Goal: Use online tool/utility: Utilize a website feature to perform a specific function

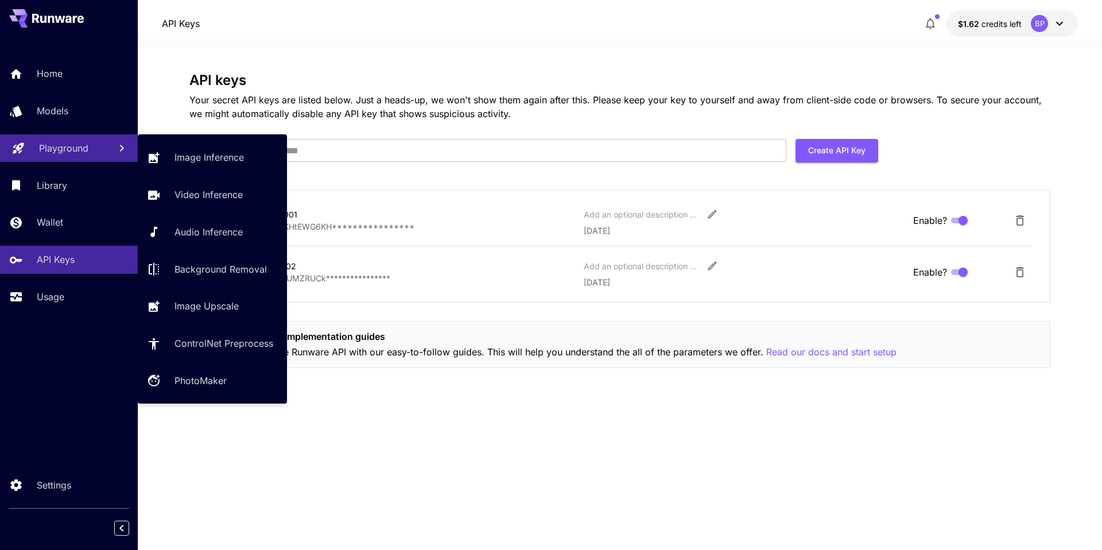
click at [55, 152] on p "Playground" at bounding box center [63, 148] width 49 height 14
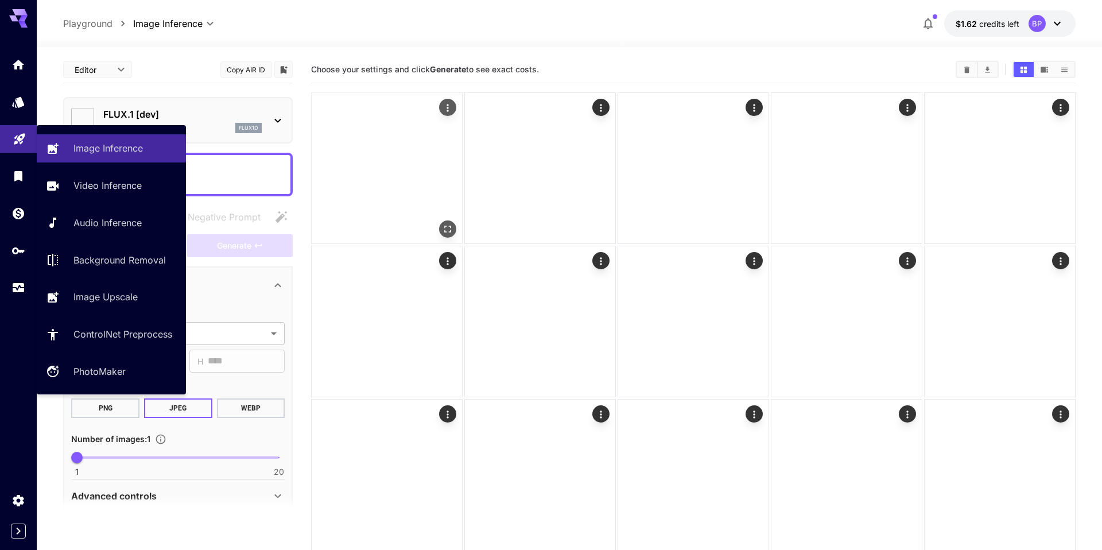
type input "**********"
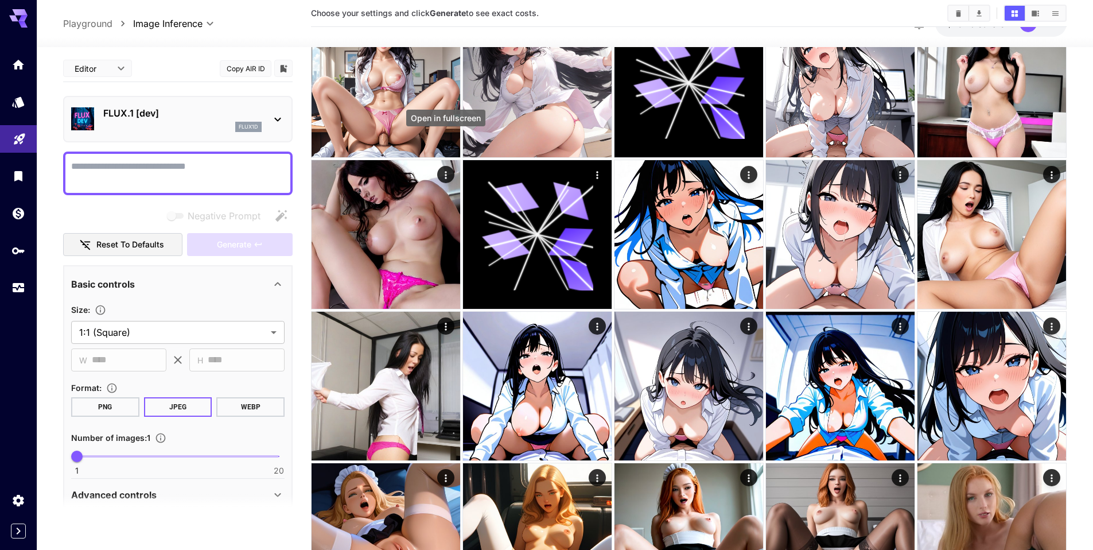
scroll to position [568, 0]
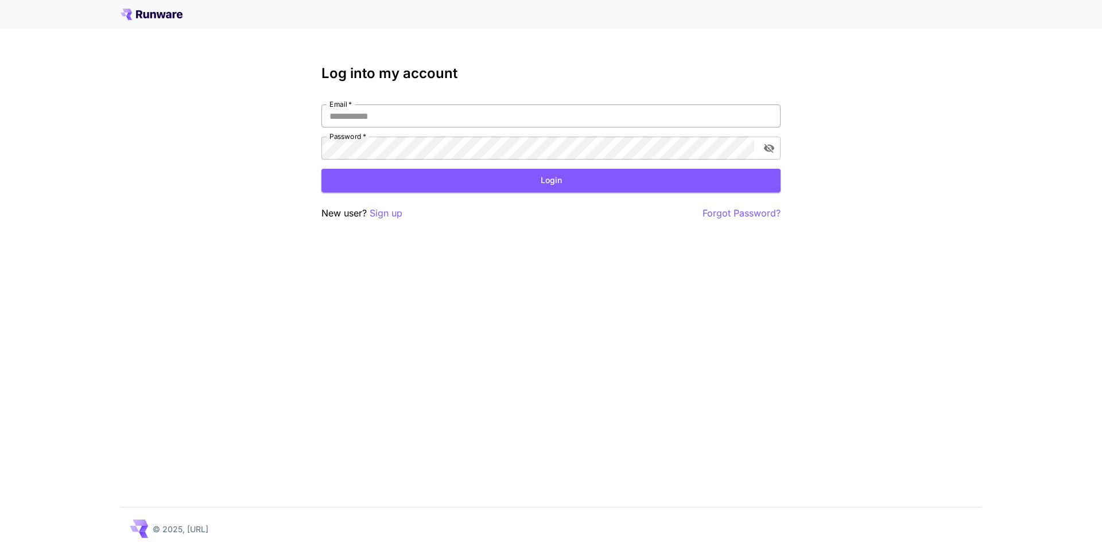
click at [387, 116] on input "Email   *" at bounding box center [550, 115] width 459 height 23
type input "**********"
click at [764, 153] on icon "toggle password visibility" at bounding box center [768, 147] width 11 height 11
click at [475, 180] on button "Login" at bounding box center [550, 181] width 459 height 24
click at [555, 181] on button "Login" at bounding box center [550, 181] width 459 height 24
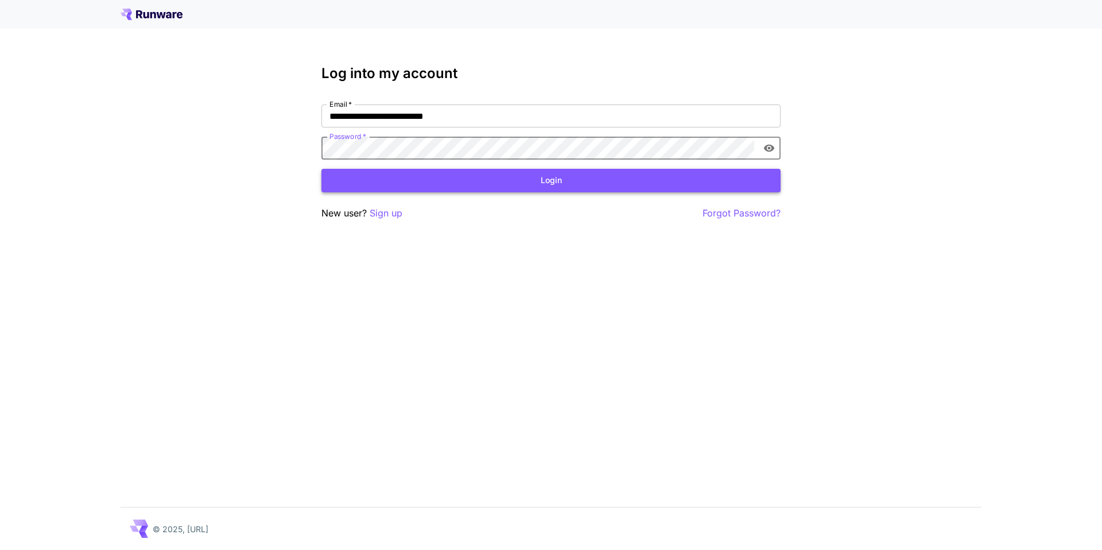
click at [425, 184] on button "Login" at bounding box center [550, 181] width 459 height 24
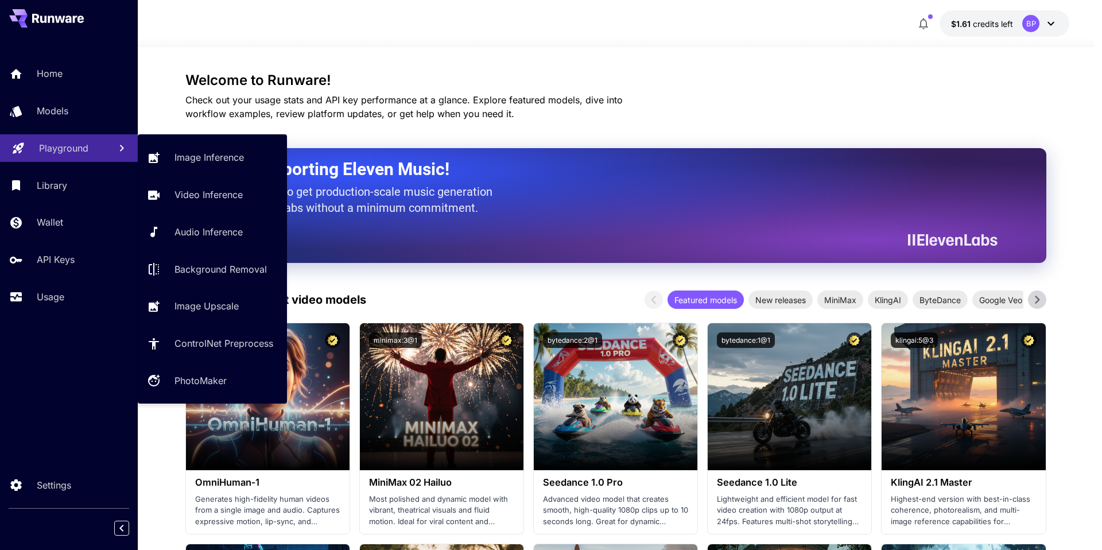
click at [53, 148] on p "Playground" at bounding box center [63, 148] width 49 height 14
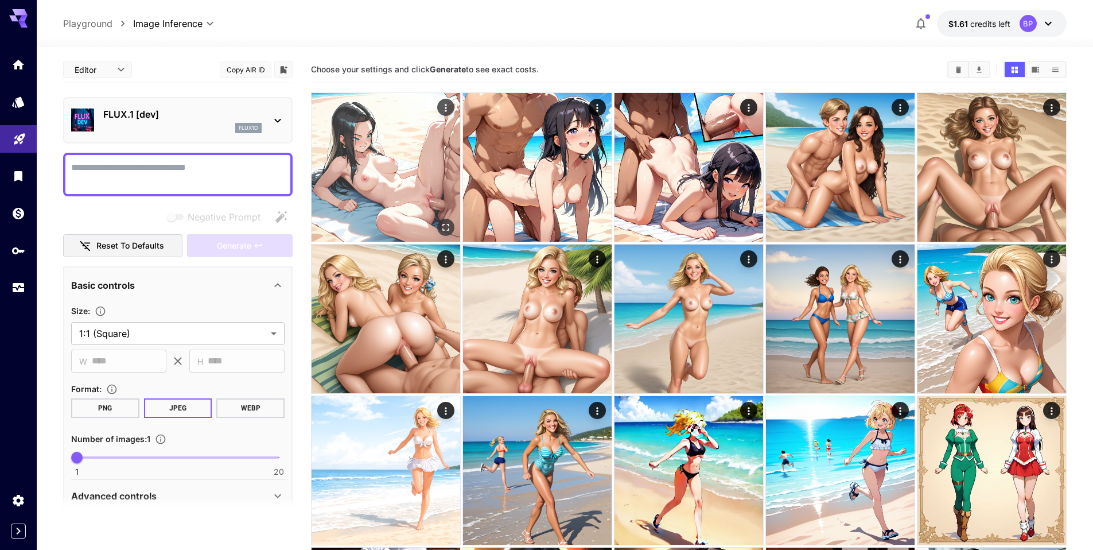
click at [385, 204] on img at bounding box center [386, 167] width 149 height 149
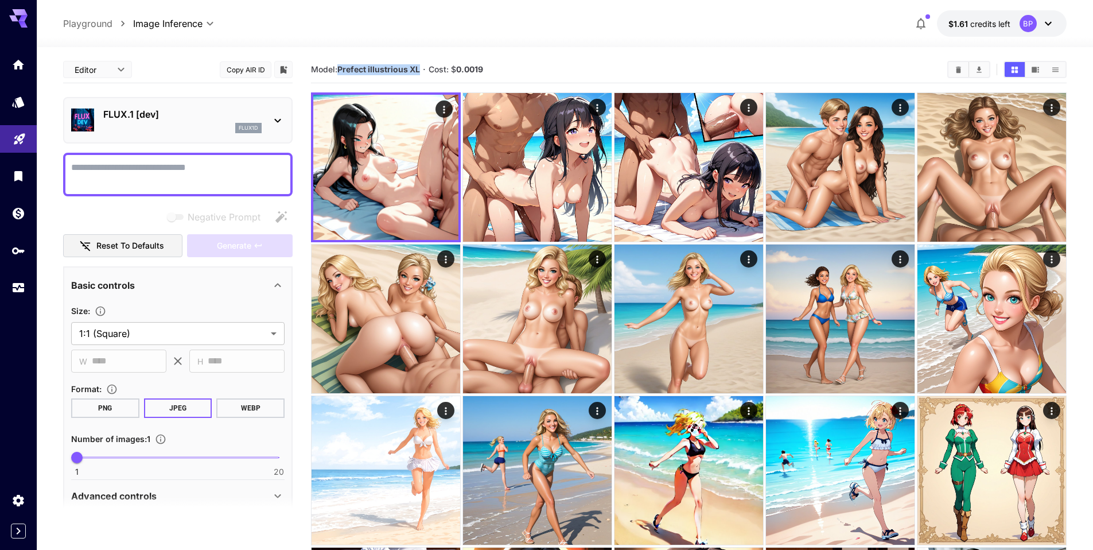
drag, startPoint x: 340, startPoint y: 69, endPoint x: 421, endPoint y: 68, distance: 80.3
click at [420, 68] on b "Prefect illustrious XL" at bounding box center [378, 69] width 83 height 10
copy b "Prefect illustrious XL"
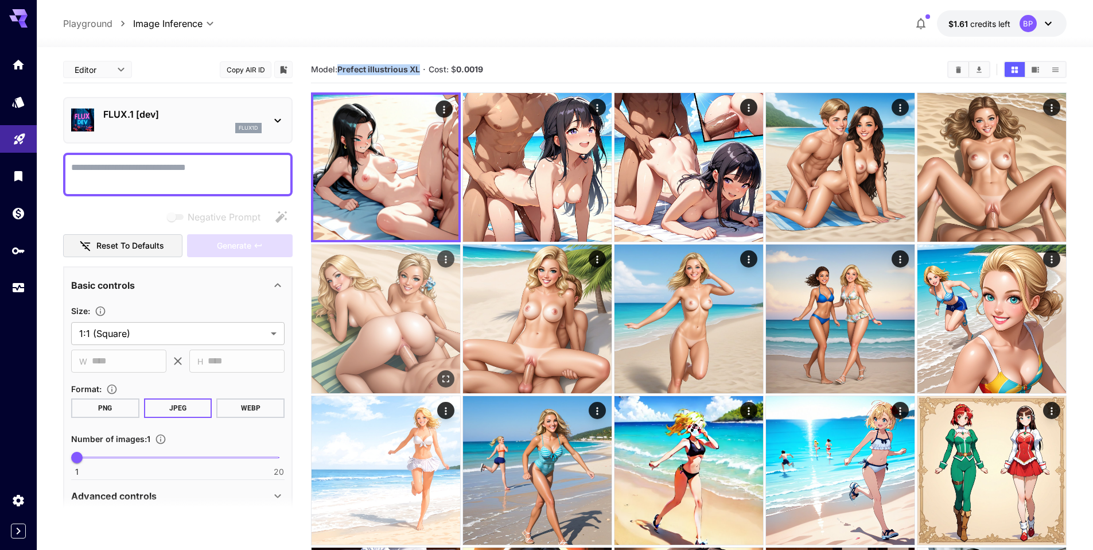
click at [389, 297] on img at bounding box center [386, 318] width 149 height 149
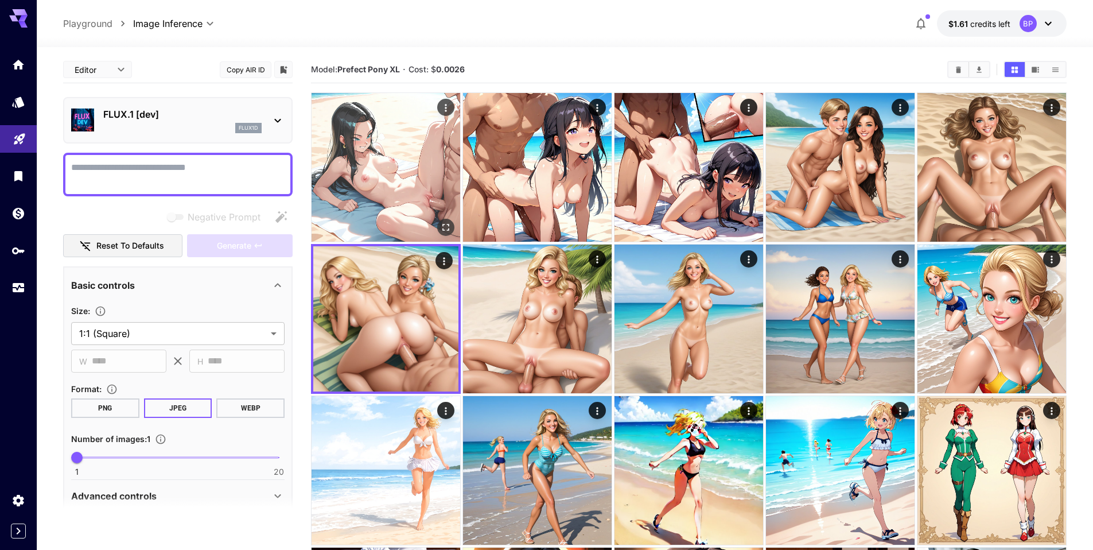
click at [386, 206] on img at bounding box center [386, 167] width 149 height 149
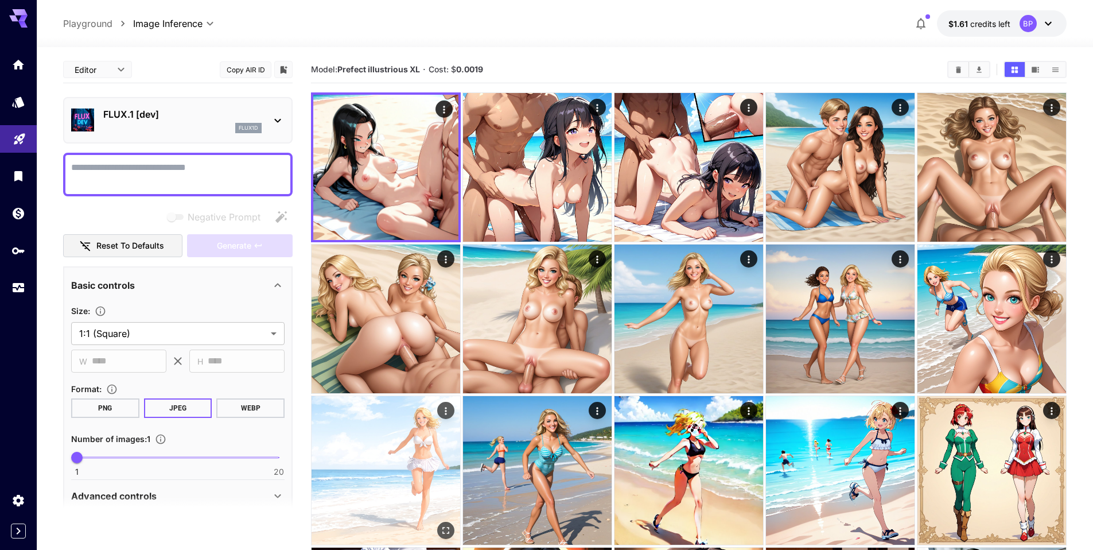
click at [409, 439] on img at bounding box center [386, 470] width 149 height 149
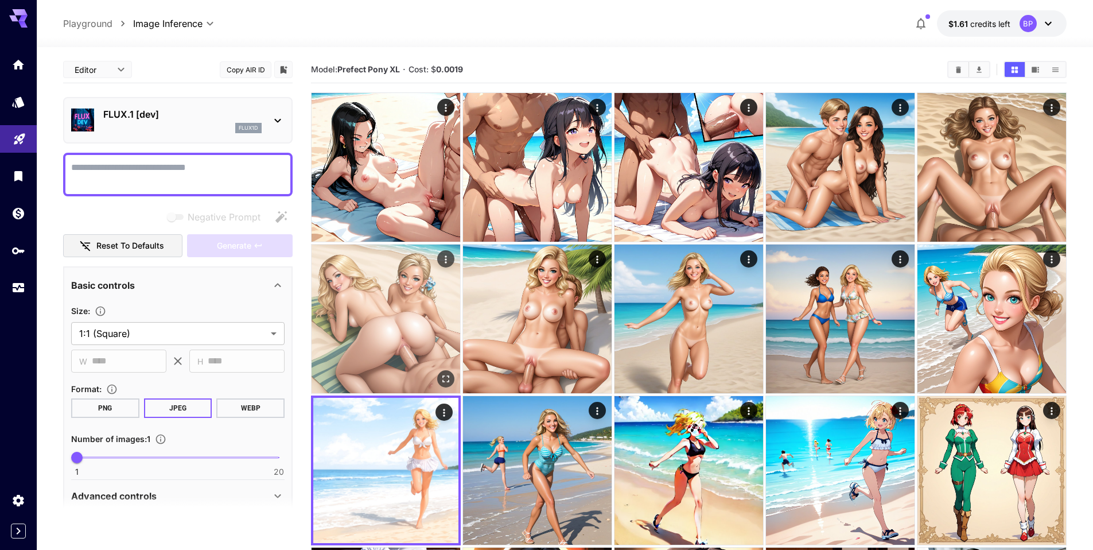
click at [386, 335] on img at bounding box center [386, 318] width 149 height 149
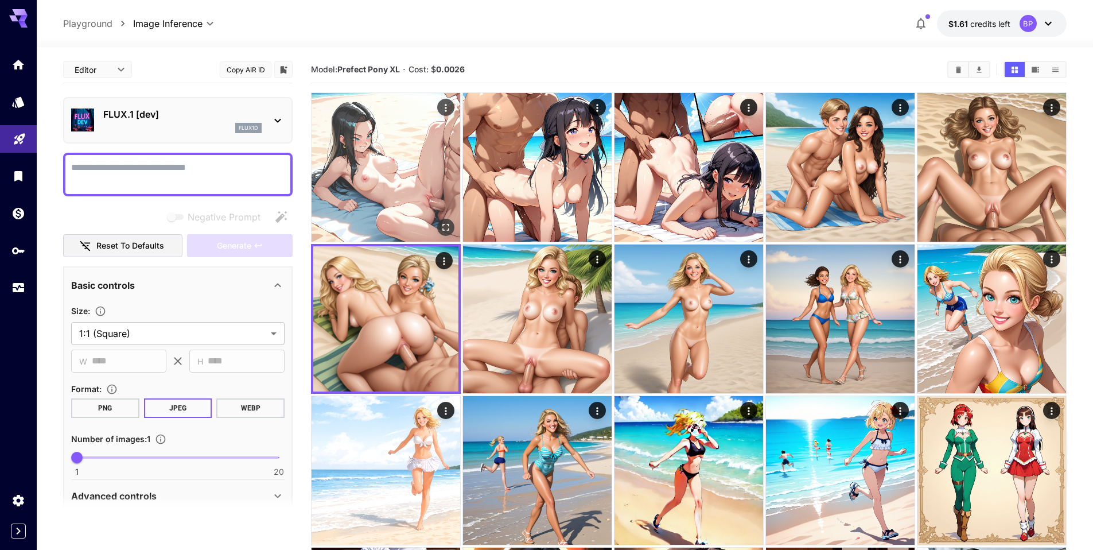
click at [377, 193] on img at bounding box center [386, 167] width 149 height 149
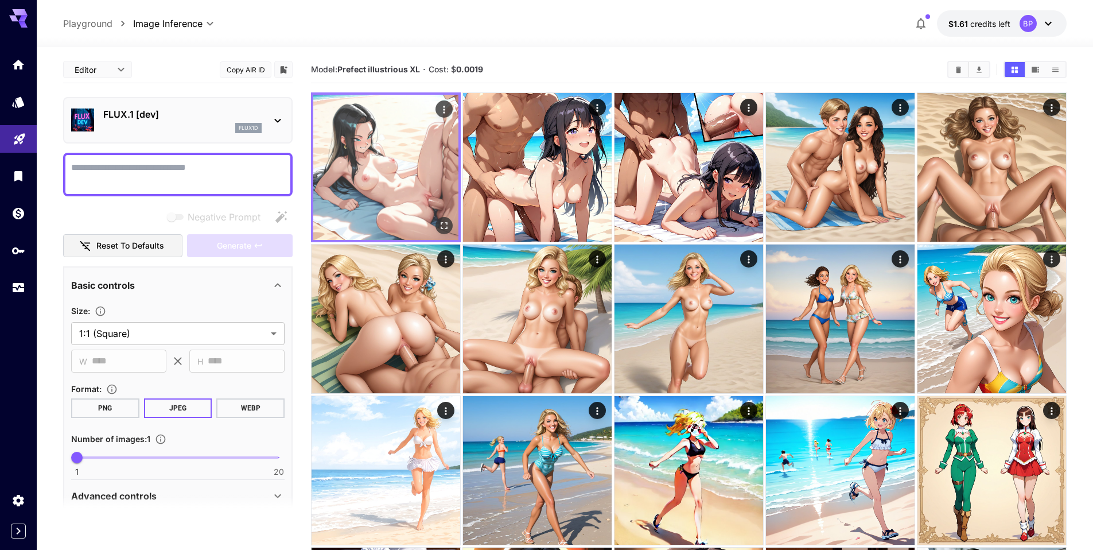
click at [411, 137] on img at bounding box center [385, 167] width 145 height 145
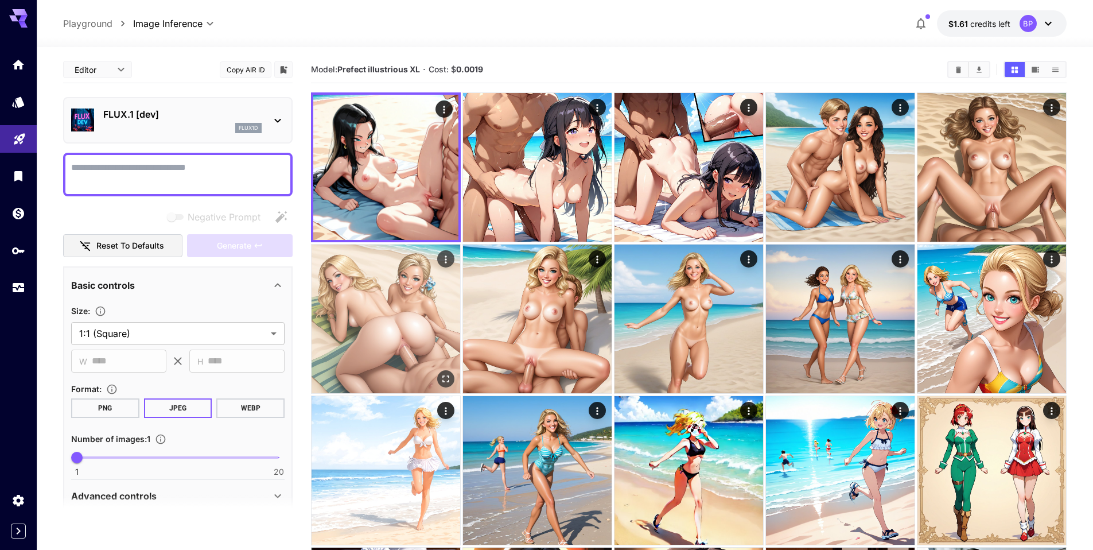
click at [407, 310] on img at bounding box center [386, 318] width 149 height 149
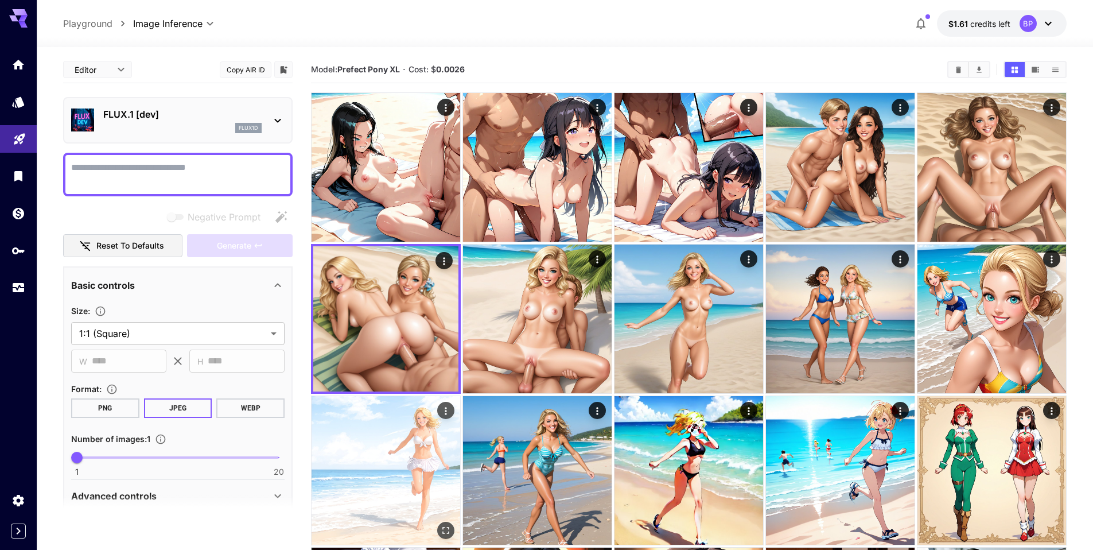
click at [399, 432] on img at bounding box center [386, 470] width 149 height 149
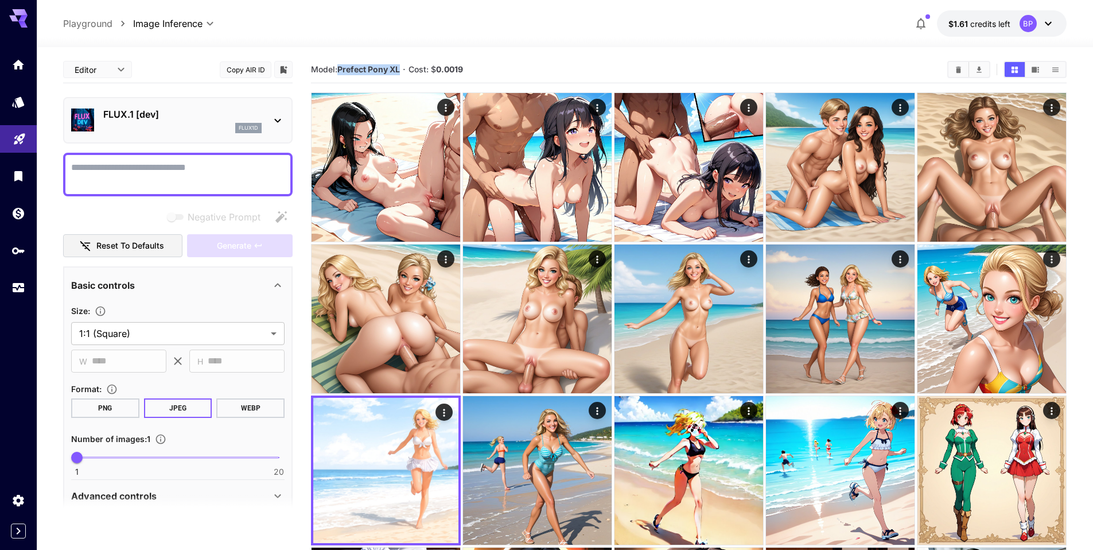
drag, startPoint x: 339, startPoint y: 68, endPoint x: 402, endPoint y: 68, distance: 62.5
click at [400, 68] on b "Prefect Pony XL" at bounding box center [368, 69] width 63 height 10
copy b "Prefect Pony XL"
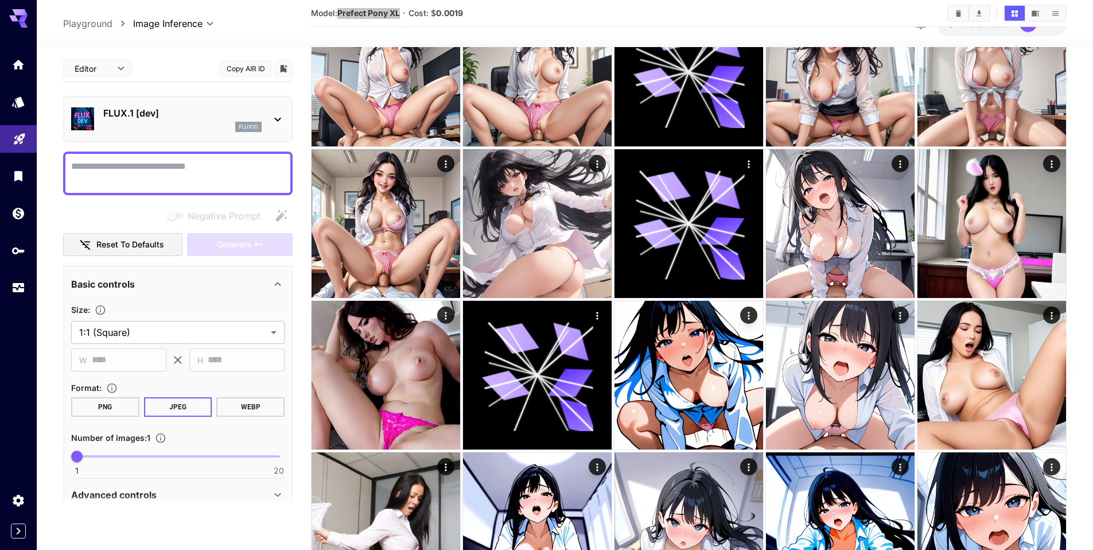
scroll to position [279, 0]
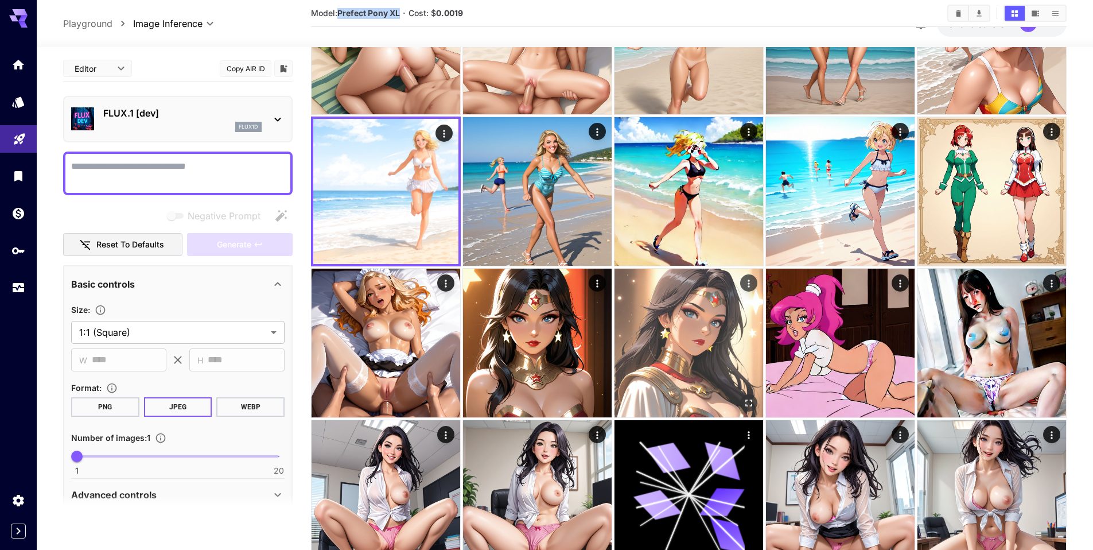
click at [713, 347] on img at bounding box center [689, 343] width 149 height 149
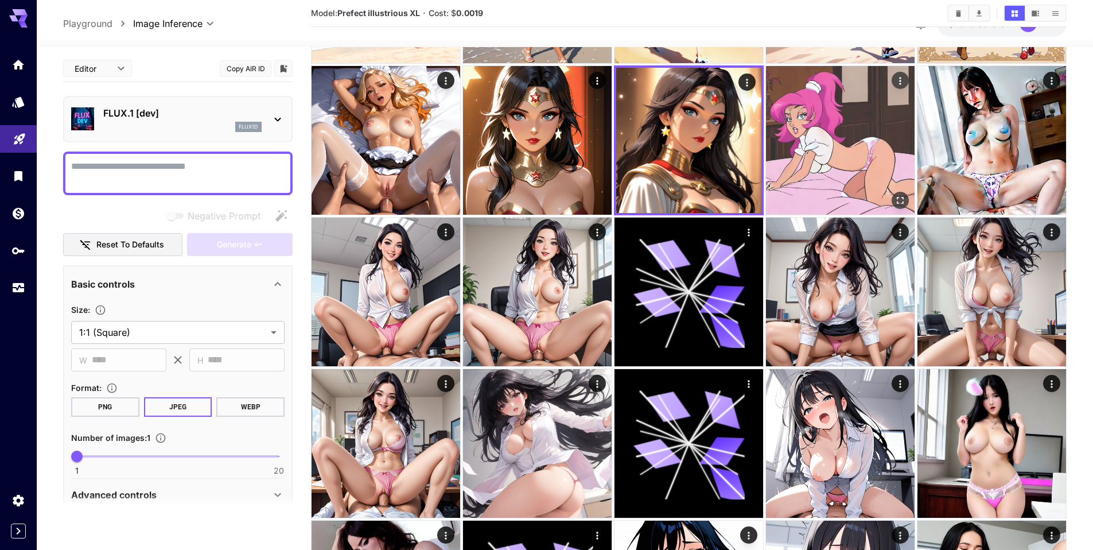
scroll to position [698, 0]
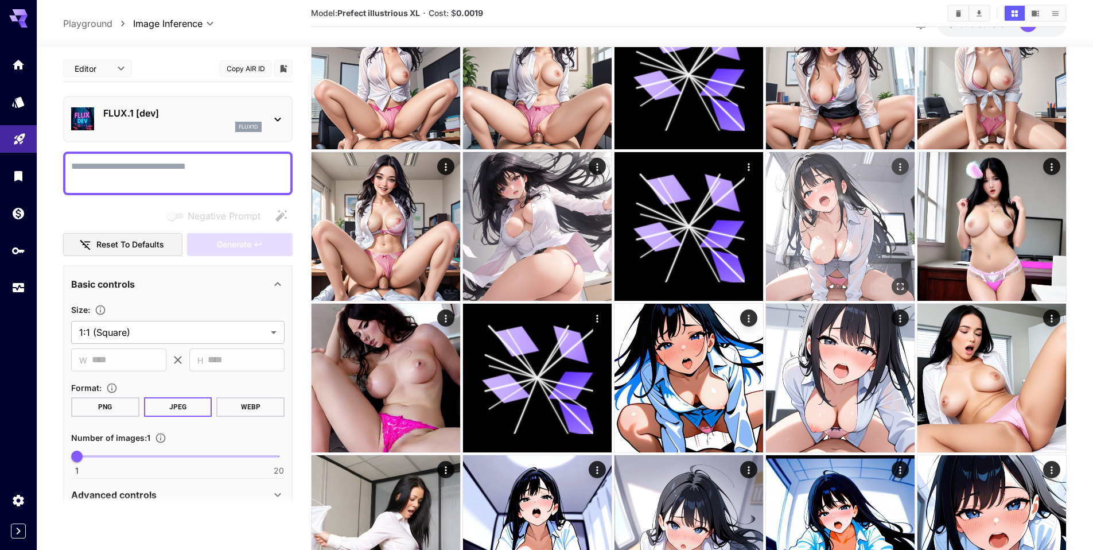
click at [837, 217] on img at bounding box center [840, 226] width 149 height 149
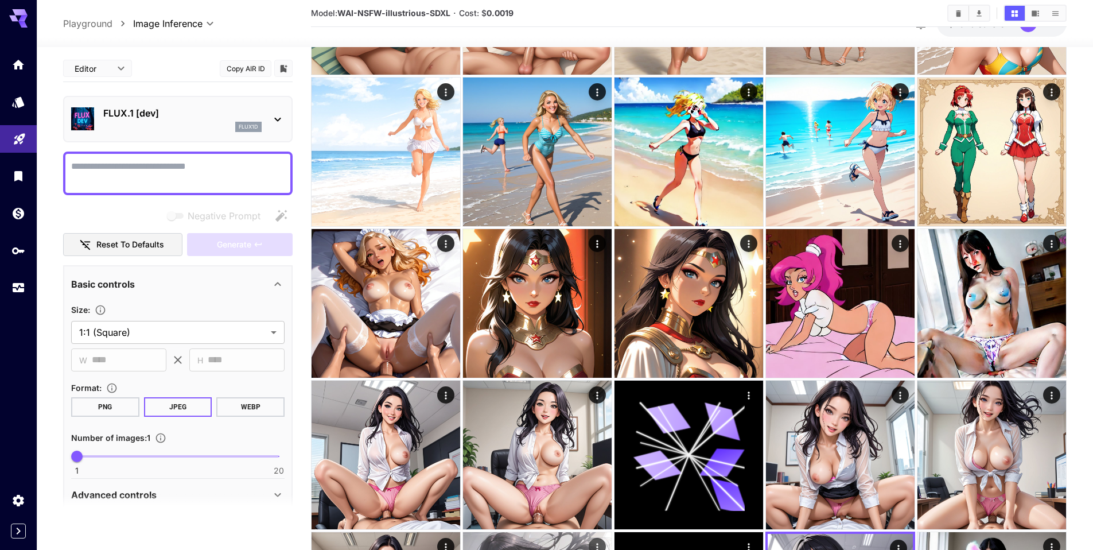
scroll to position [14, 0]
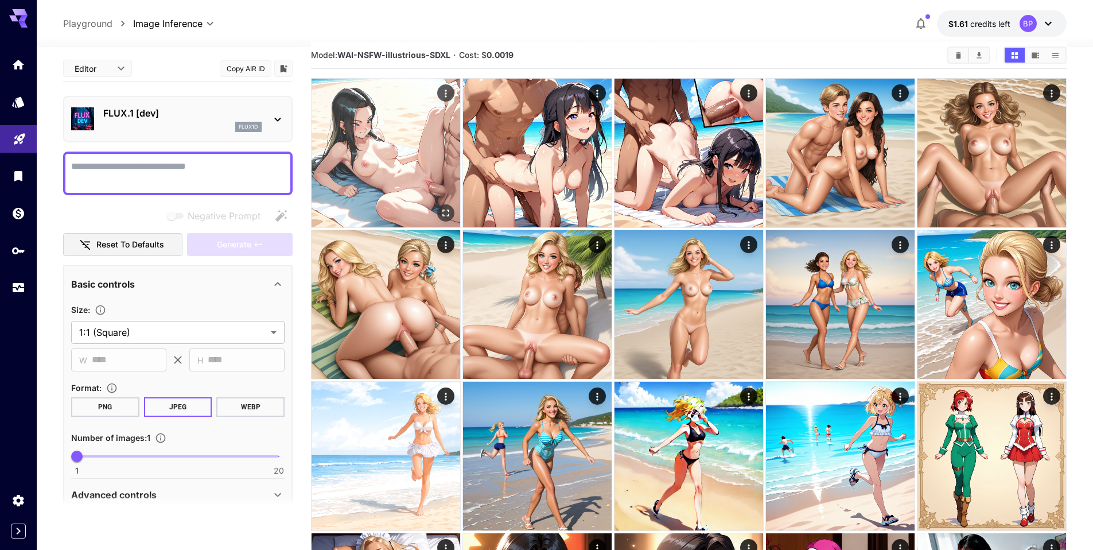
click at [377, 130] on img at bounding box center [386, 153] width 149 height 149
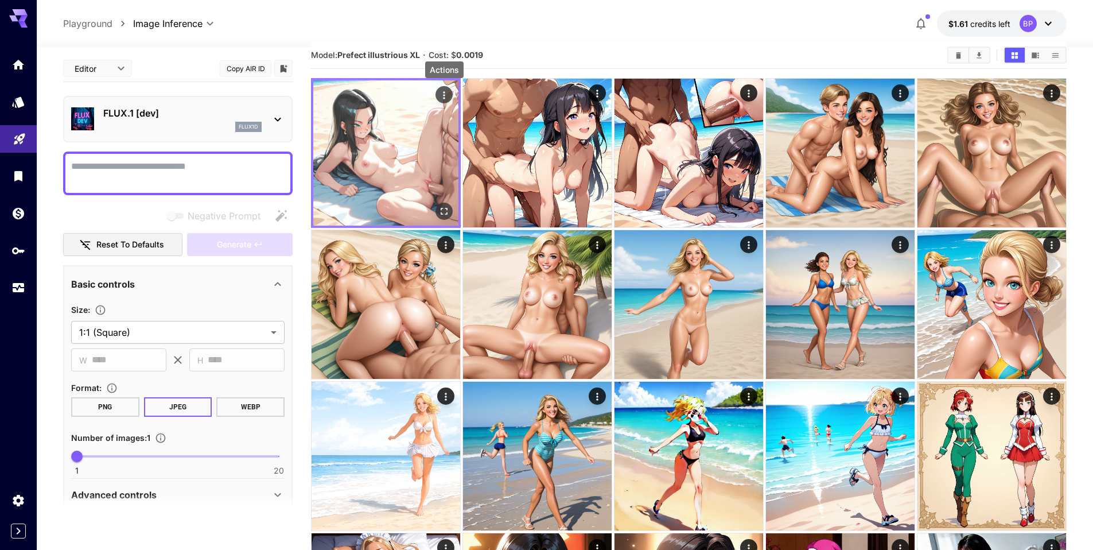
click at [441, 94] on icon "Actions" at bounding box center [443, 95] width 11 height 11
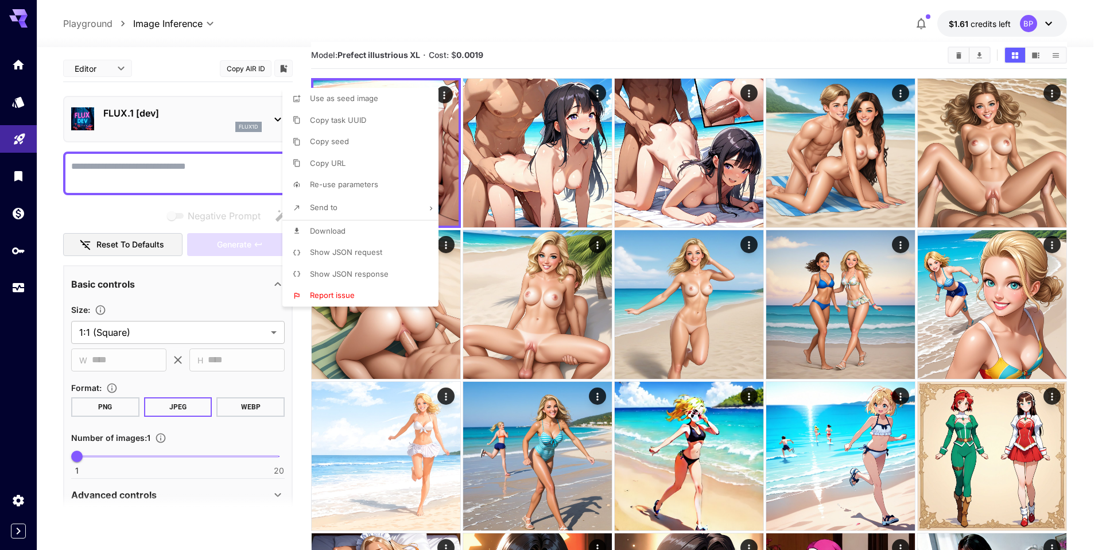
click at [538, 36] on div at bounding box center [551, 275] width 1102 height 550
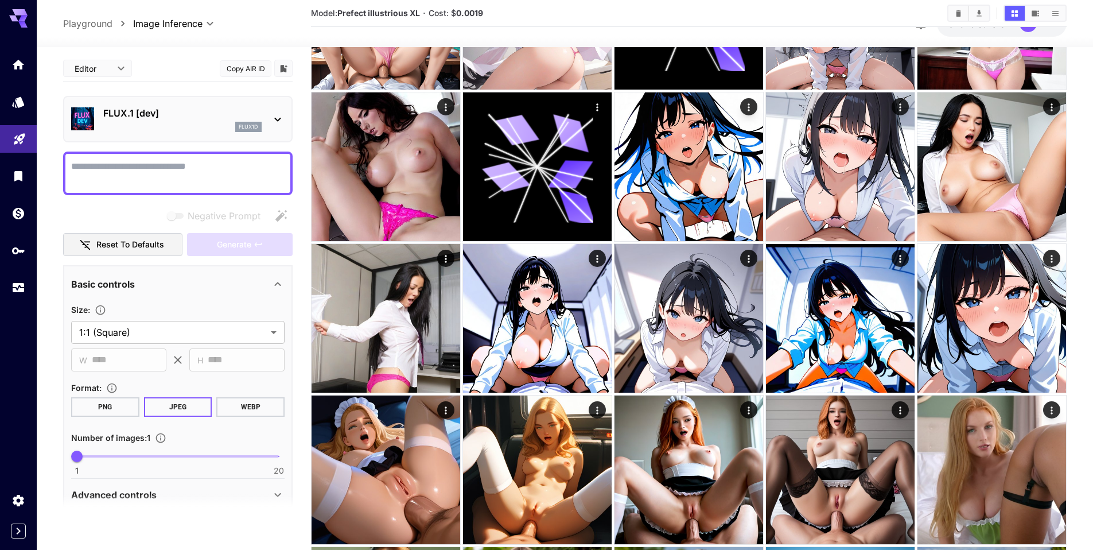
scroll to position [925, 0]
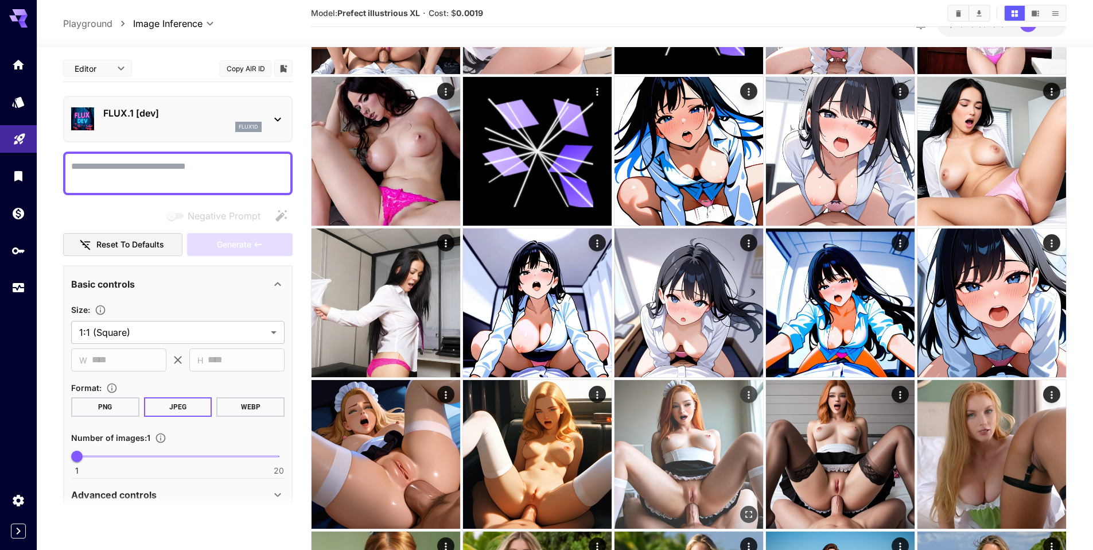
click at [682, 413] on img at bounding box center [689, 454] width 149 height 149
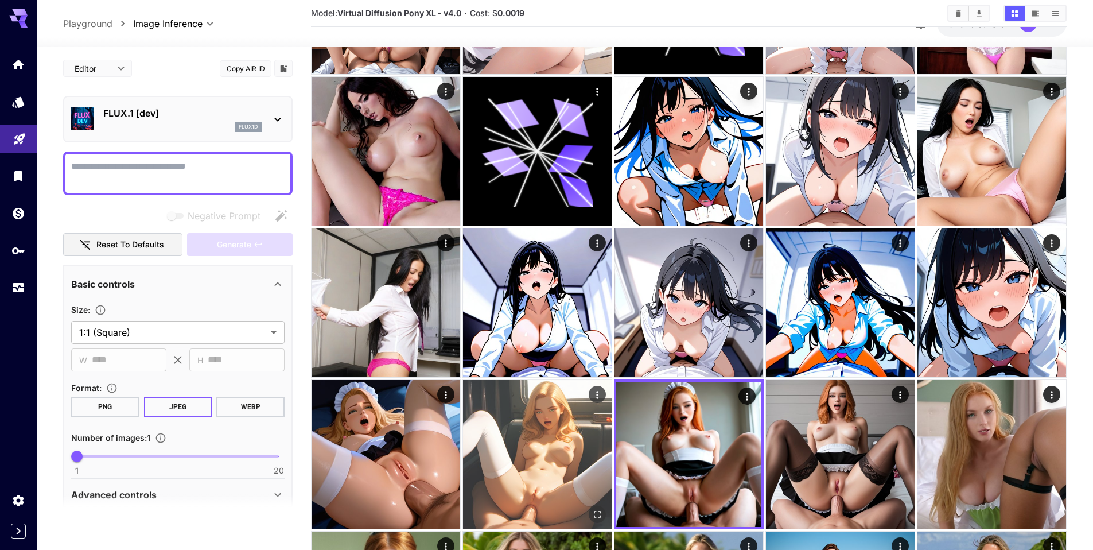
click at [537, 436] on img at bounding box center [537, 454] width 149 height 149
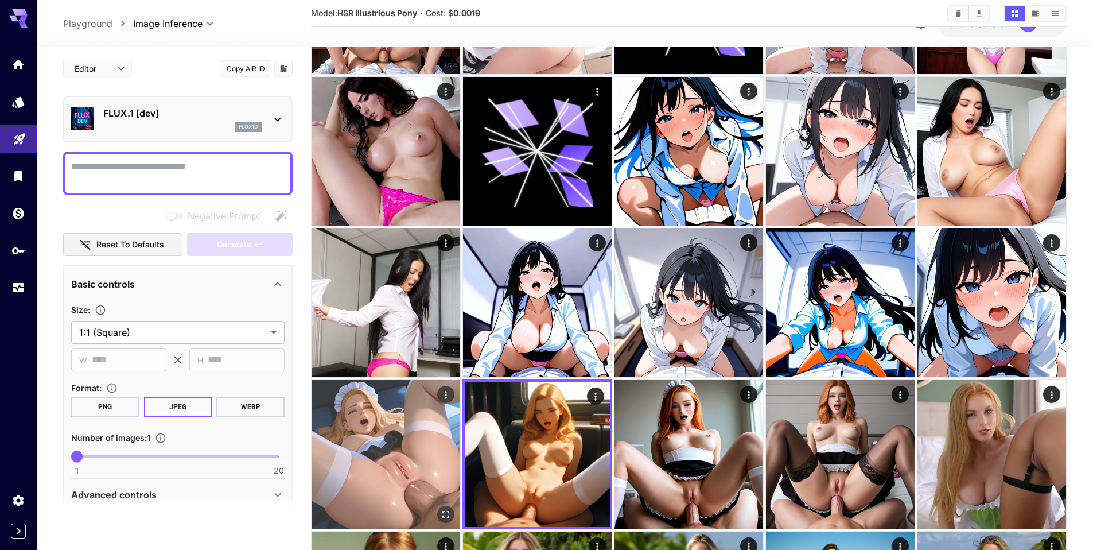
click at [393, 464] on img at bounding box center [386, 454] width 149 height 149
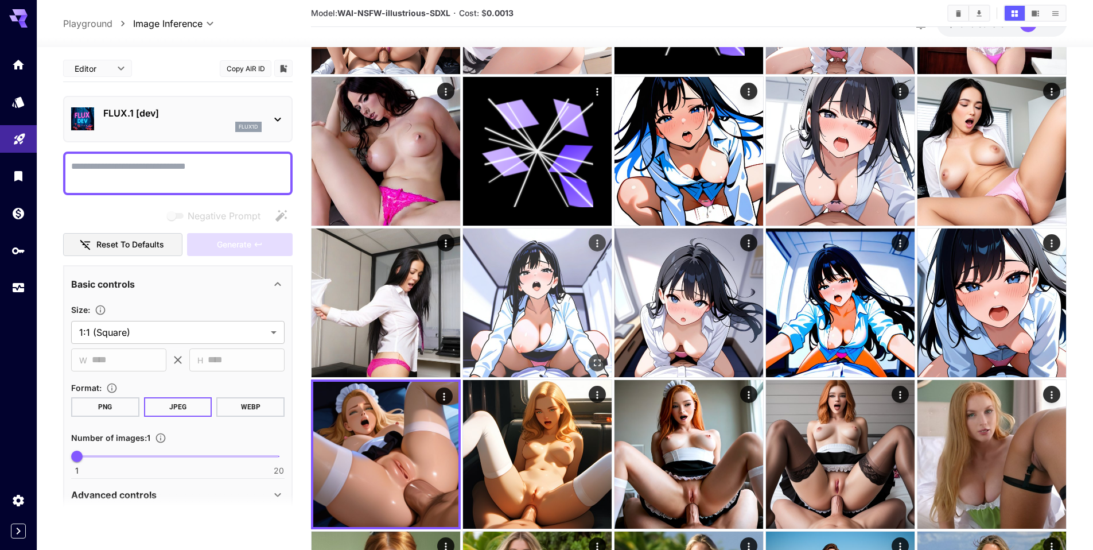
click at [509, 318] on img at bounding box center [537, 302] width 149 height 149
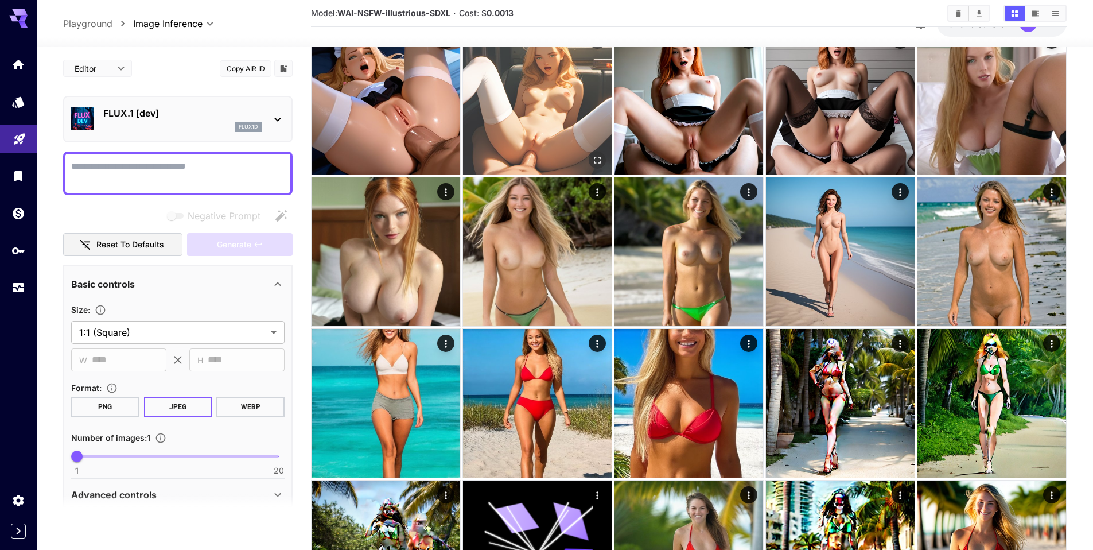
scroll to position [1281, 0]
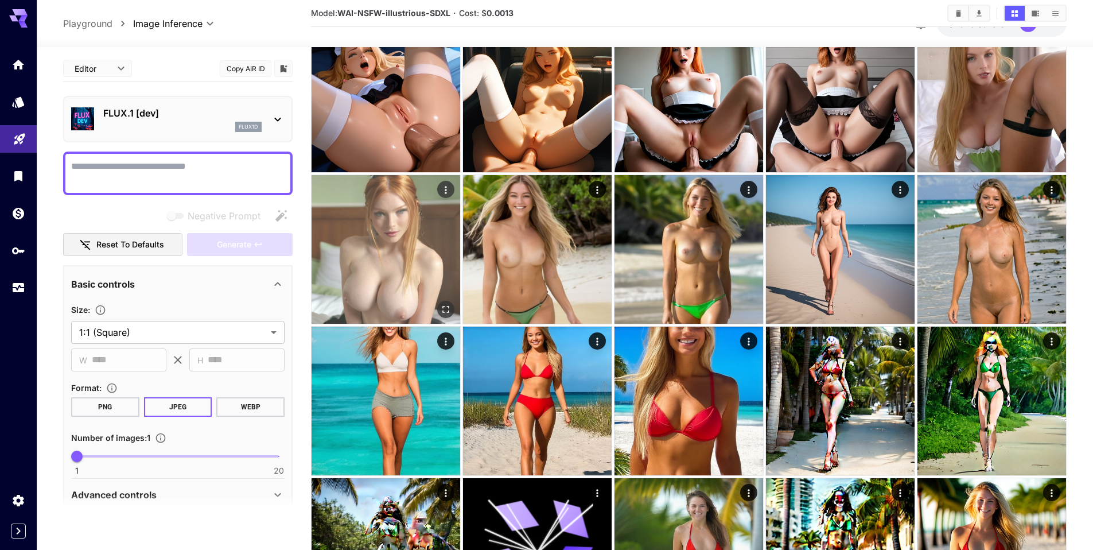
click at [360, 285] on img at bounding box center [386, 249] width 149 height 149
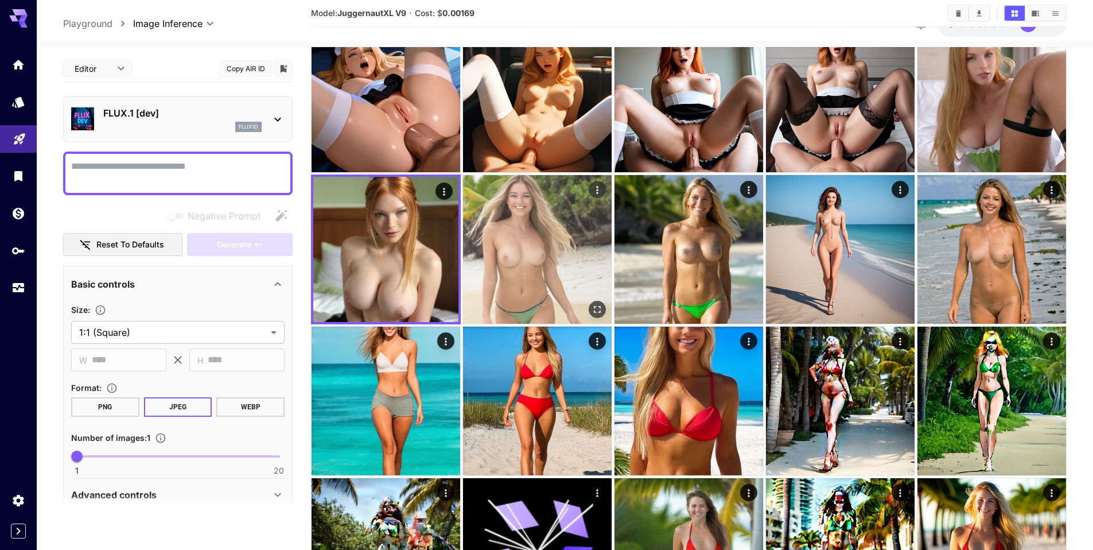
click at [529, 249] on img at bounding box center [537, 249] width 149 height 149
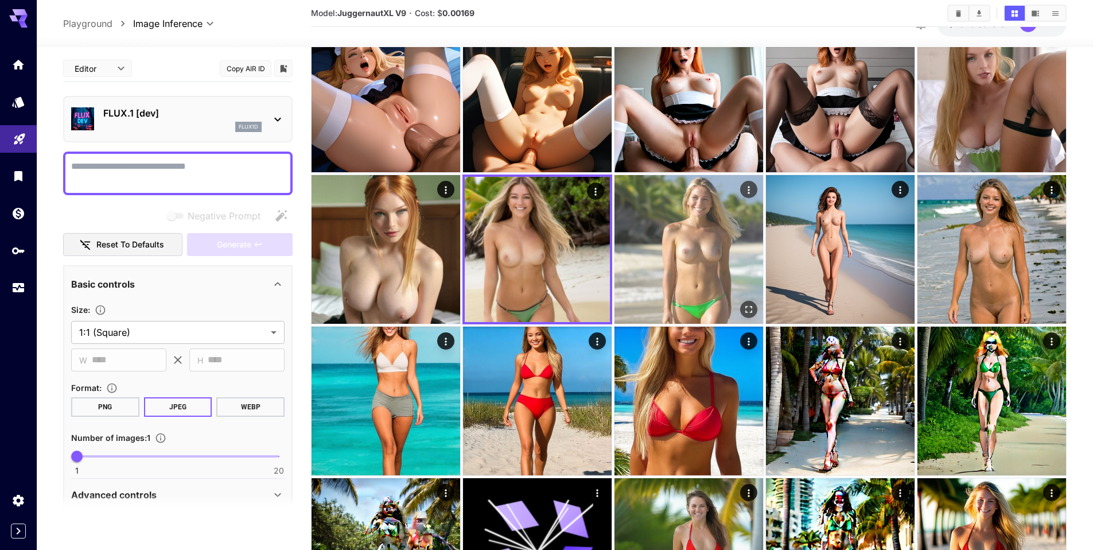
click at [678, 235] on img at bounding box center [689, 249] width 149 height 149
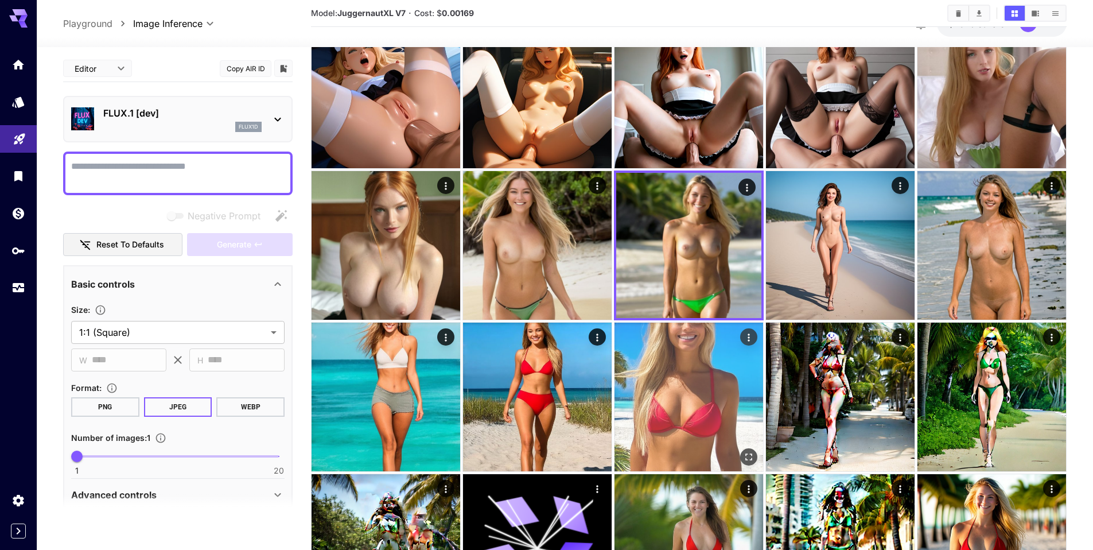
scroll to position [1286, 0]
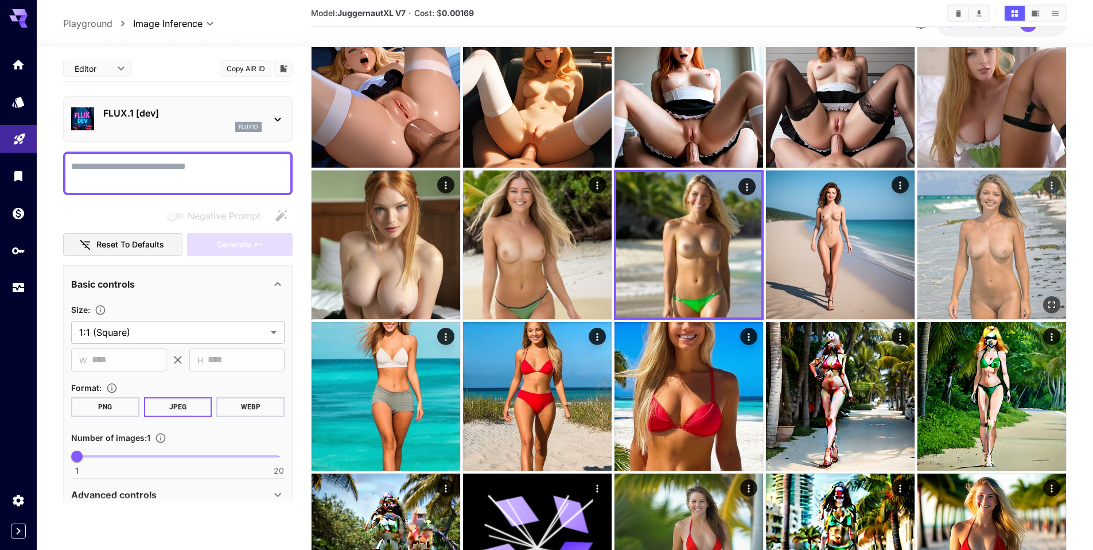
click at [960, 246] on img at bounding box center [992, 244] width 149 height 149
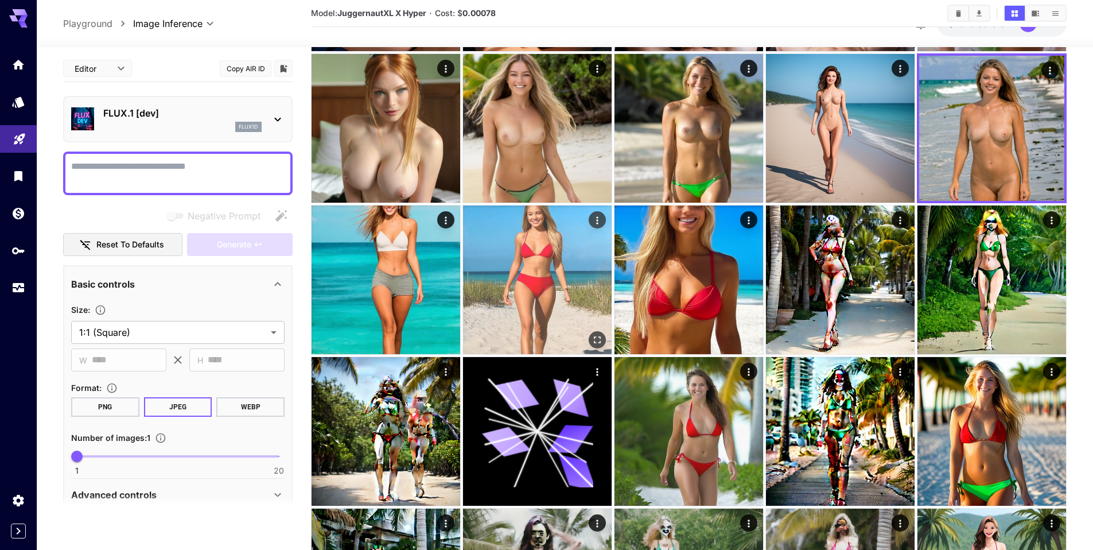
scroll to position [1435, 0]
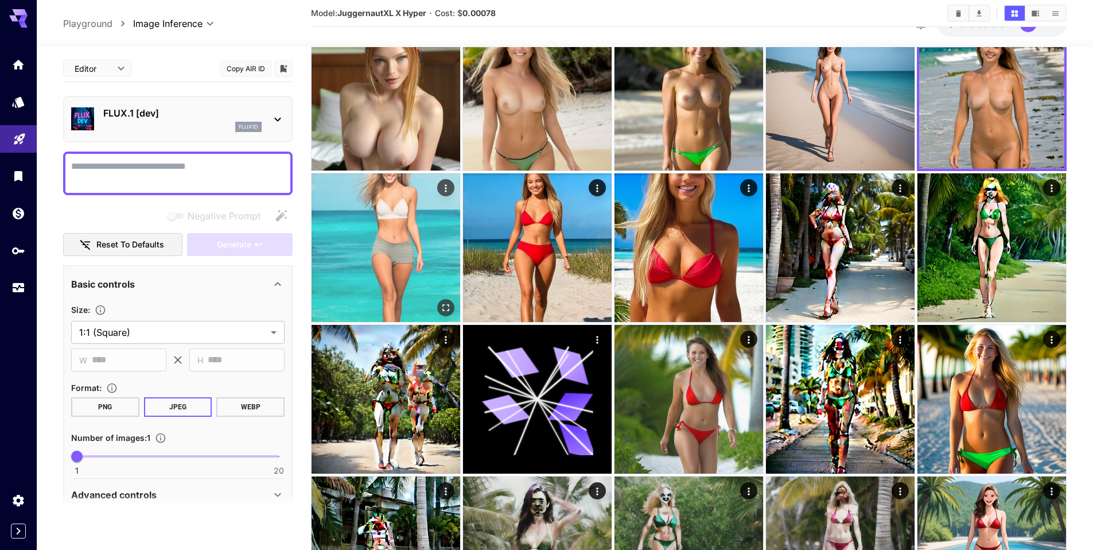
click at [410, 238] on img at bounding box center [386, 247] width 149 height 149
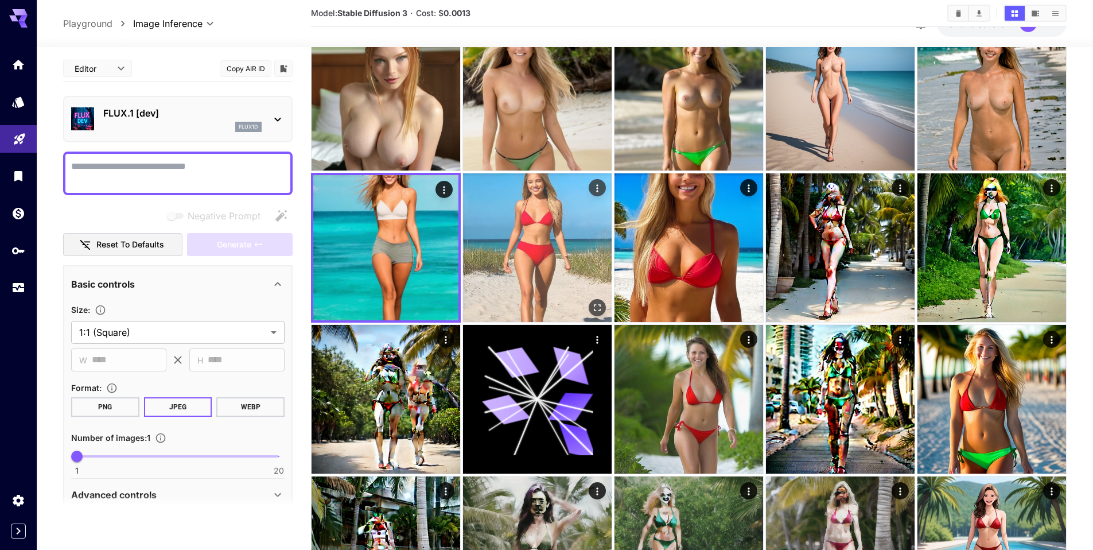
click at [529, 263] on img at bounding box center [537, 247] width 149 height 149
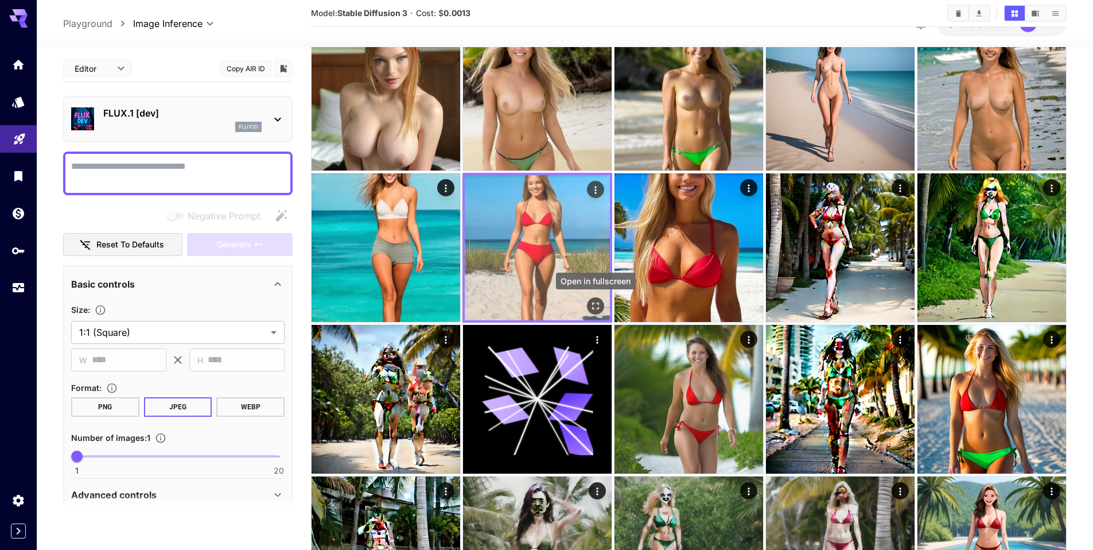
click at [596, 304] on icon "Open in fullscreen" at bounding box center [595, 305] width 11 height 11
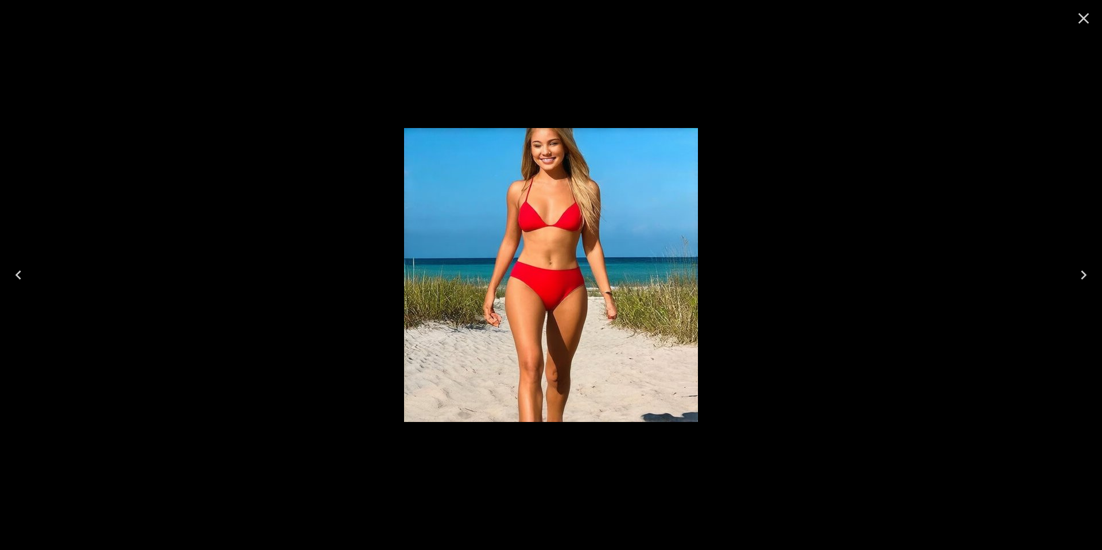
click at [1083, 20] on icon "Close" at bounding box center [1083, 18] width 18 height 18
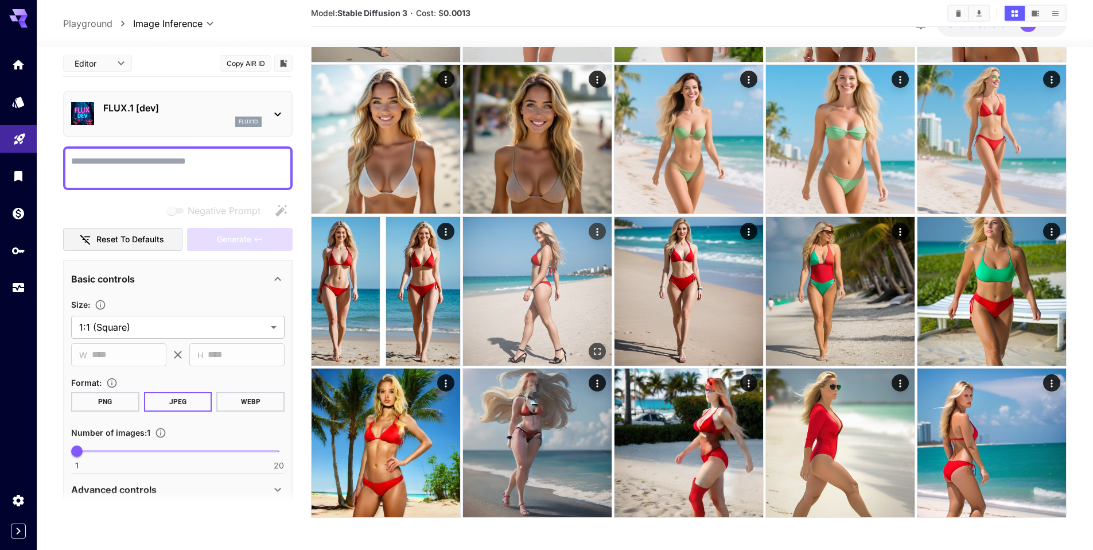
scroll to position [2302, 0]
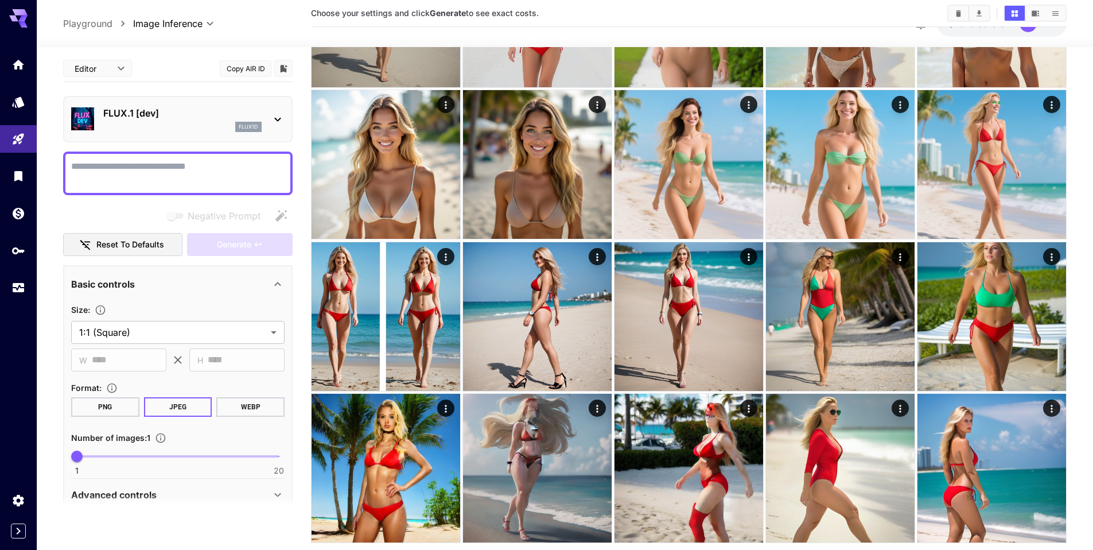
scroll to position [2302, 0]
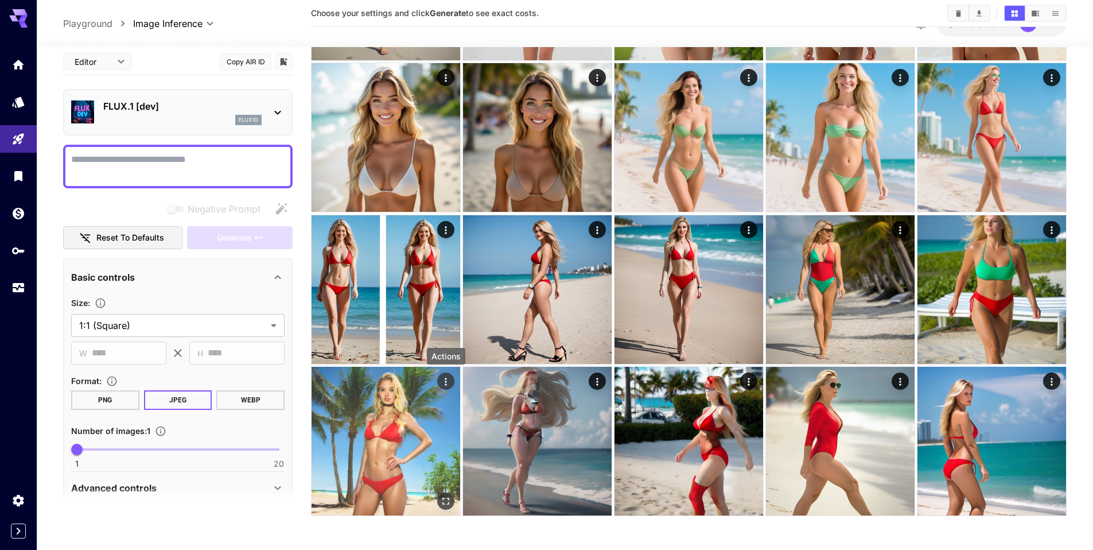
click at [445, 379] on icon "Actions" at bounding box center [445, 380] width 11 height 11
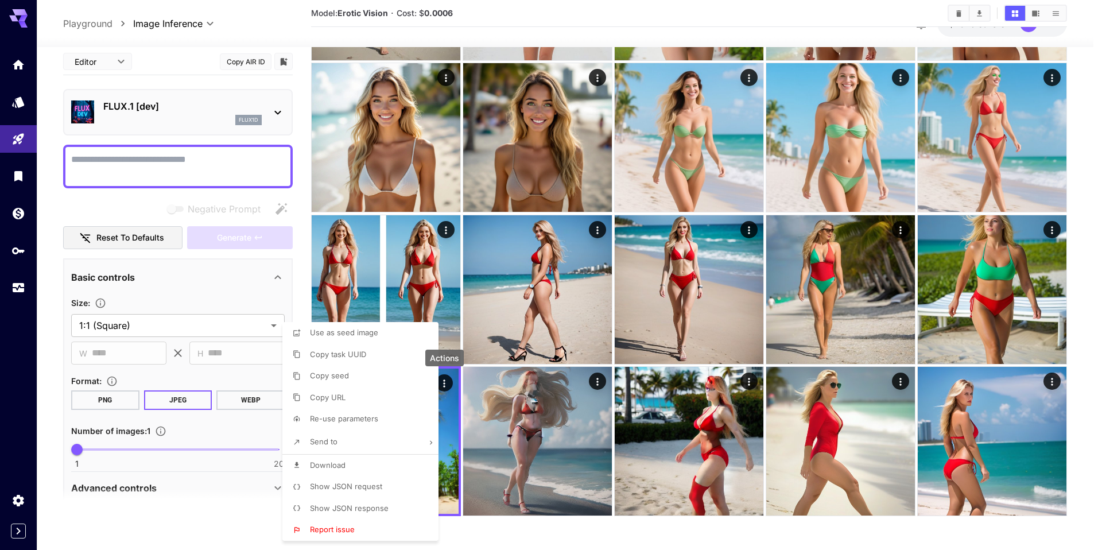
click at [637, 531] on div at bounding box center [551, 275] width 1102 height 550
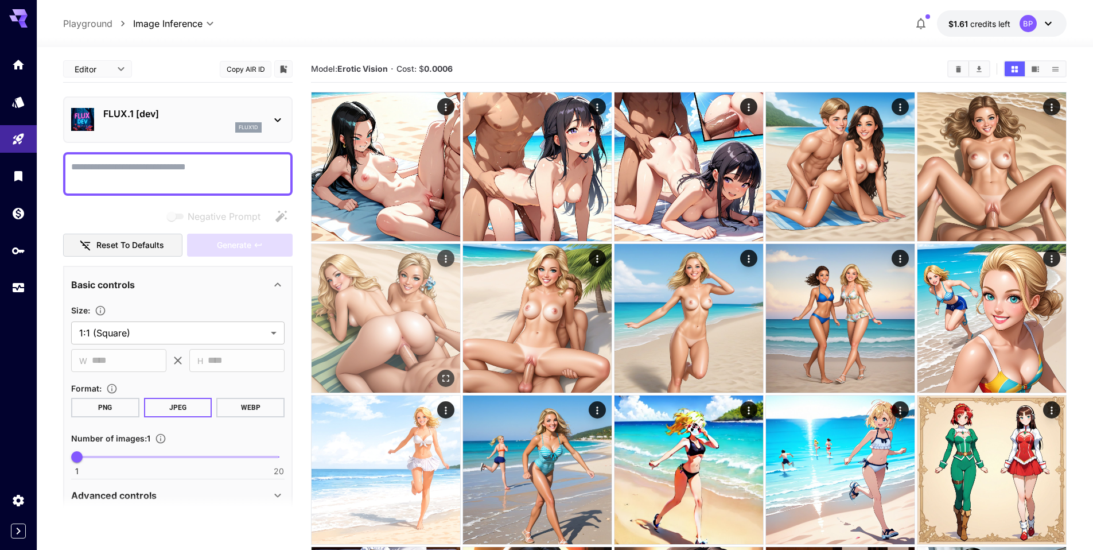
scroll to position [0, 0]
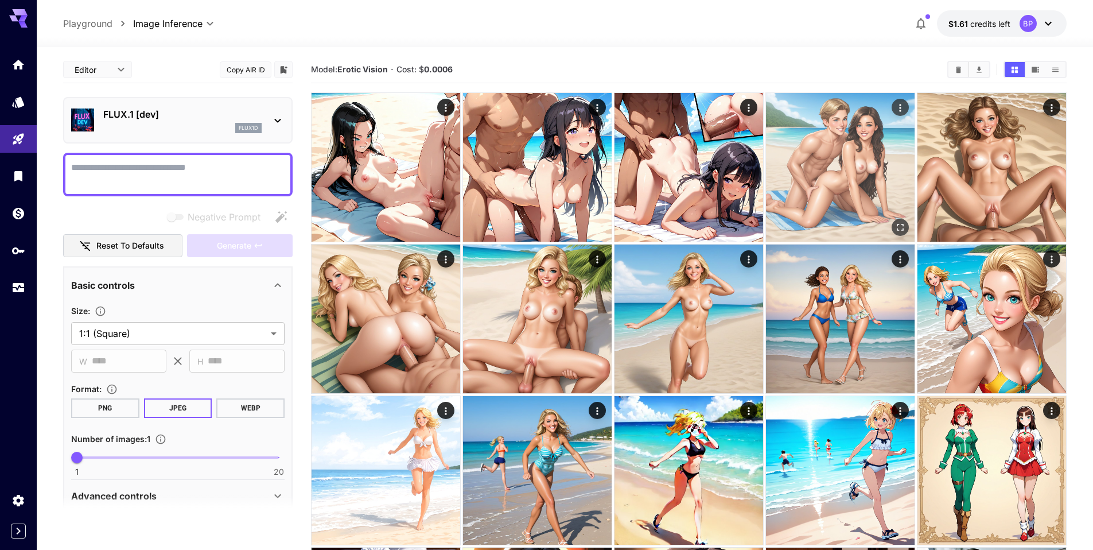
click at [849, 146] on img at bounding box center [840, 167] width 149 height 149
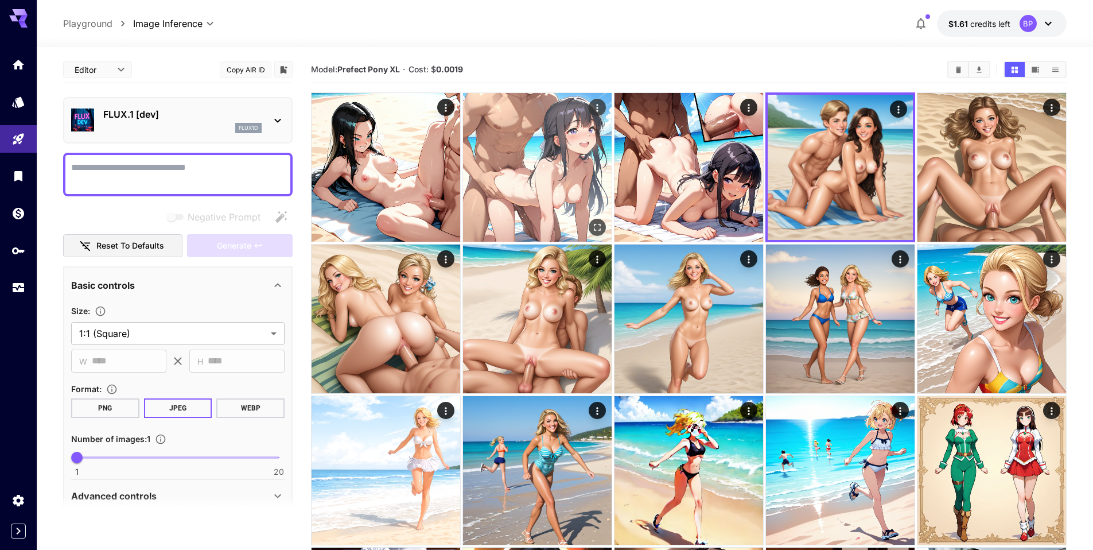
click at [574, 164] on img at bounding box center [537, 167] width 149 height 149
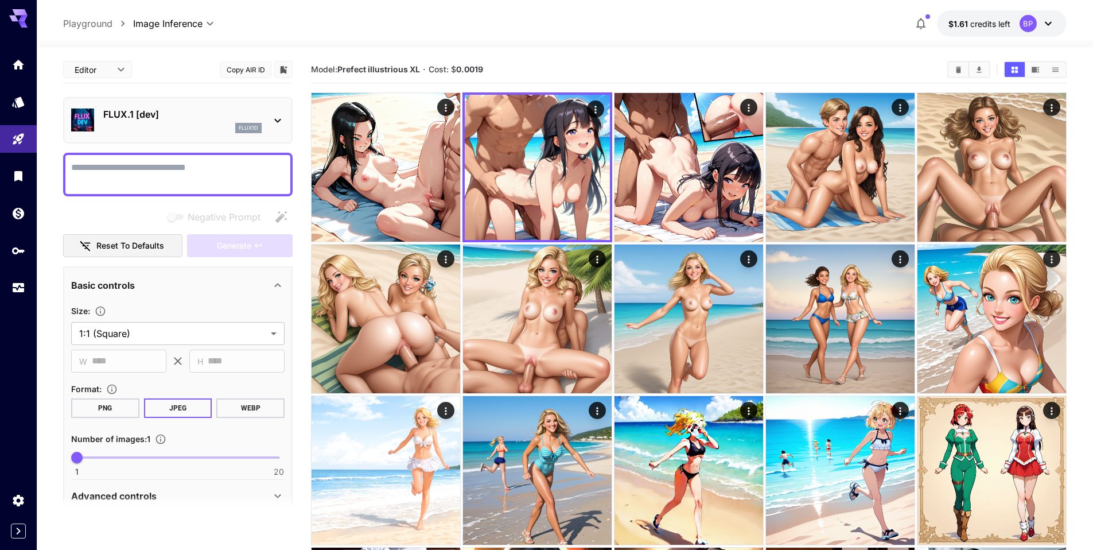
click at [713, 28] on div "**********" at bounding box center [565, 23] width 1004 height 26
click at [1031, 69] on icon "Show media in video view" at bounding box center [1035, 69] width 9 height 9
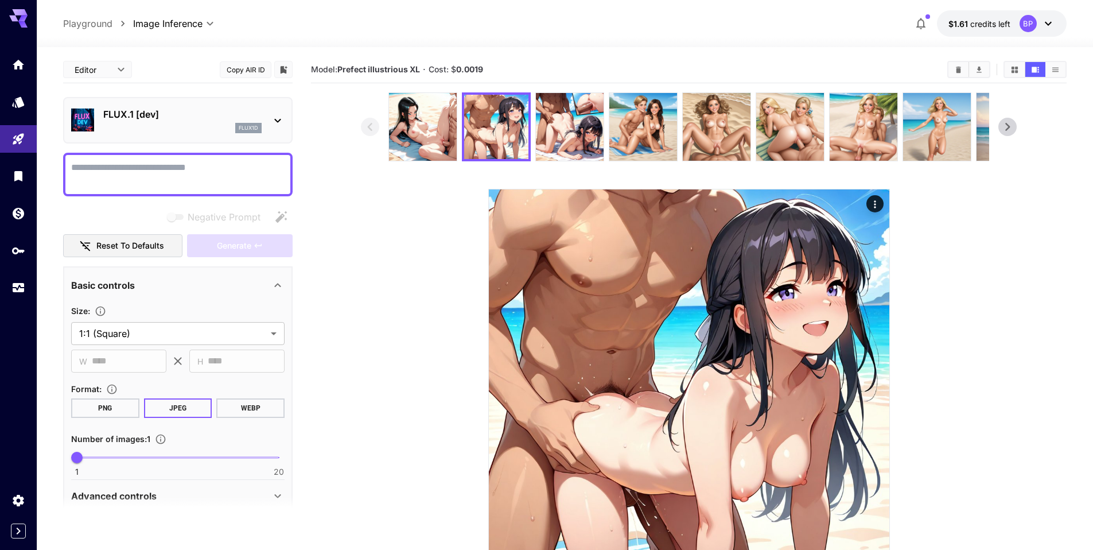
click at [1019, 127] on section at bounding box center [689, 341] width 756 height 498
click at [1015, 127] on icon at bounding box center [1007, 126] width 17 height 17
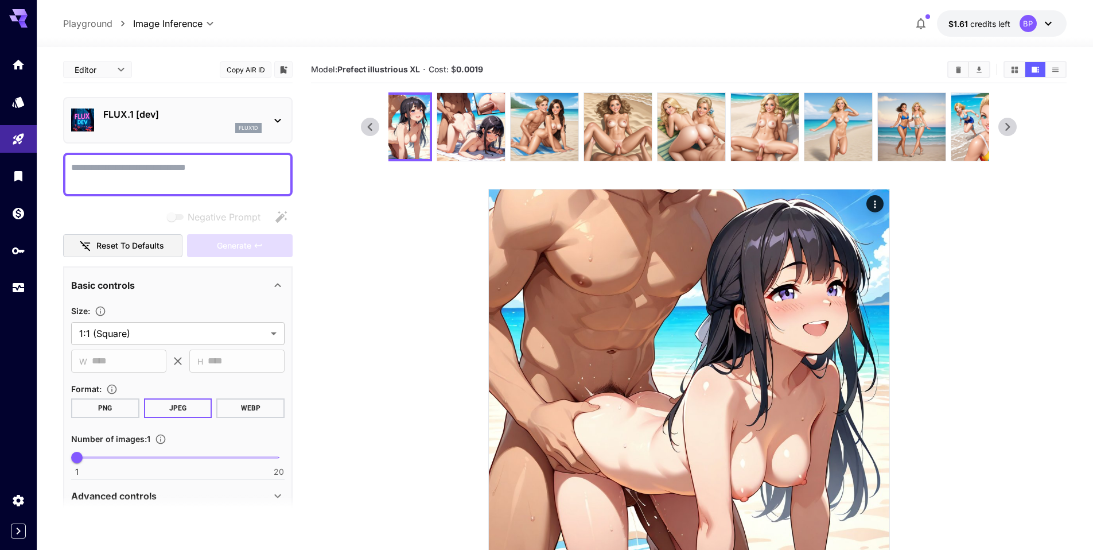
click at [1015, 127] on icon at bounding box center [1007, 126] width 17 height 17
click at [1015, 128] on icon at bounding box center [1007, 126] width 17 height 17
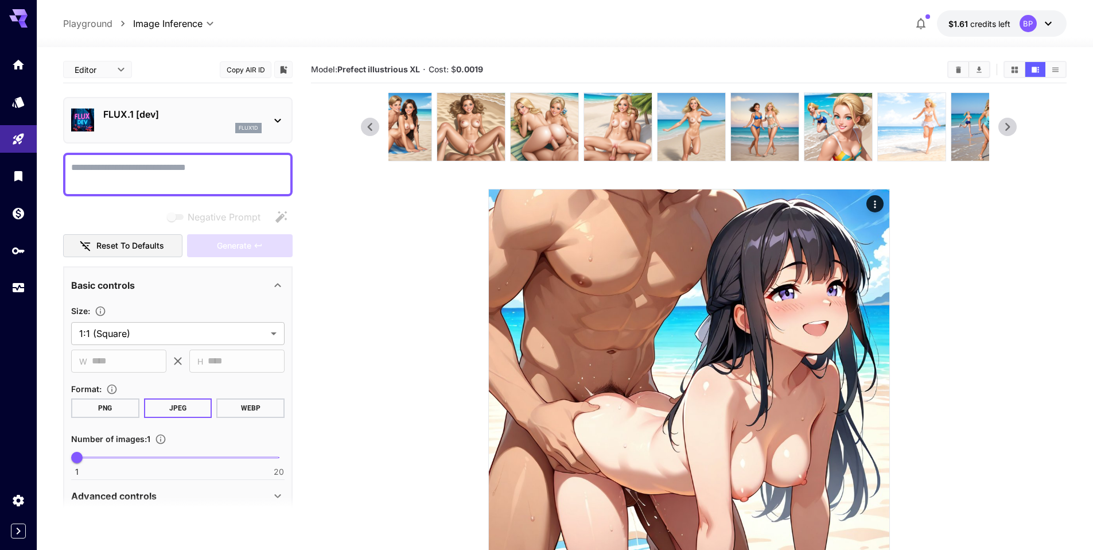
click at [1015, 128] on icon at bounding box center [1007, 126] width 17 height 17
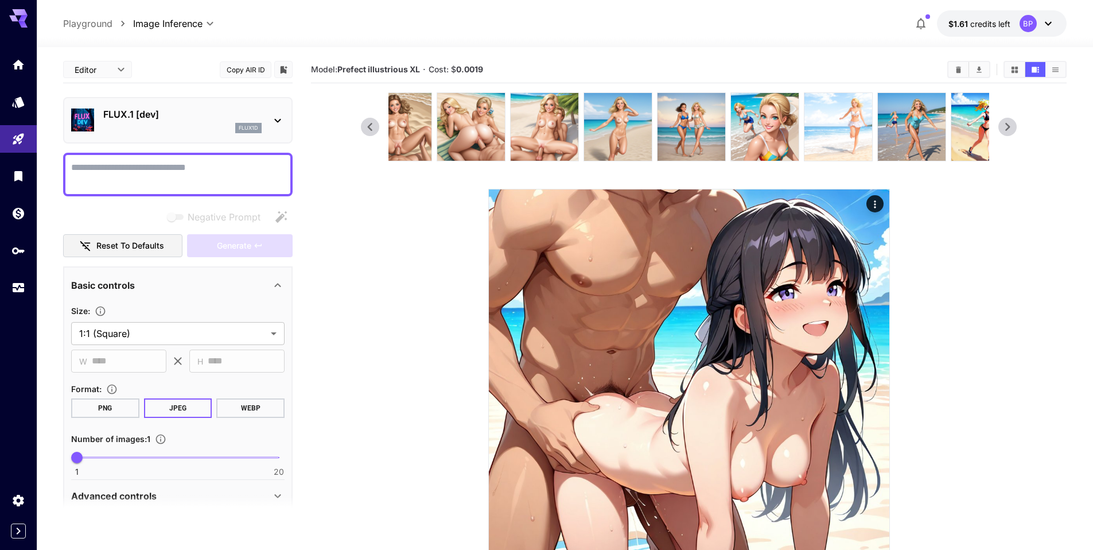
click at [1015, 128] on icon at bounding box center [1007, 126] width 17 height 17
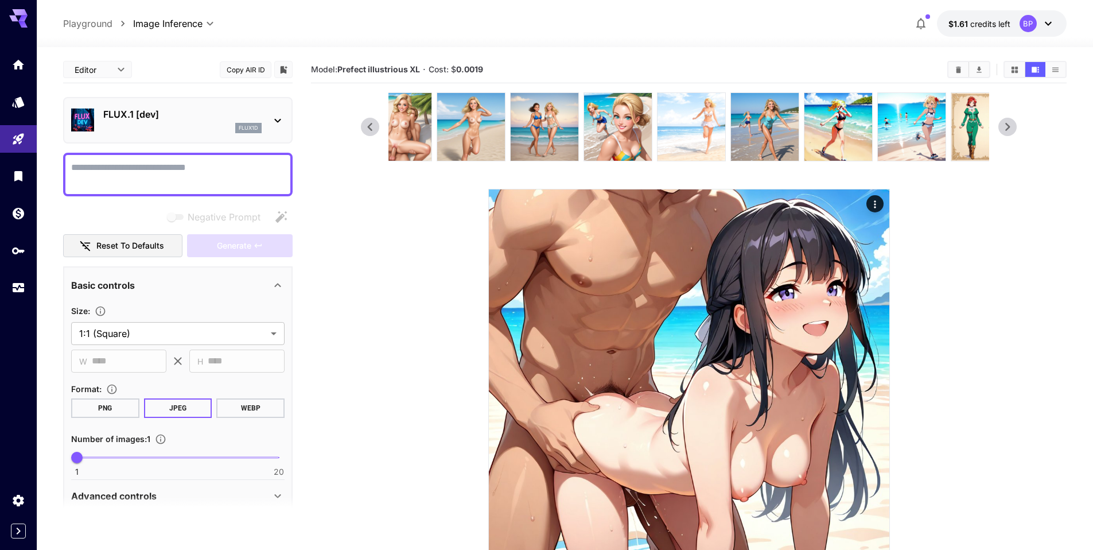
click at [1015, 128] on icon at bounding box center [1007, 126] width 17 height 17
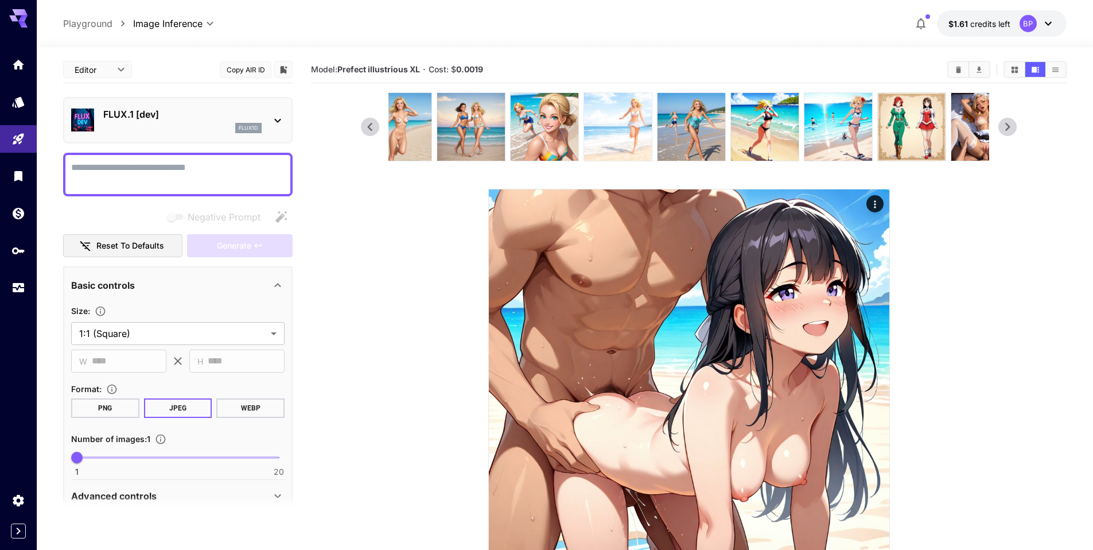
click at [1015, 128] on icon at bounding box center [1007, 126] width 17 height 17
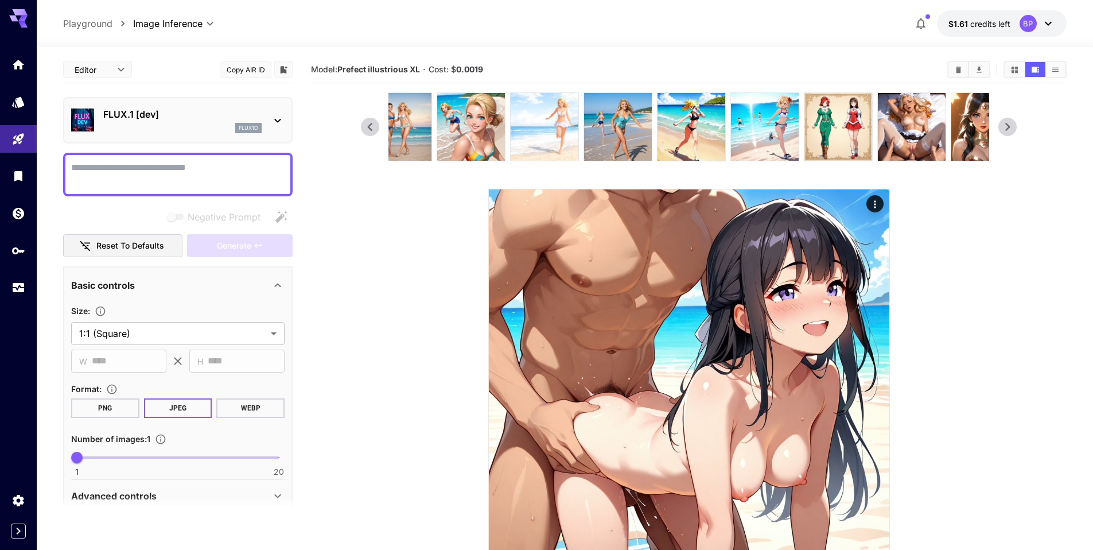
click at [1015, 128] on icon at bounding box center [1007, 126] width 17 height 17
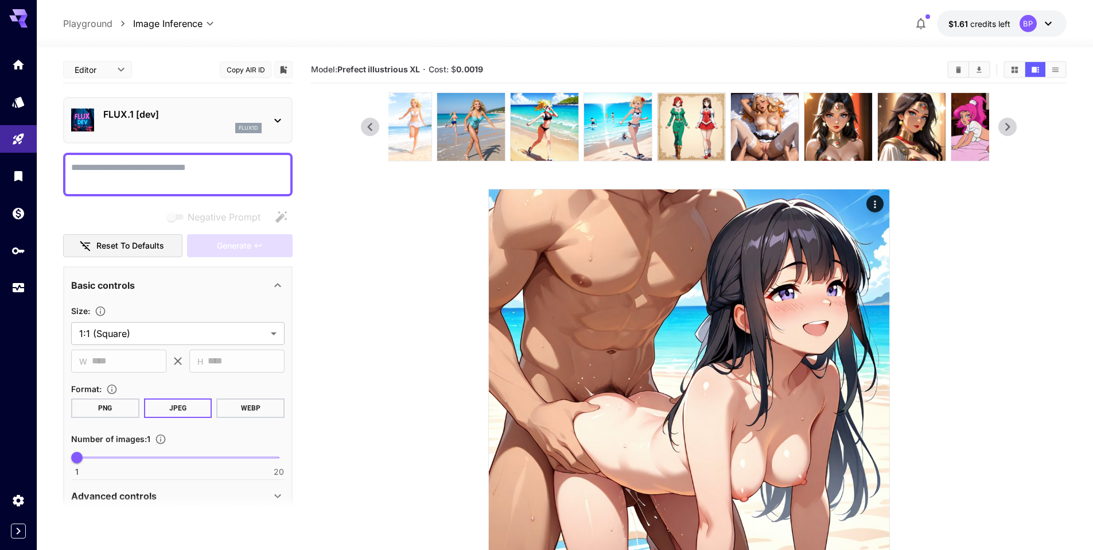
click at [1015, 128] on icon at bounding box center [1007, 126] width 17 height 17
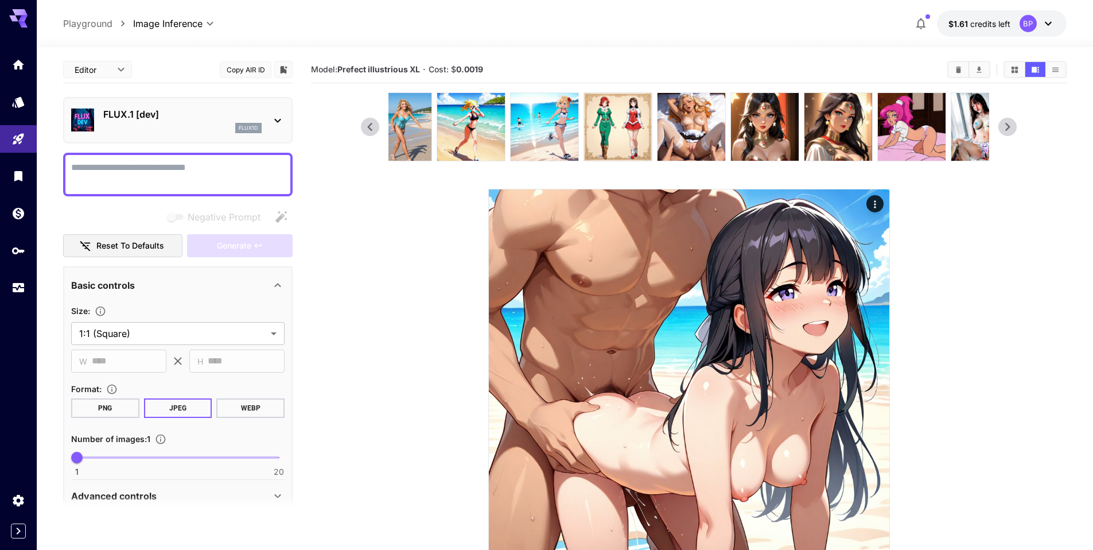
click at [1015, 128] on icon at bounding box center [1007, 126] width 17 height 17
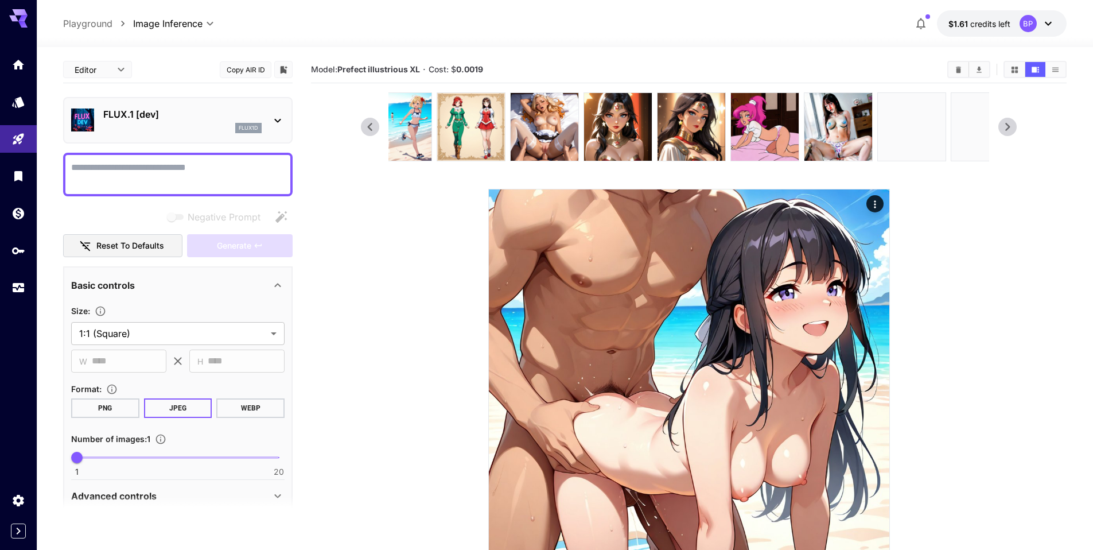
click at [1015, 128] on icon at bounding box center [1007, 126] width 17 height 17
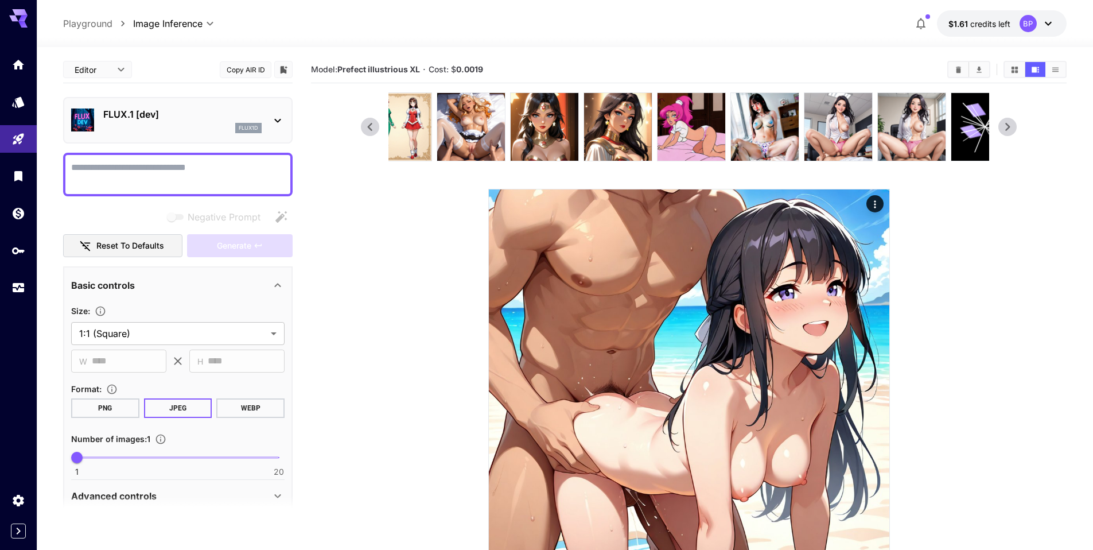
click at [1015, 128] on icon at bounding box center [1007, 126] width 17 height 17
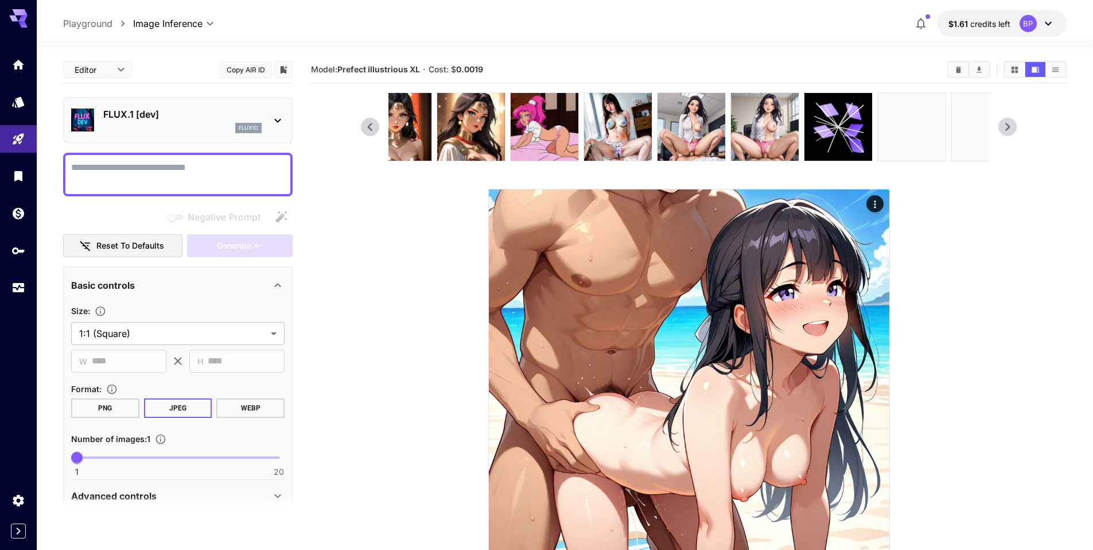
click at [1015, 128] on icon at bounding box center [1007, 126] width 17 height 17
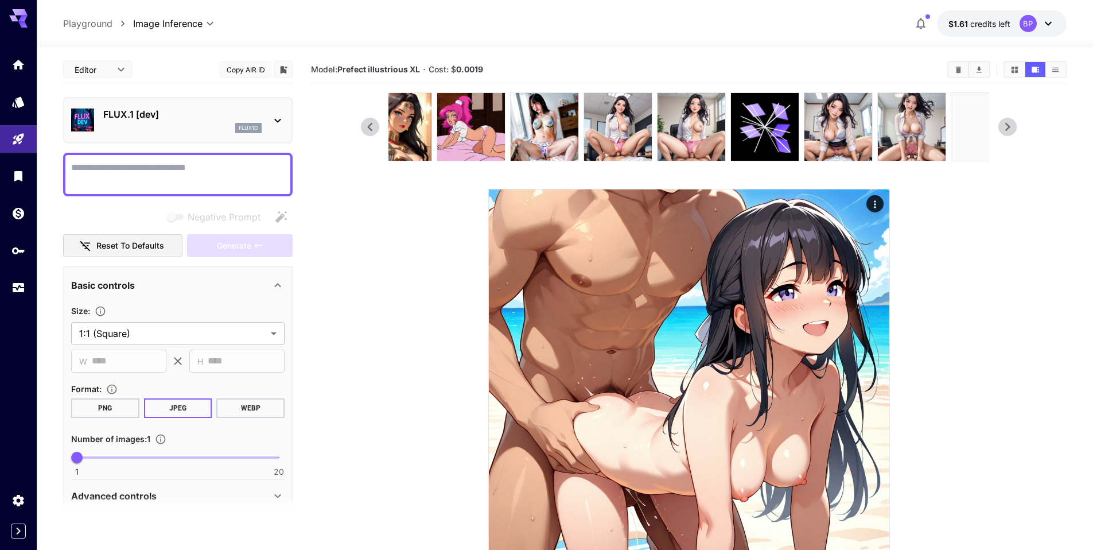
click at [1015, 128] on icon at bounding box center [1007, 126] width 17 height 17
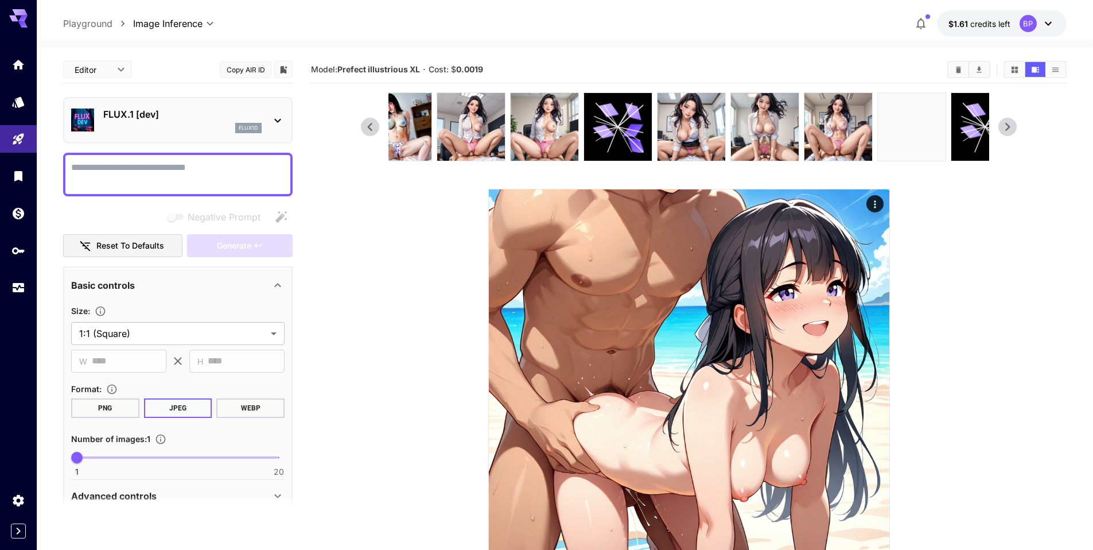
click at [1015, 128] on icon at bounding box center [1007, 126] width 17 height 17
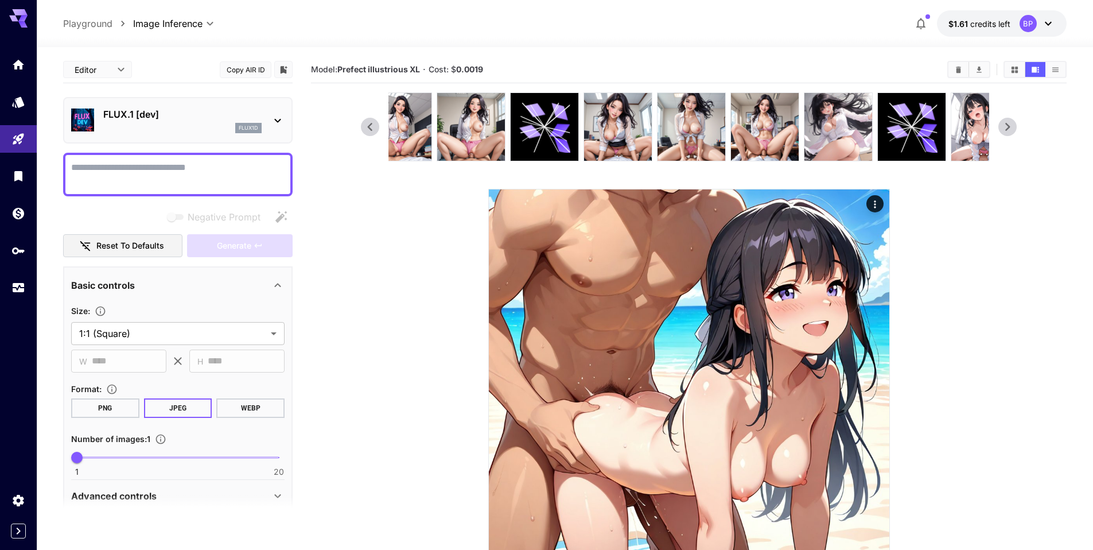
click at [1015, 128] on icon at bounding box center [1007, 126] width 17 height 17
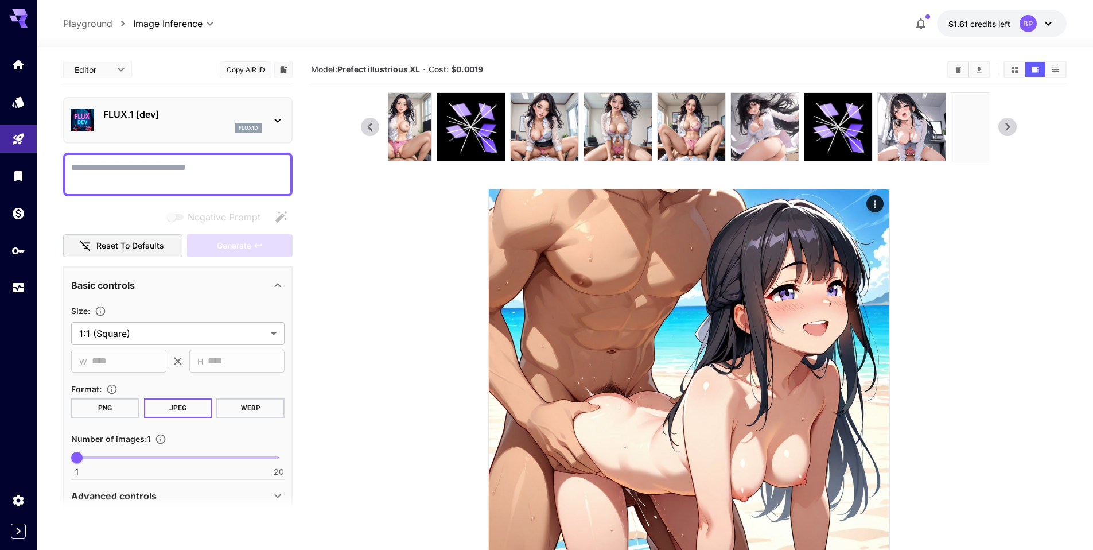
click at [1015, 128] on icon at bounding box center [1007, 126] width 17 height 17
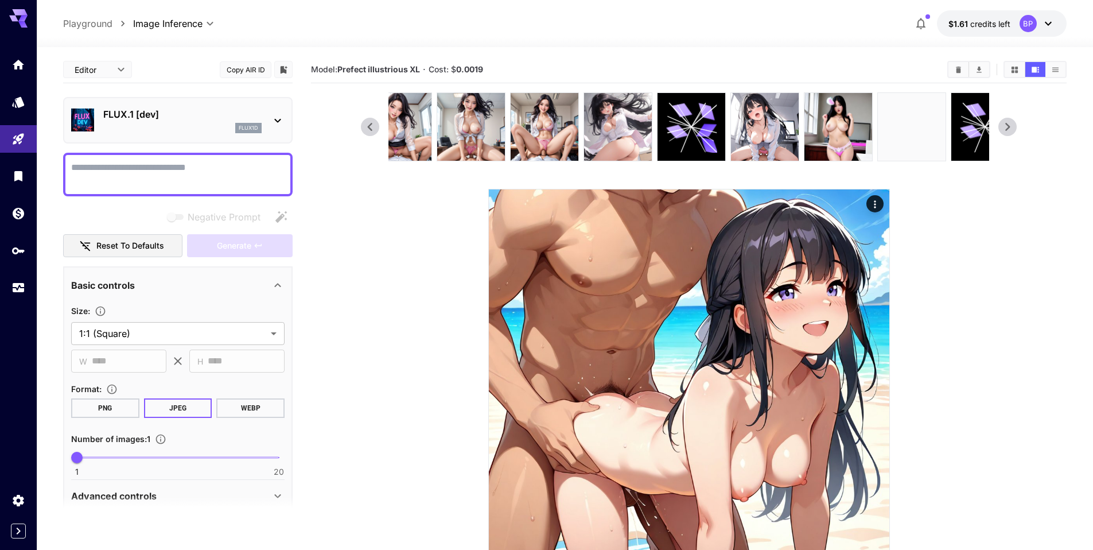
click at [1015, 128] on icon at bounding box center [1007, 126] width 17 height 17
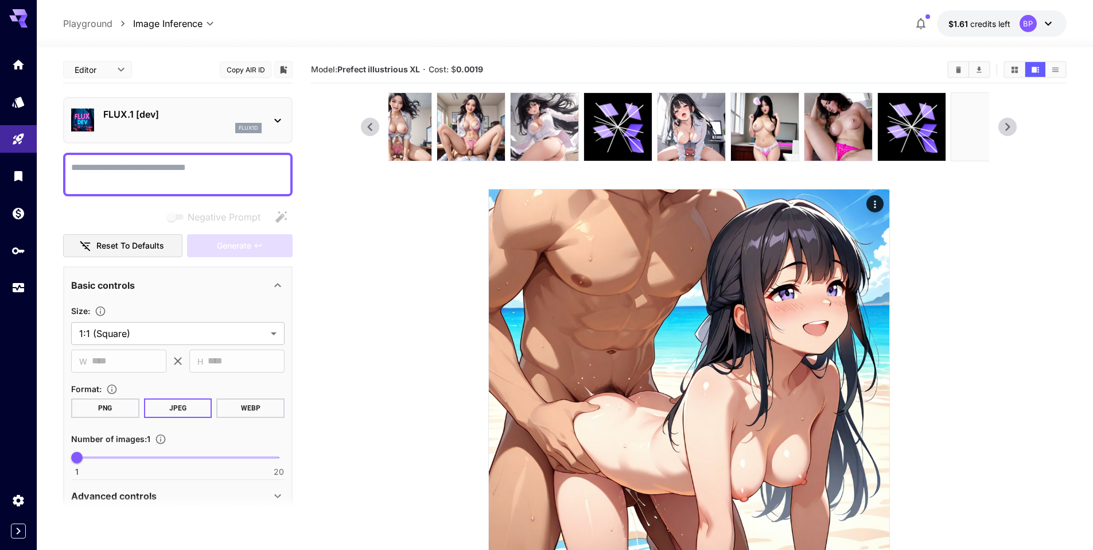
click at [1015, 128] on icon at bounding box center [1007, 126] width 17 height 17
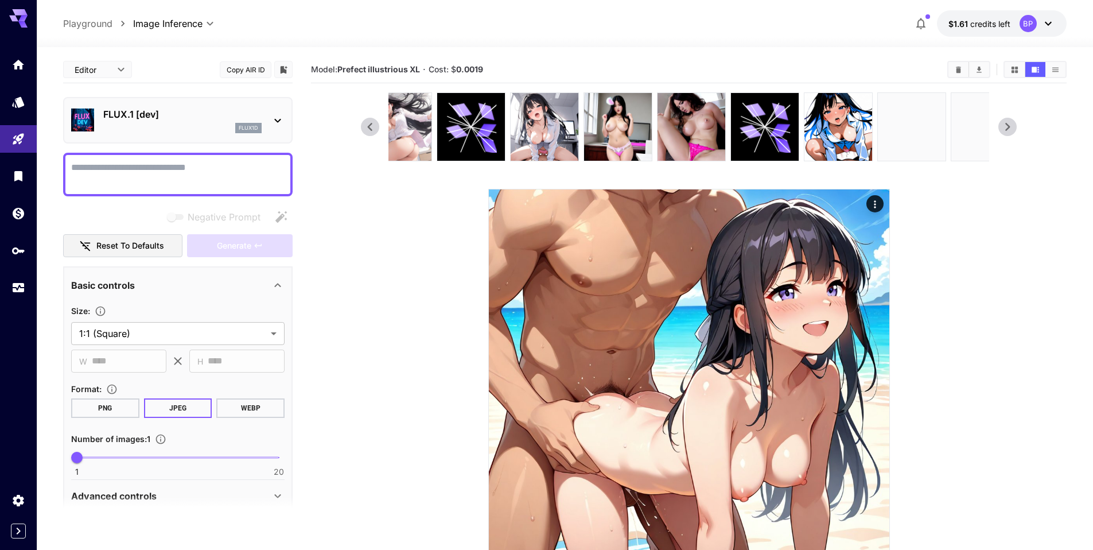
click at [1015, 128] on icon at bounding box center [1007, 126] width 17 height 17
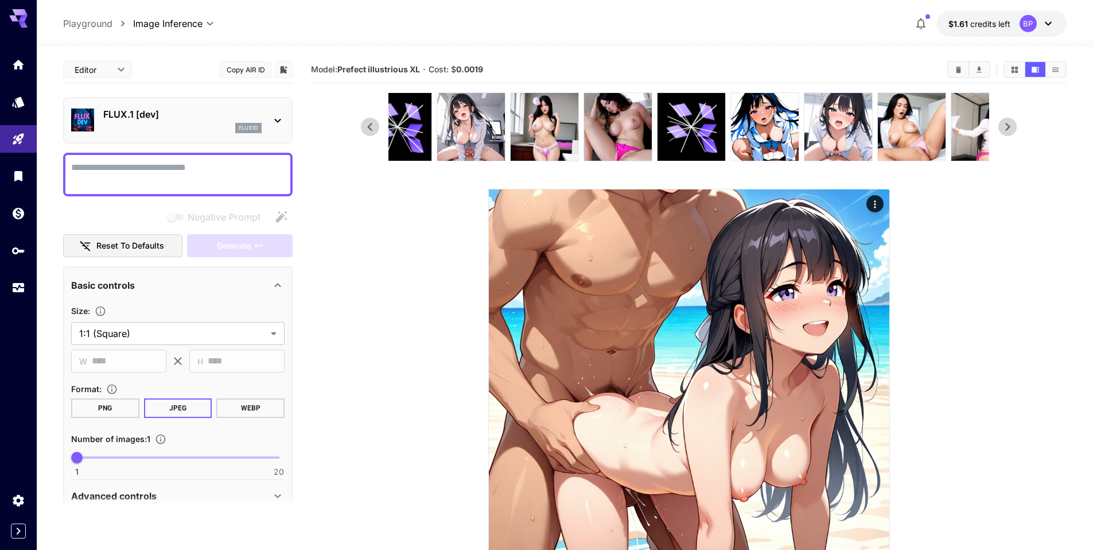
click at [1015, 128] on icon at bounding box center [1007, 126] width 17 height 17
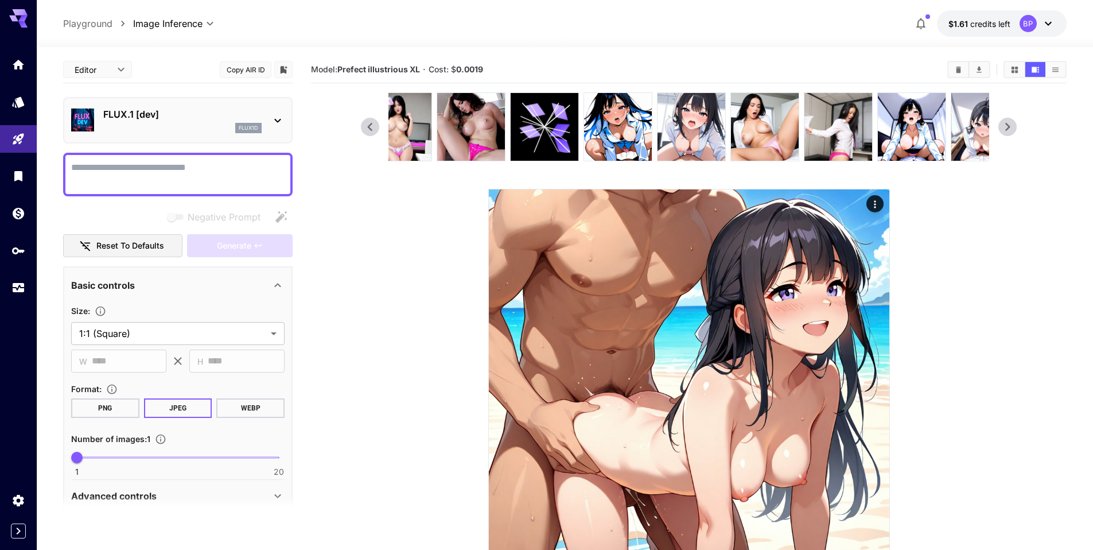
click at [1015, 128] on icon at bounding box center [1007, 126] width 17 height 17
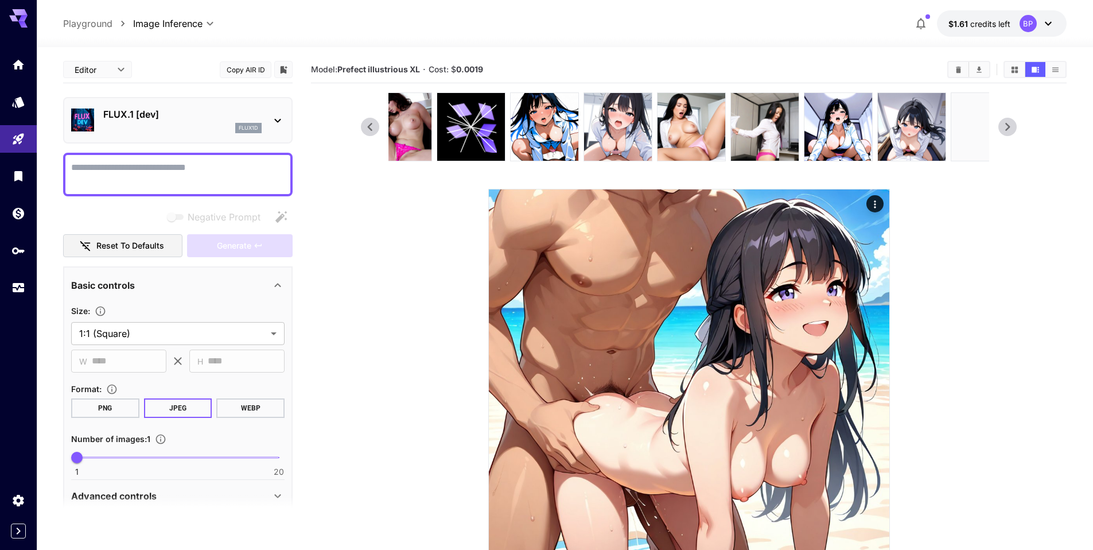
click at [1015, 128] on icon at bounding box center [1007, 126] width 17 height 17
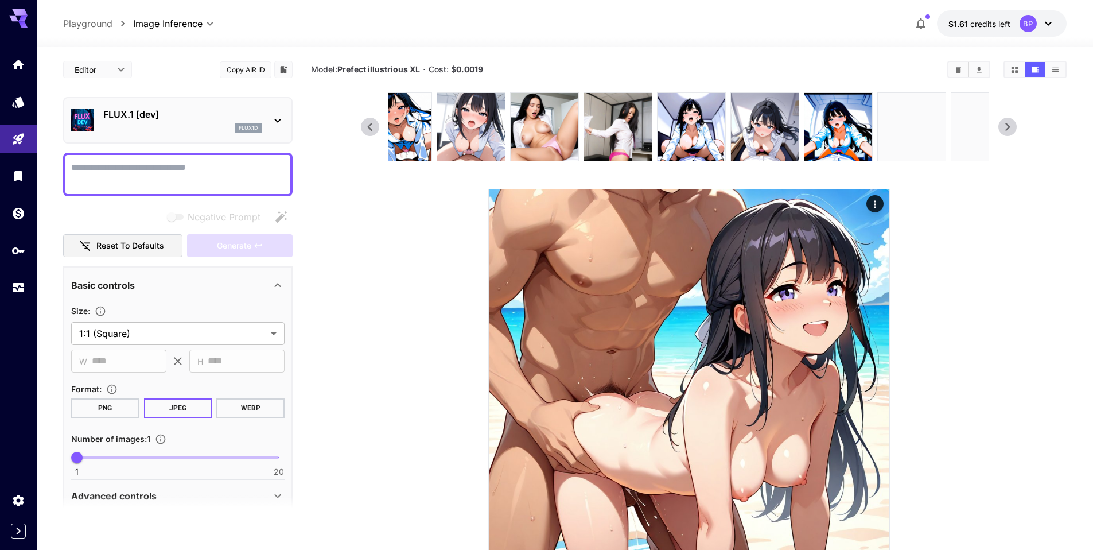
click at [1015, 128] on icon at bounding box center [1007, 126] width 17 height 17
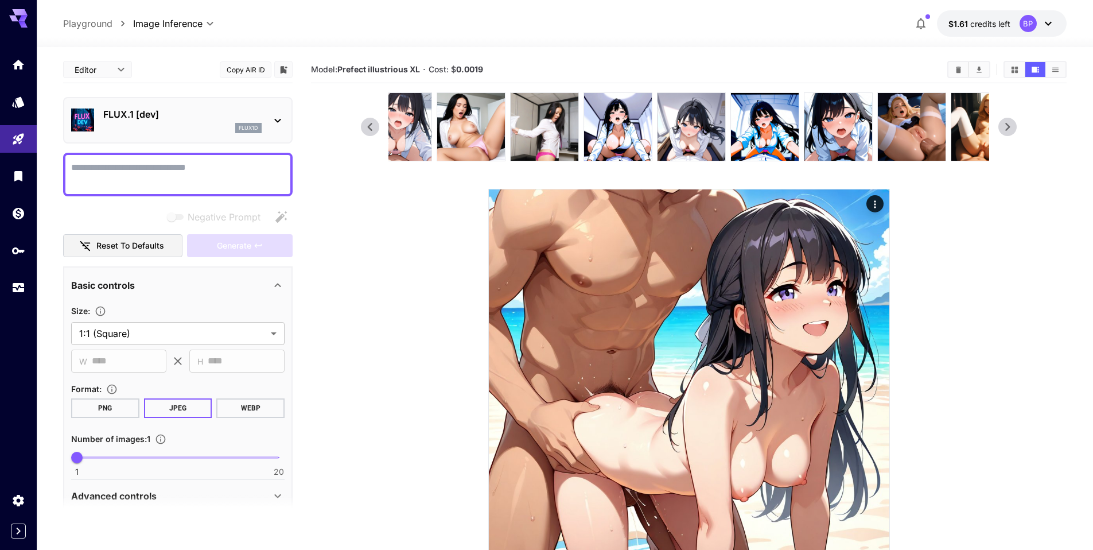
click at [1015, 128] on icon at bounding box center [1007, 126] width 17 height 17
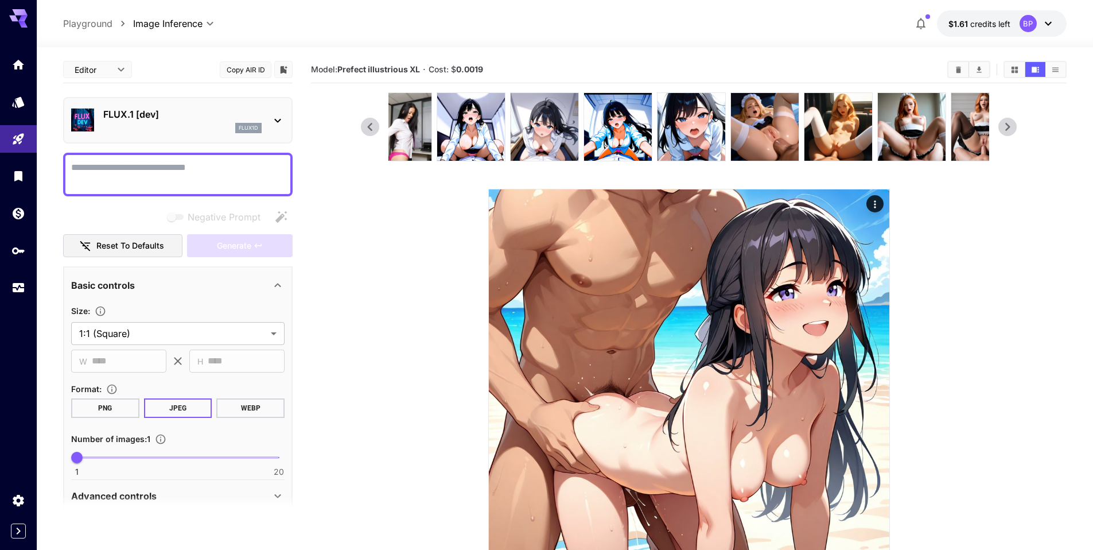
click at [1015, 128] on icon at bounding box center [1007, 126] width 17 height 17
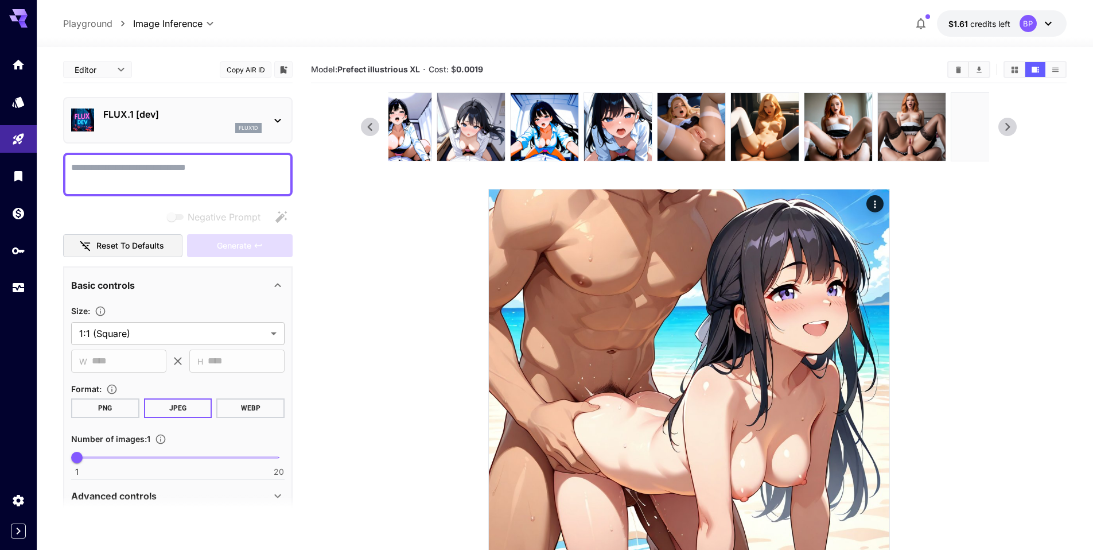
click at [1015, 128] on icon at bounding box center [1007, 126] width 17 height 17
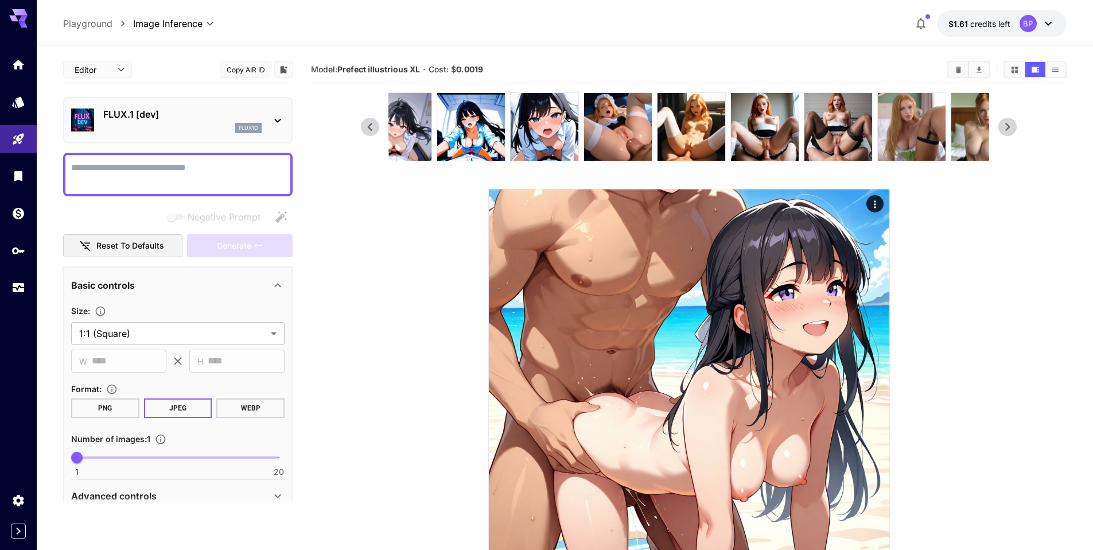
click at [1015, 128] on icon at bounding box center [1007, 126] width 17 height 17
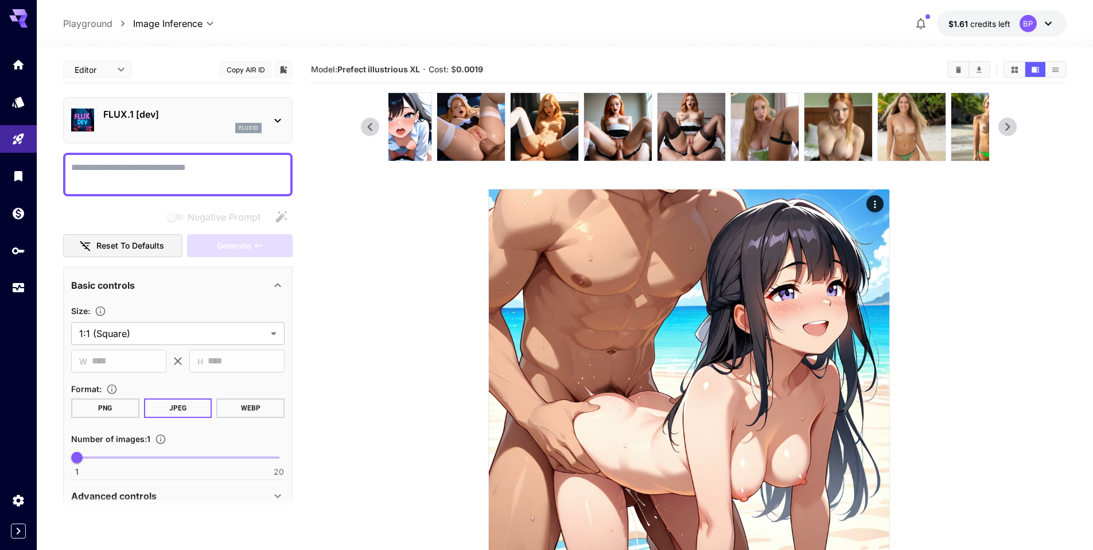
click at [1015, 128] on icon at bounding box center [1007, 126] width 17 height 17
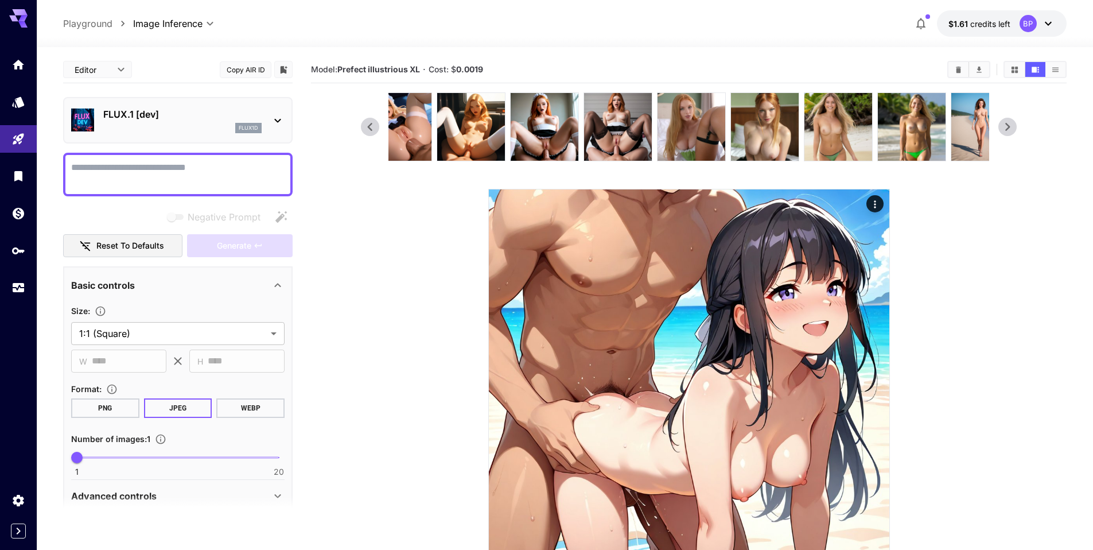
click at [1015, 128] on icon at bounding box center [1007, 126] width 17 height 17
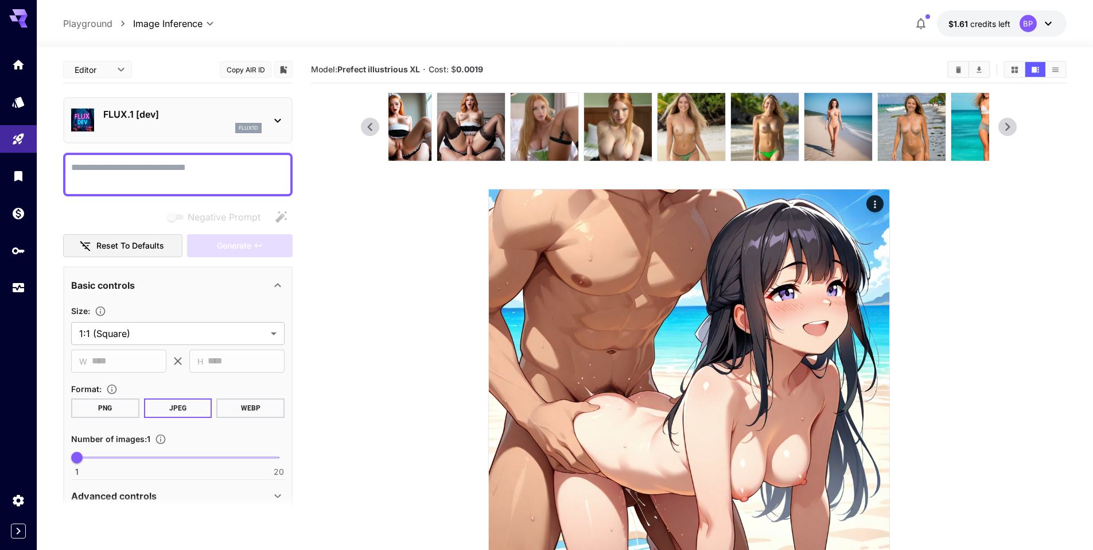
click at [1015, 128] on icon at bounding box center [1007, 126] width 17 height 17
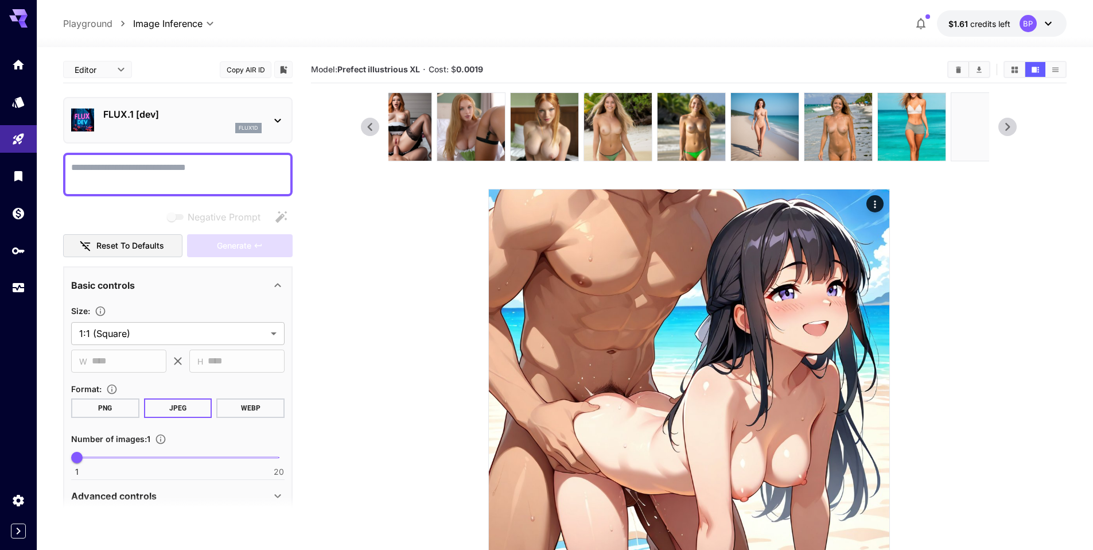
click at [1015, 128] on icon at bounding box center [1007, 126] width 17 height 17
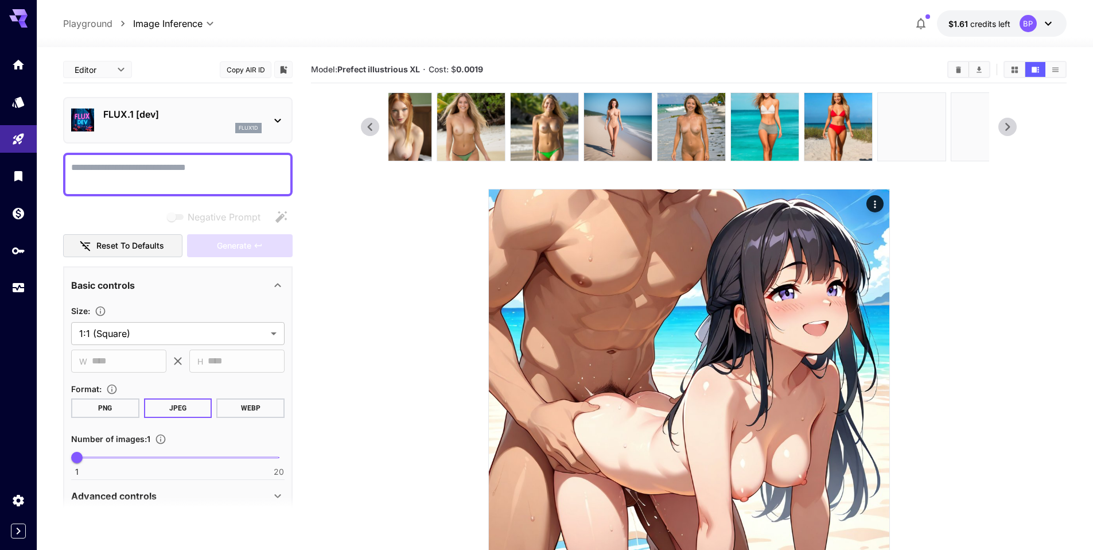
click at [1015, 128] on icon at bounding box center [1007, 126] width 17 height 17
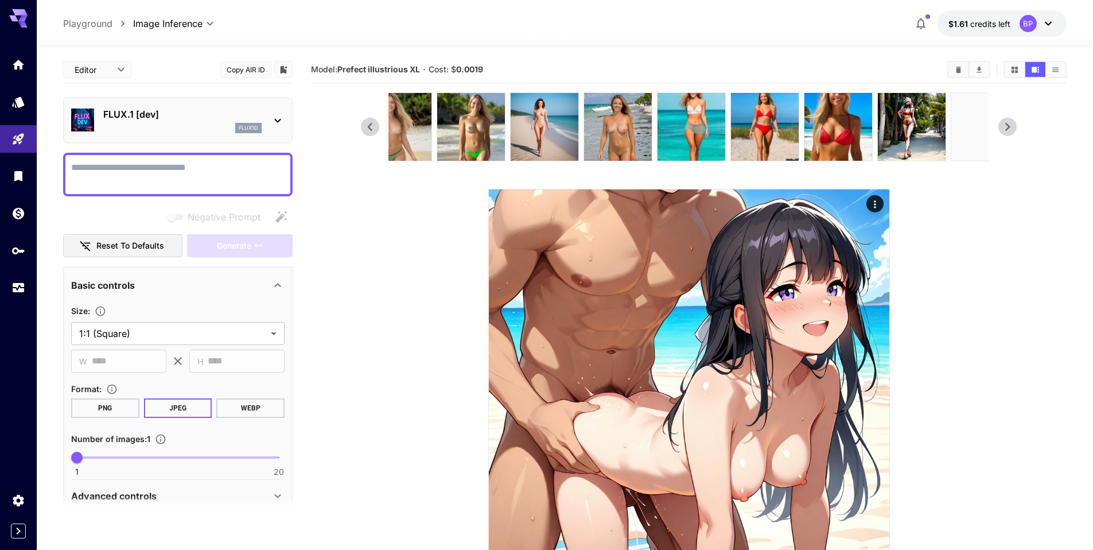
click at [1015, 128] on icon at bounding box center [1007, 126] width 17 height 17
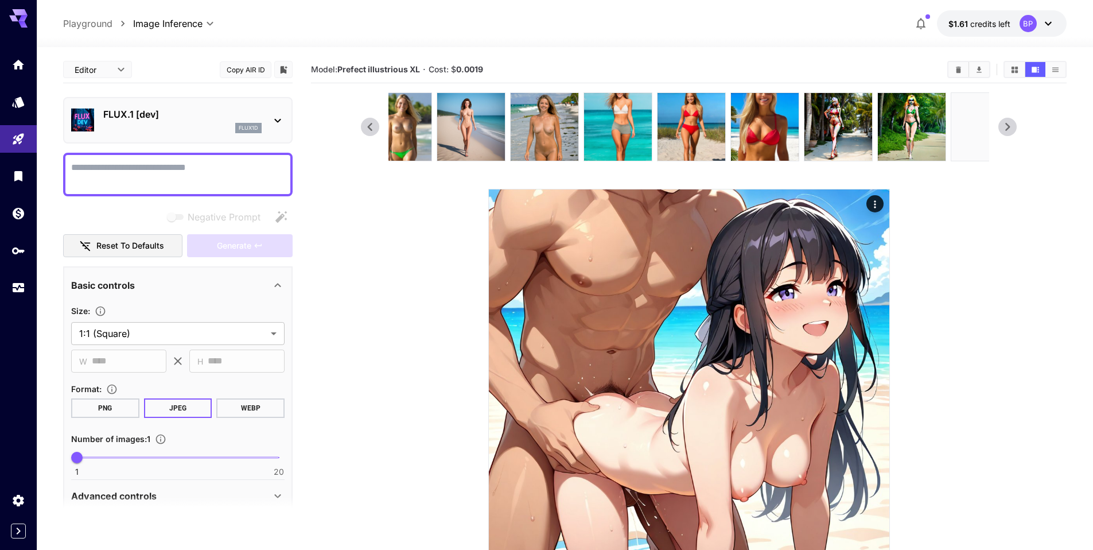
click at [1015, 128] on icon at bounding box center [1007, 126] width 17 height 17
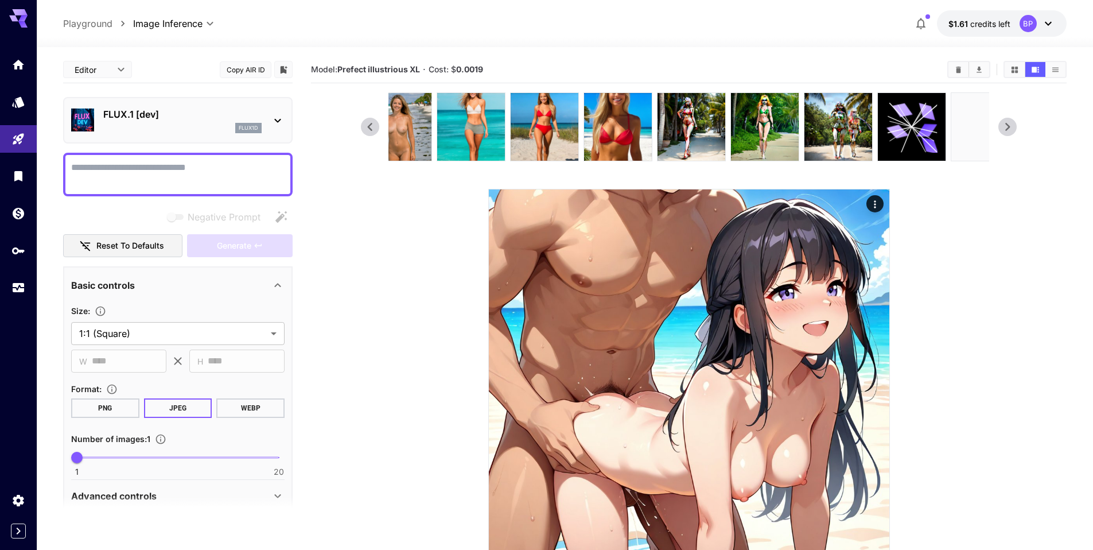
click at [1015, 128] on icon at bounding box center [1007, 126] width 17 height 17
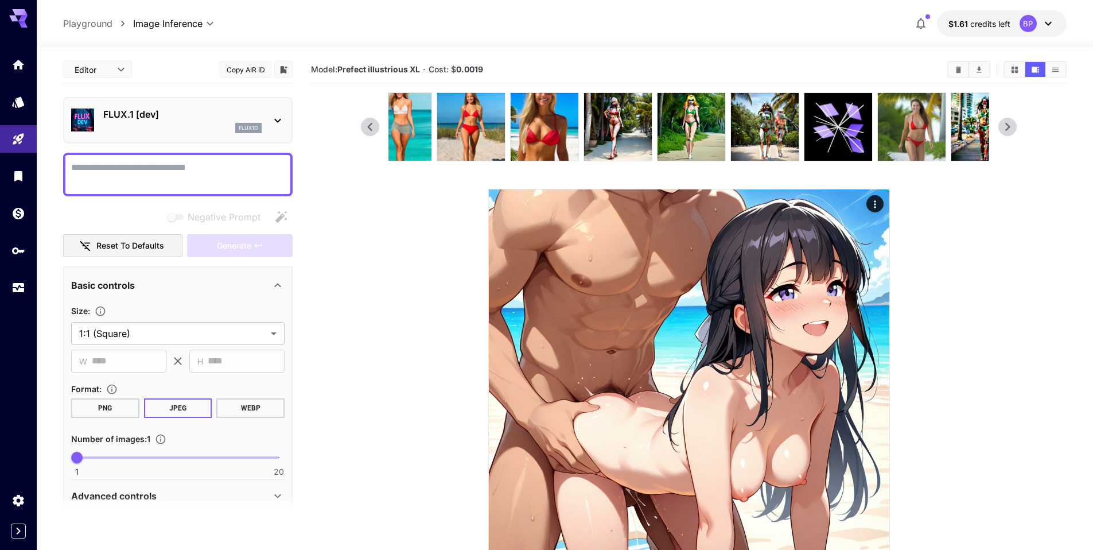
click at [1015, 128] on icon at bounding box center [1007, 126] width 17 height 17
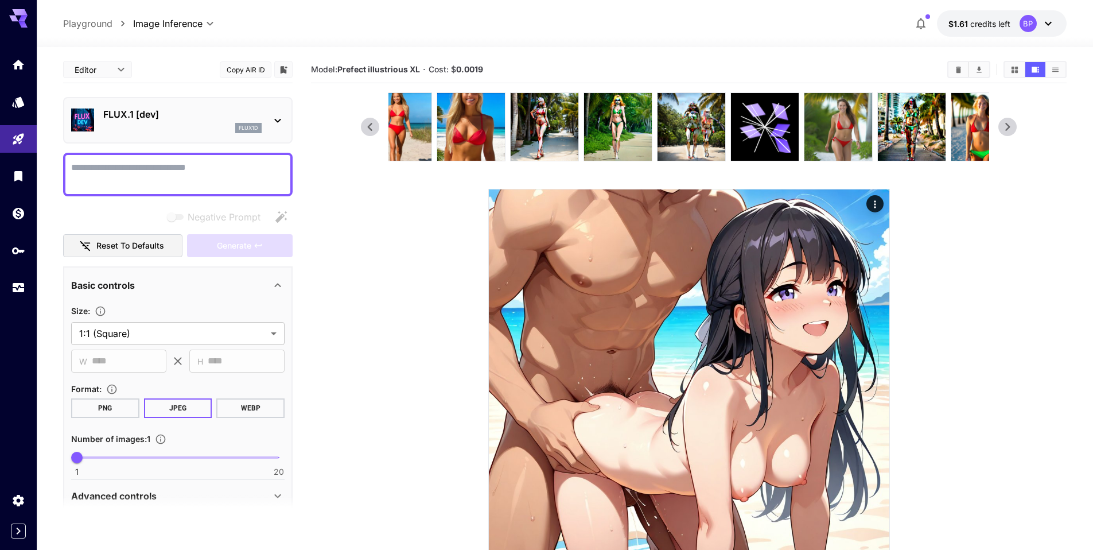
click at [1015, 128] on icon at bounding box center [1007, 126] width 17 height 17
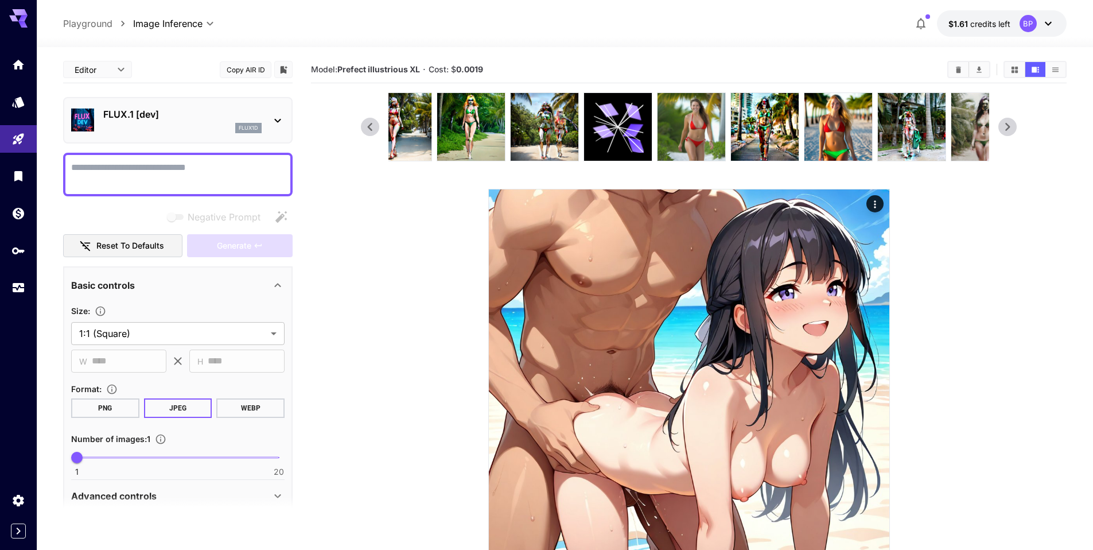
click at [1015, 128] on icon at bounding box center [1007, 126] width 17 height 17
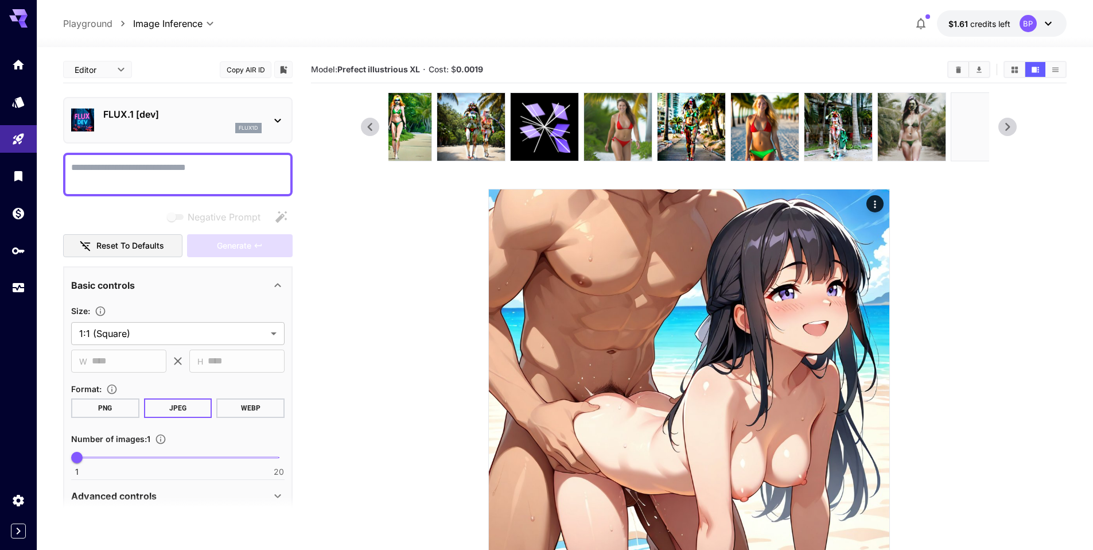
click at [1015, 128] on icon at bounding box center [1007, 126] width 17 height 17
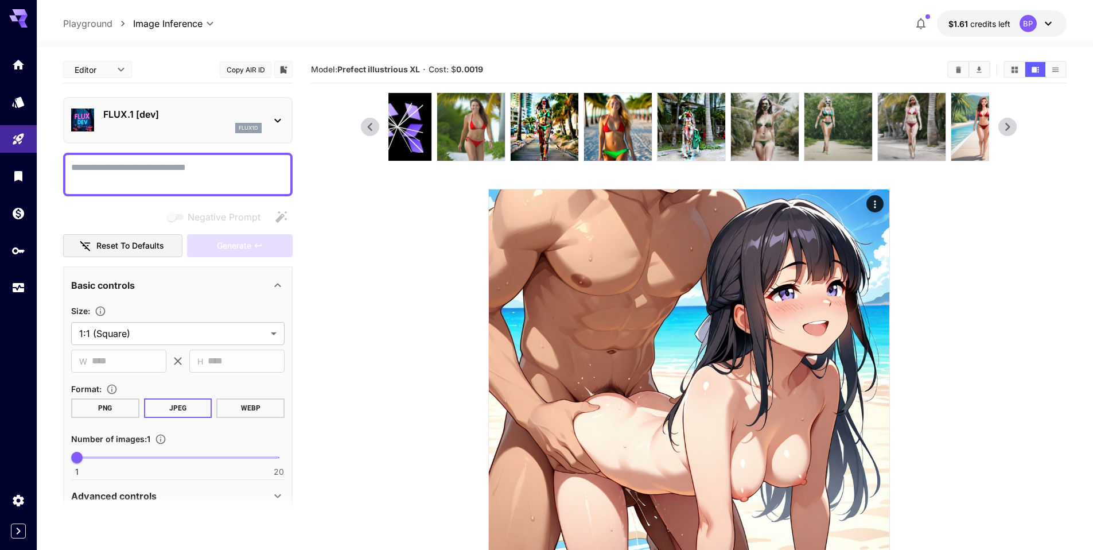
click at [1015, 128] on icon at bounding box center [1007, 126] width 17 height 17
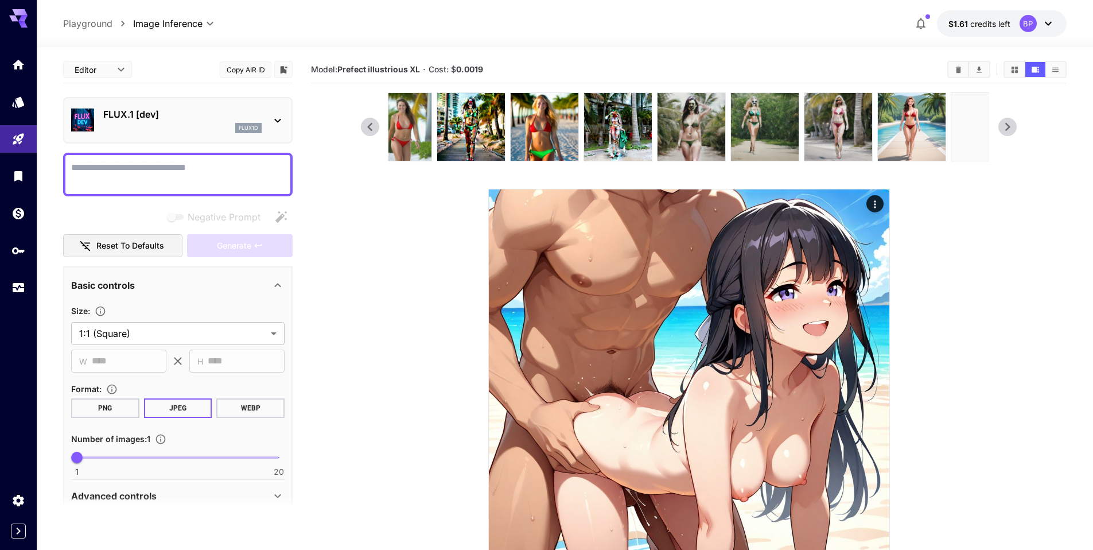
click at [1015, 128] on icon at bounding box center [1007, 126] width 17 height 17
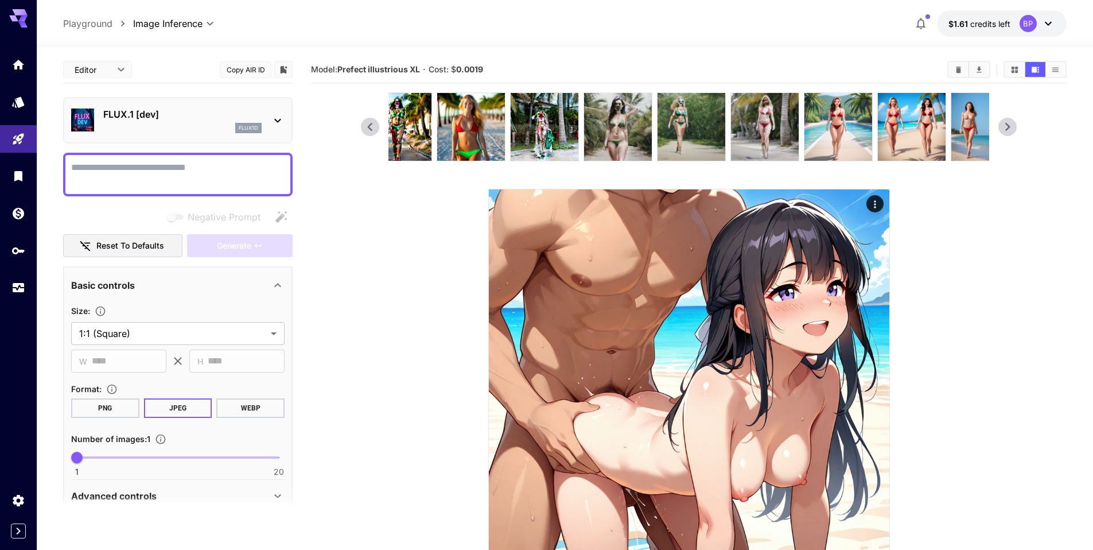
click at [1015, 128] on icon at bounding box center [1007, 126] width 17 height 17
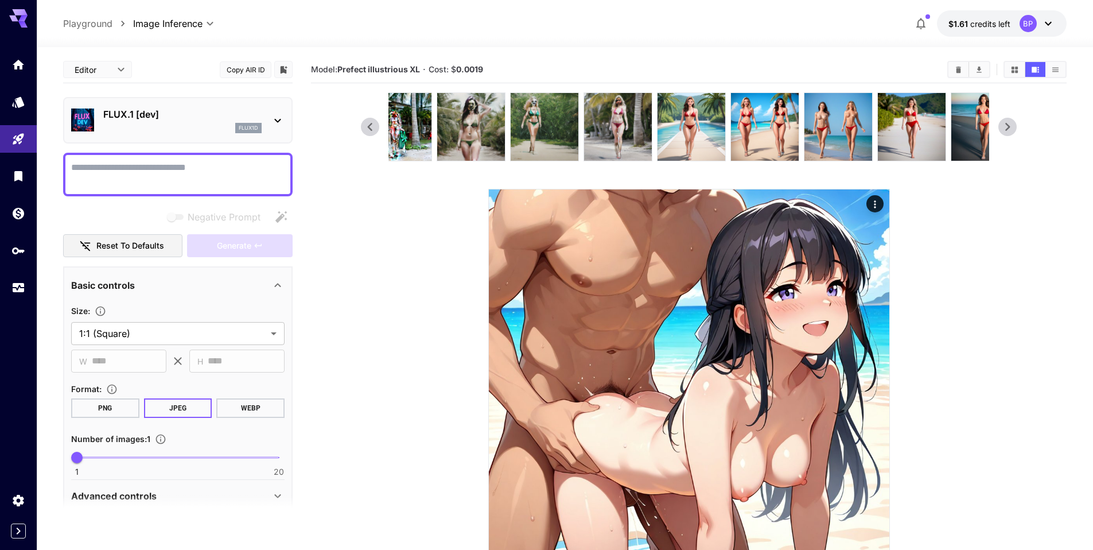
click at [1015, 128] on icon at bounding box center [1007, 126] width 17 height 17
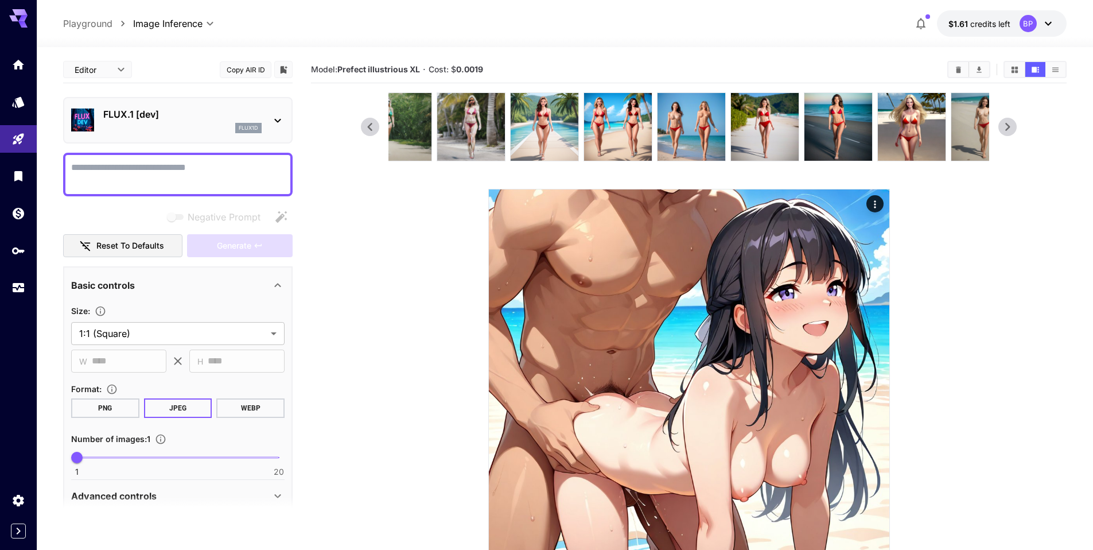
click at [1015, 128] on icon at bounding box center [1007, 126] width 17 height 17
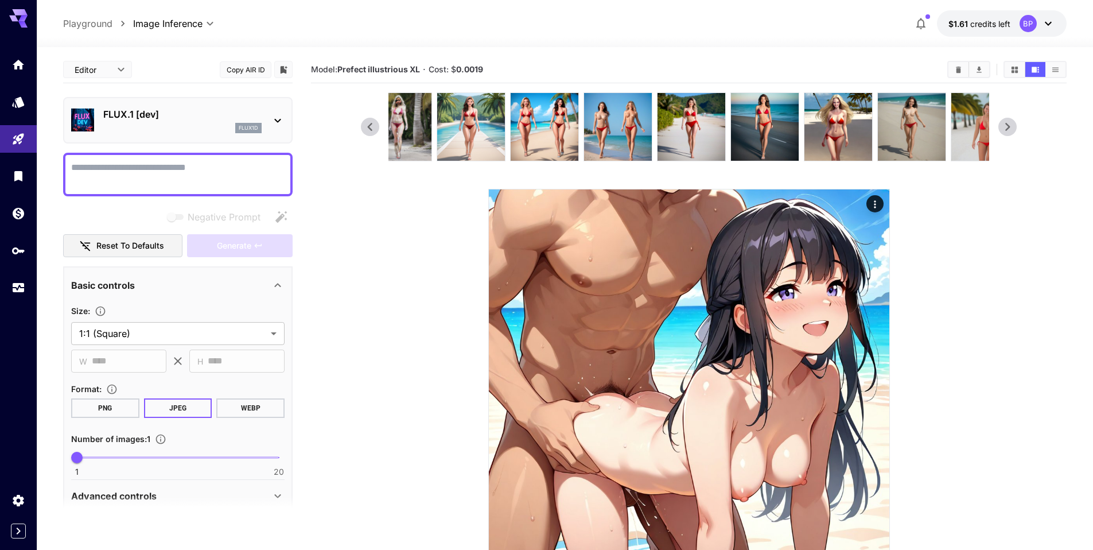
click at [1015, 128] on icon at bounding box center [1007, 126] width 17 height 17
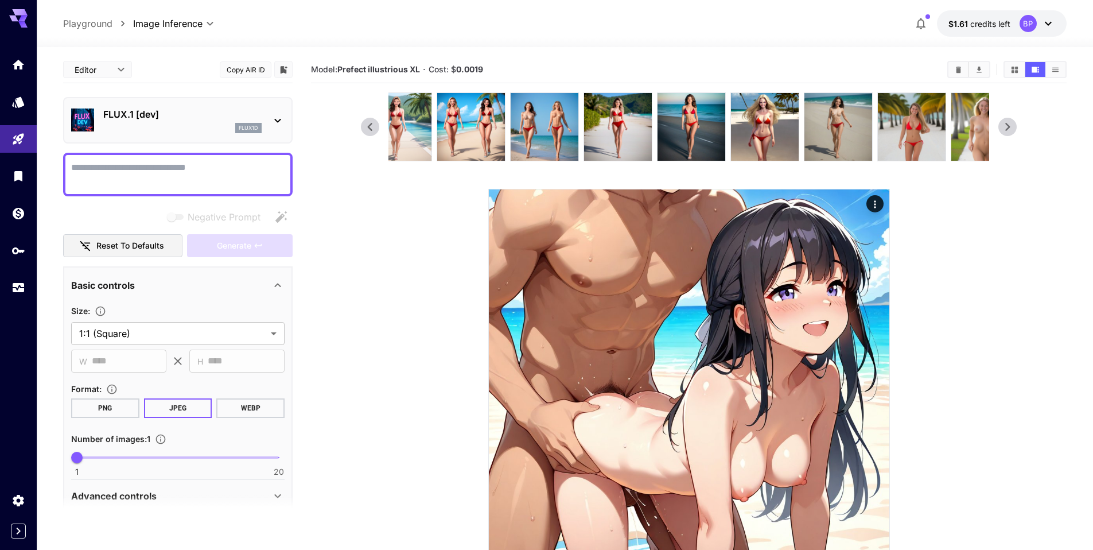
click at [1015, 128] on icon at bounding box center [1007, 126] width 17 height 17
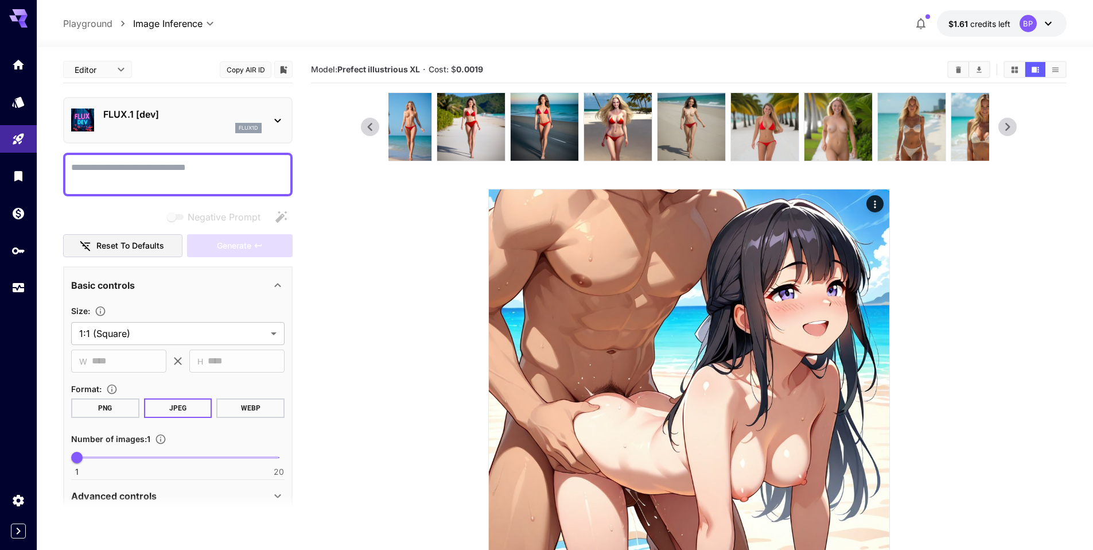
click at [1015, 128] on icon at bounding box center [1007, 126] width 17 height 17
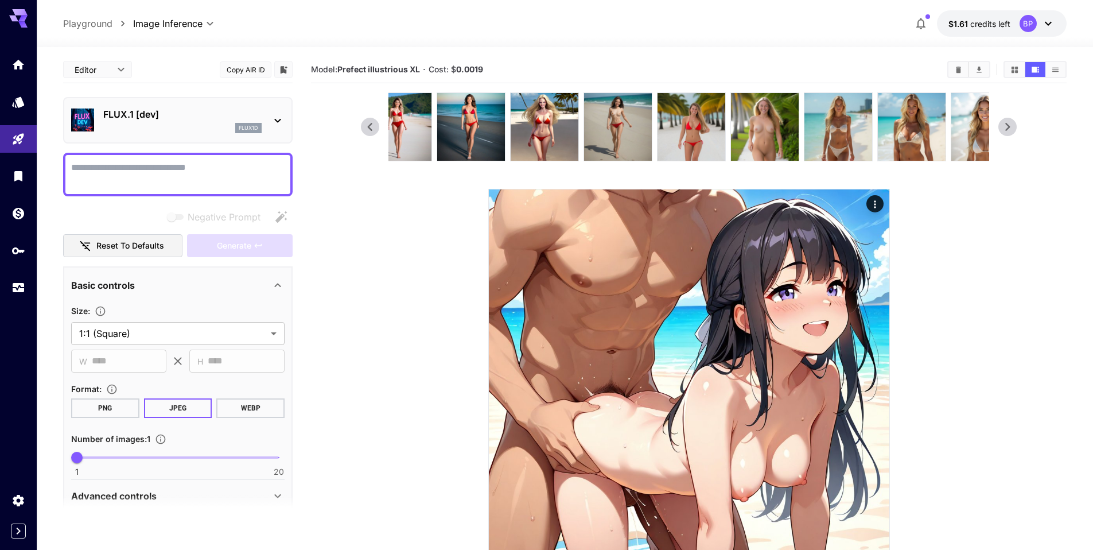
click at [1015, 128] on icon at bounding box center [1007, 126] width 17 height 17
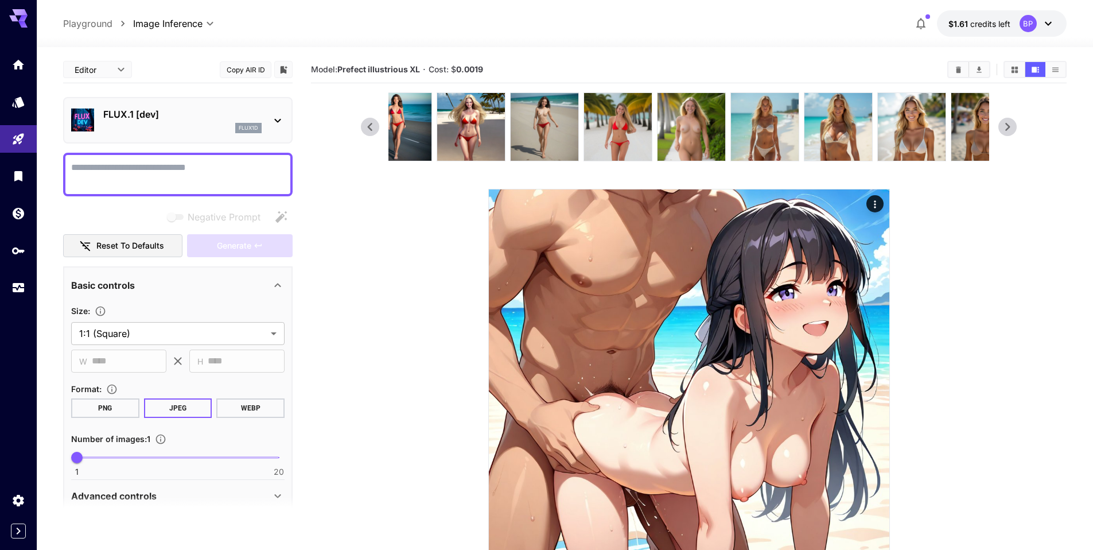
click at [1015, 128] on icon at bounding box center [1007, 126] width 17 height 17
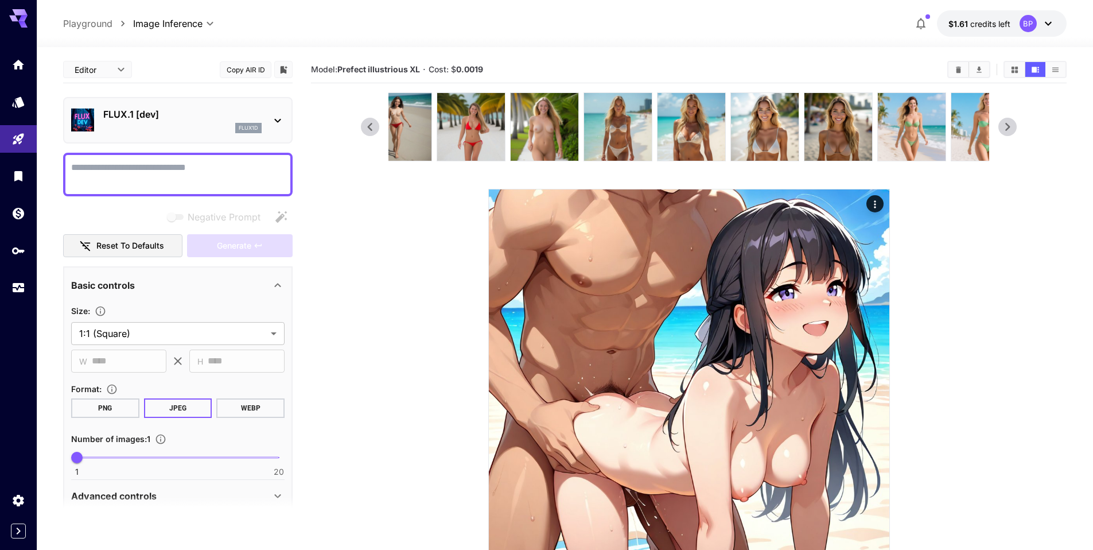
click at [1015, 128] on icon at bounding box center [1007, 126] width 17 height 17
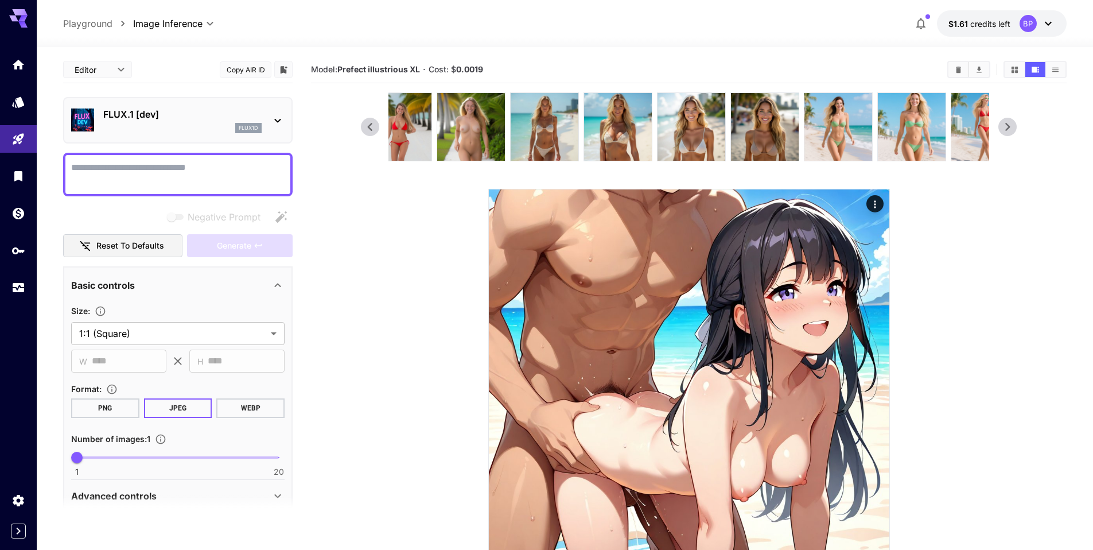
click at [1015, 128] on icon at bounding box center [1007, 126] width 17 height 17
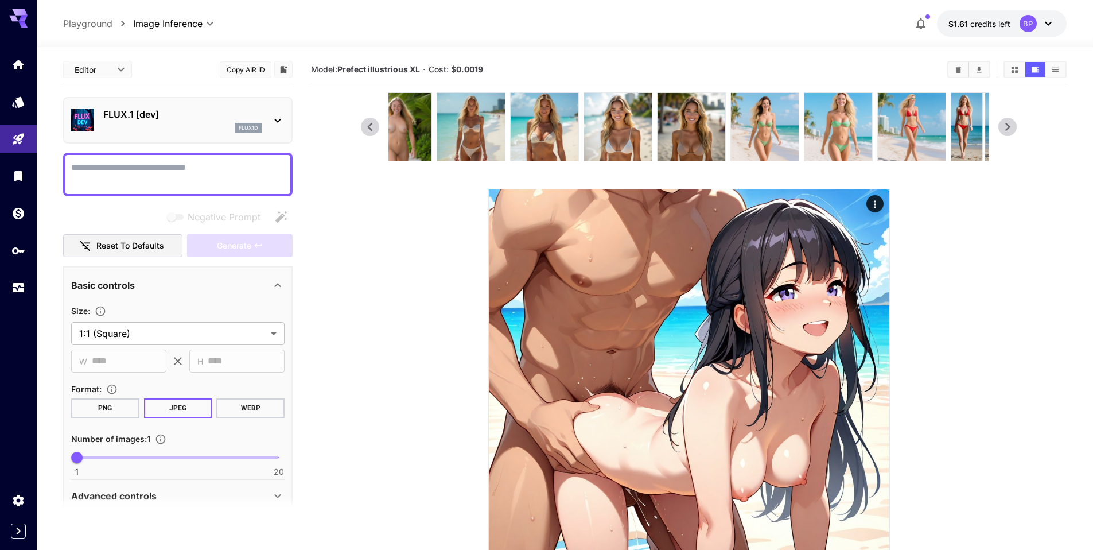
click at [1015, 128] on icon at bounding box center [1007, 126] width 17 height 17
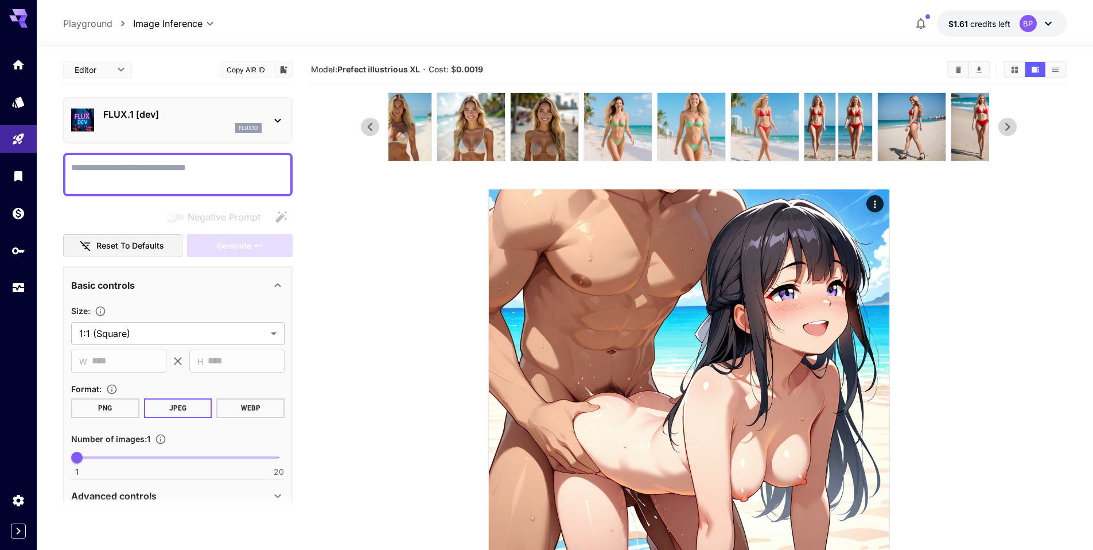
click at [1015, 128] on icon at bounding box center [1007, 126] width 17 height 17
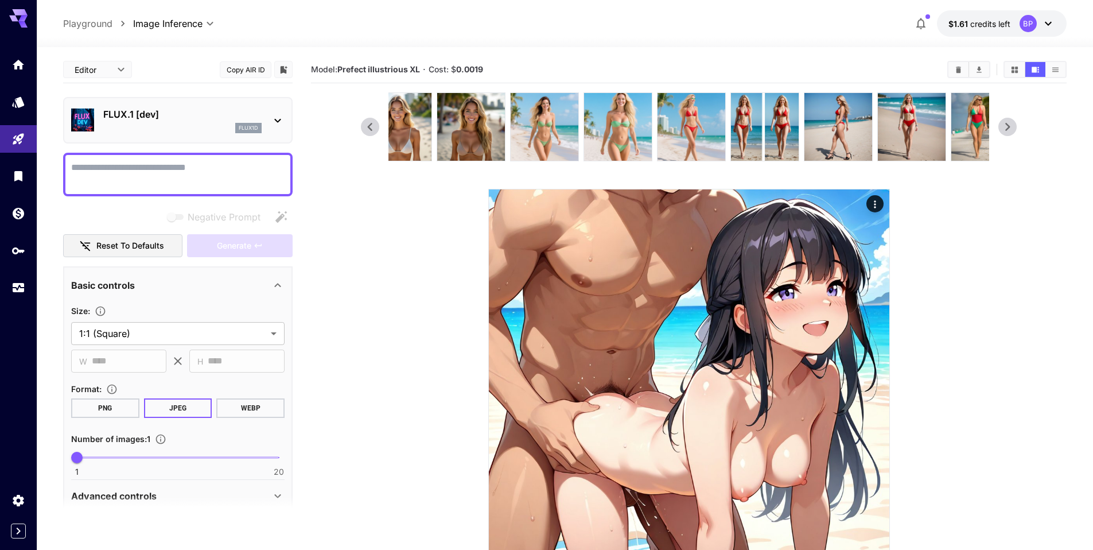
click at [1015, 128] on icon at bounding box center [1007, 126] width 17 height 17
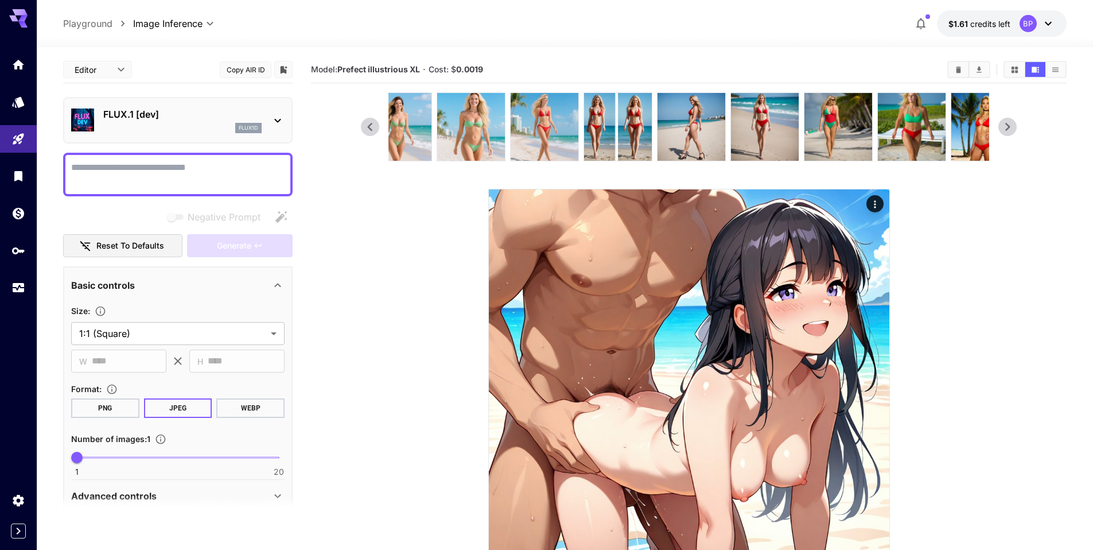
click at [1015, 128] on icon at bounding box center [1007, 126] width 17 height 17
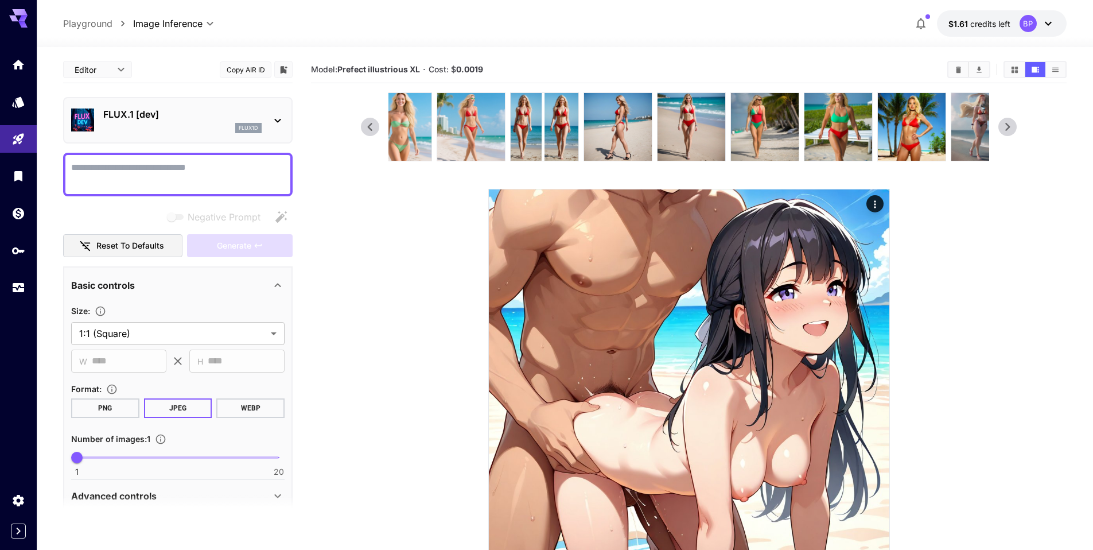
click at [1015, 128] on icon at bounding box center [1007, 126] width 17 height 17
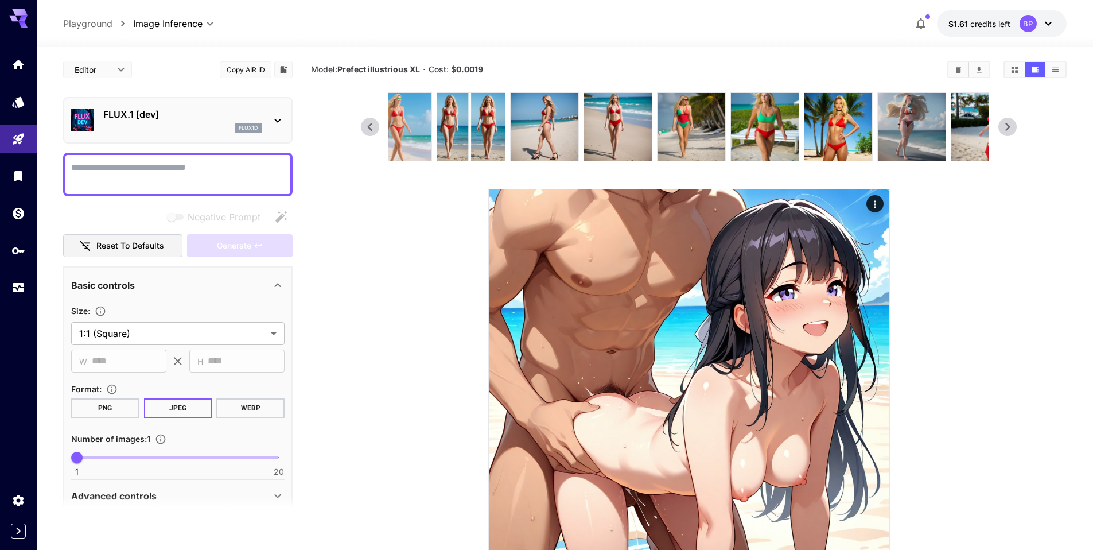
click at [1015, 128] on icon at bounding box center [1007, 126] width 17 height 17
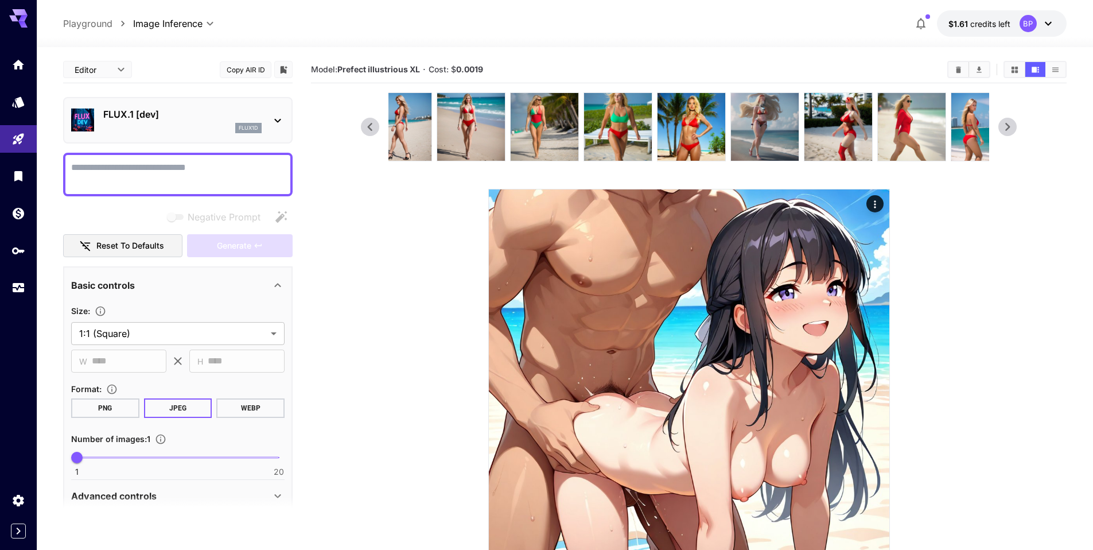
click at [1015, 128] on icon at bounding box center [1007, 126] width 17 height 17
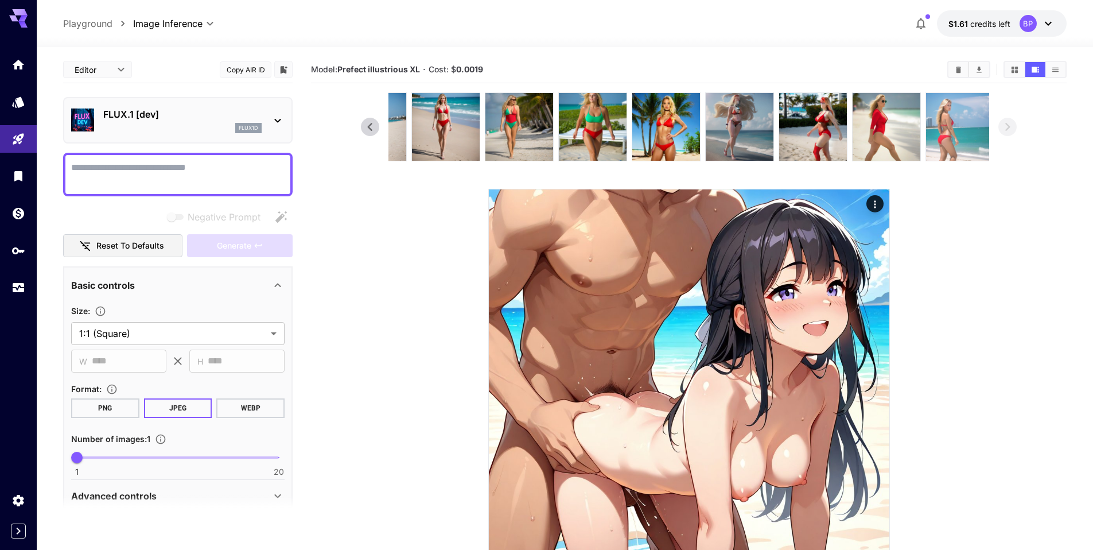
click at [957, 127] on img at bounding box center [960, 127] width 68 height 68
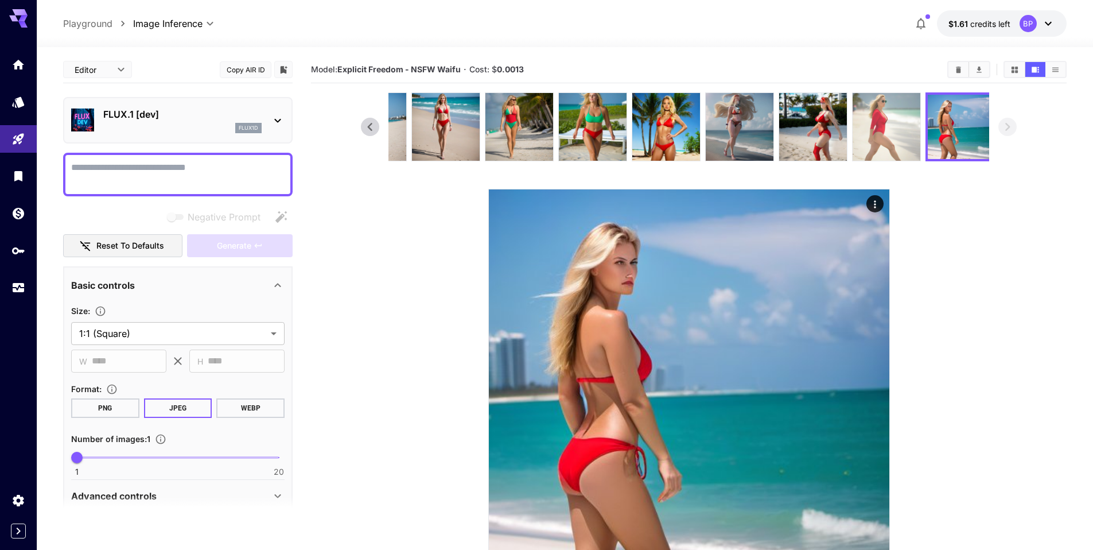
click at [899, 127] on img at bounding box center [887, 127] width 68 height 68
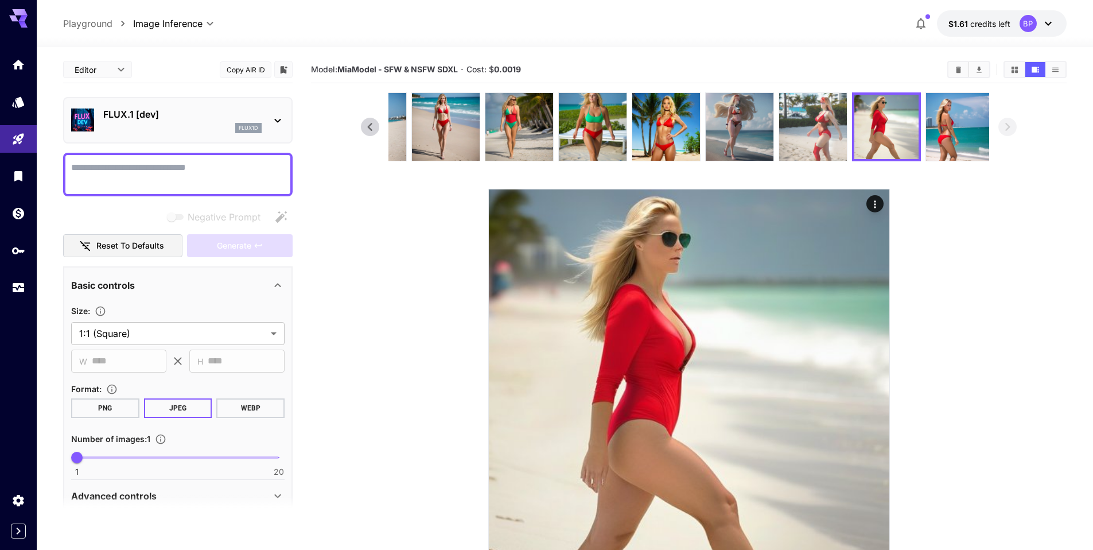
click at [829, 123] on img at bounding box center [813, 127] width 68 height 68
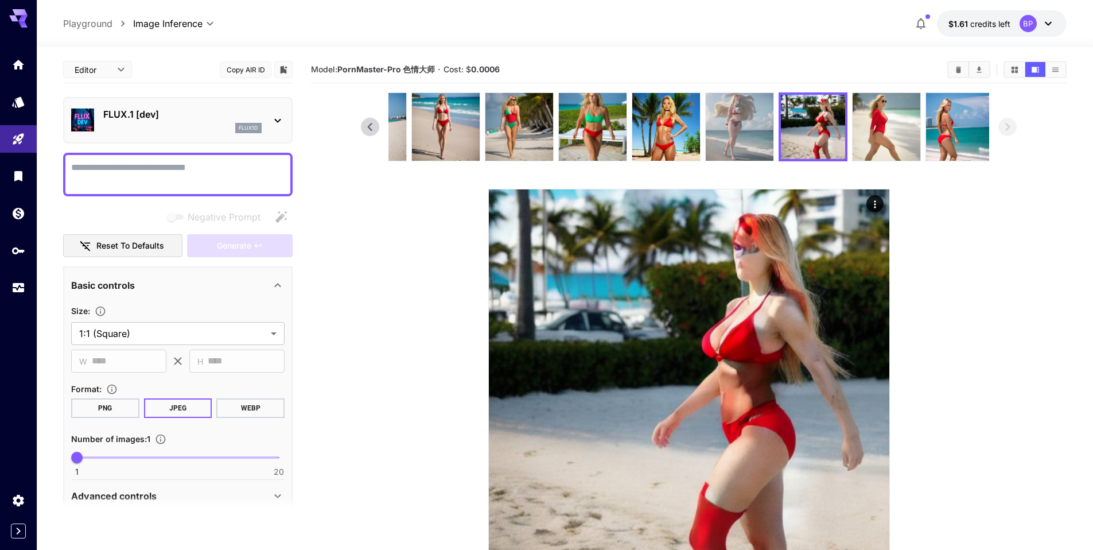
click at [733, 126] on img at bounding box center [740, 127] width 68 height 68
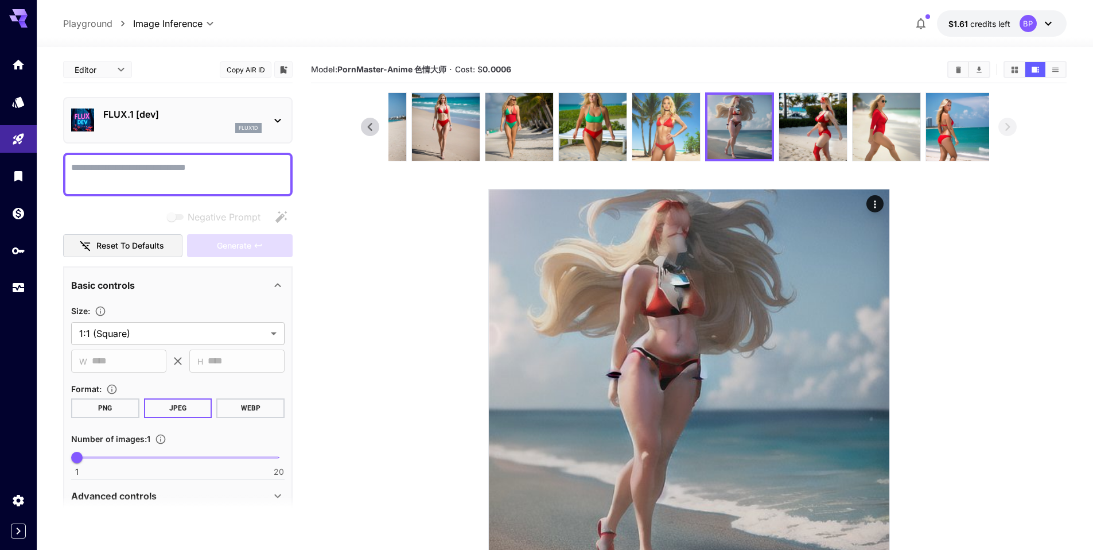
click at [670, 133] on img at bounding box center [666, 127] width 68 height 68
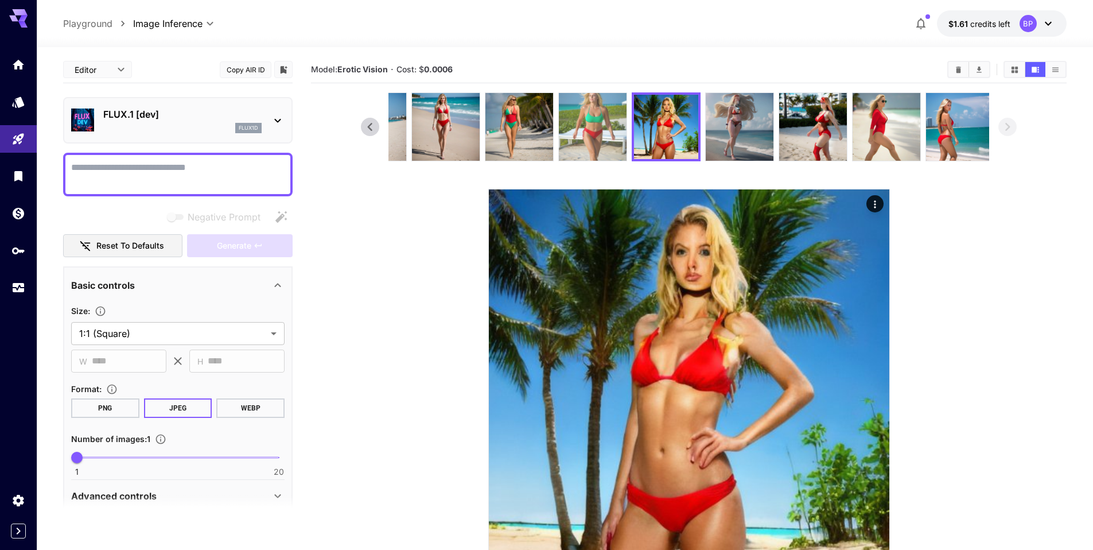
click at [598, 142] on img at bounding box center [593, 127] width 68 height 68
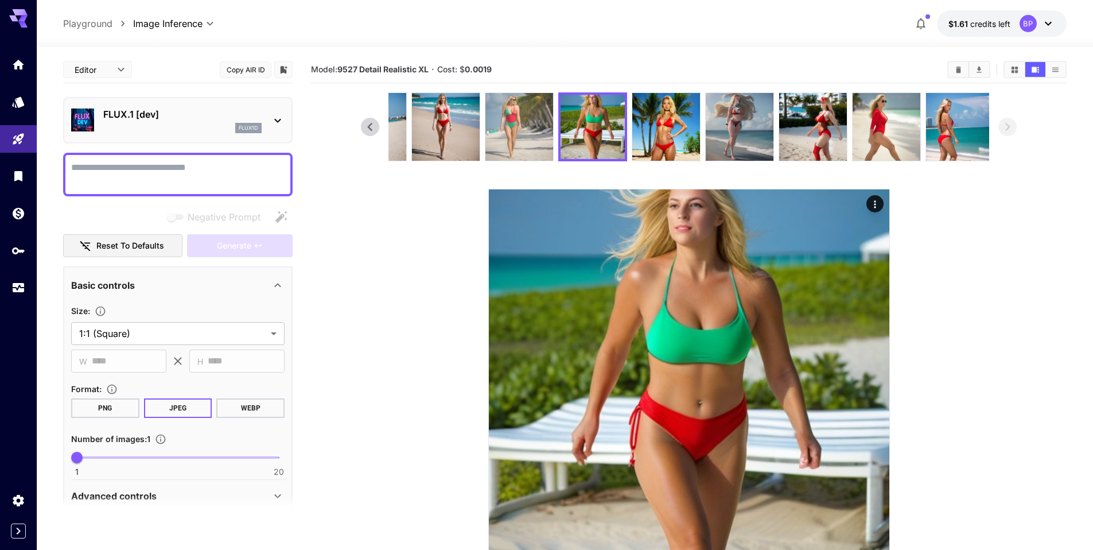
click at [528, 133] on img at bounding box center [519, 127] width 68 height 68
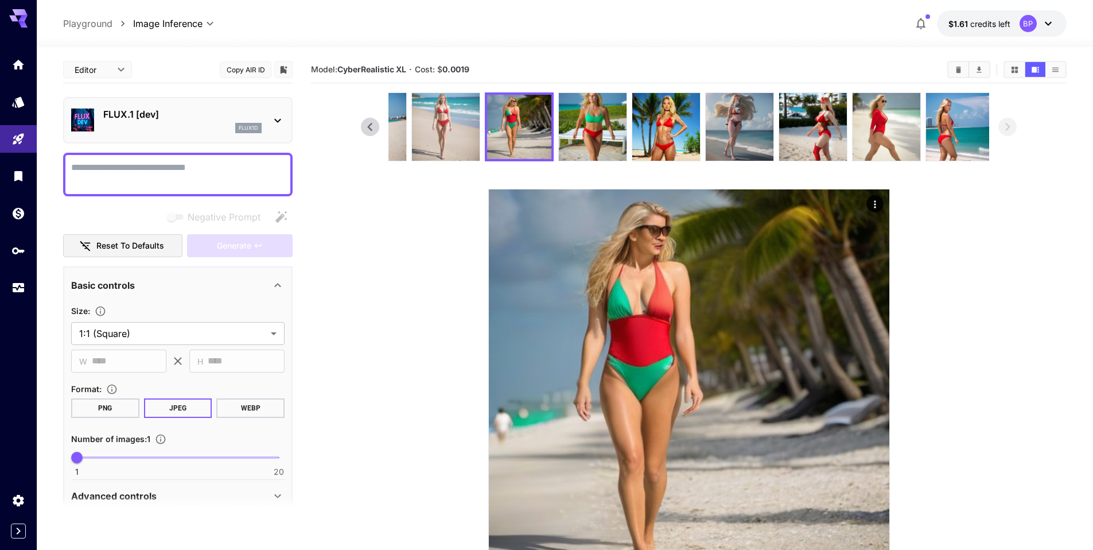
click at [452, 127] on img at bounding box center [446, 127] width 68 height 68
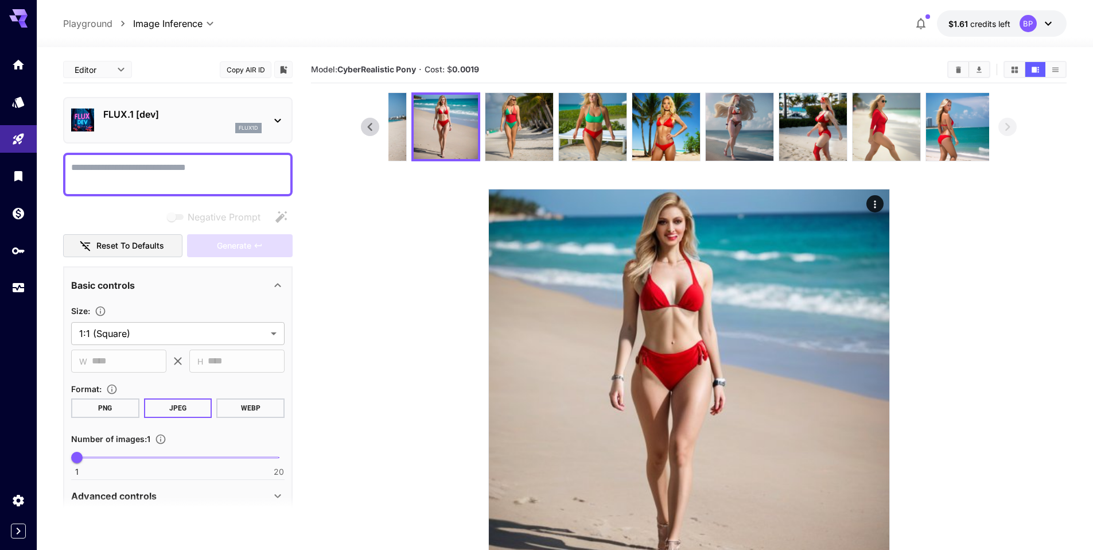
click at [1047, 17] on icon at bounding box center [1049, 24] width 14 height 14
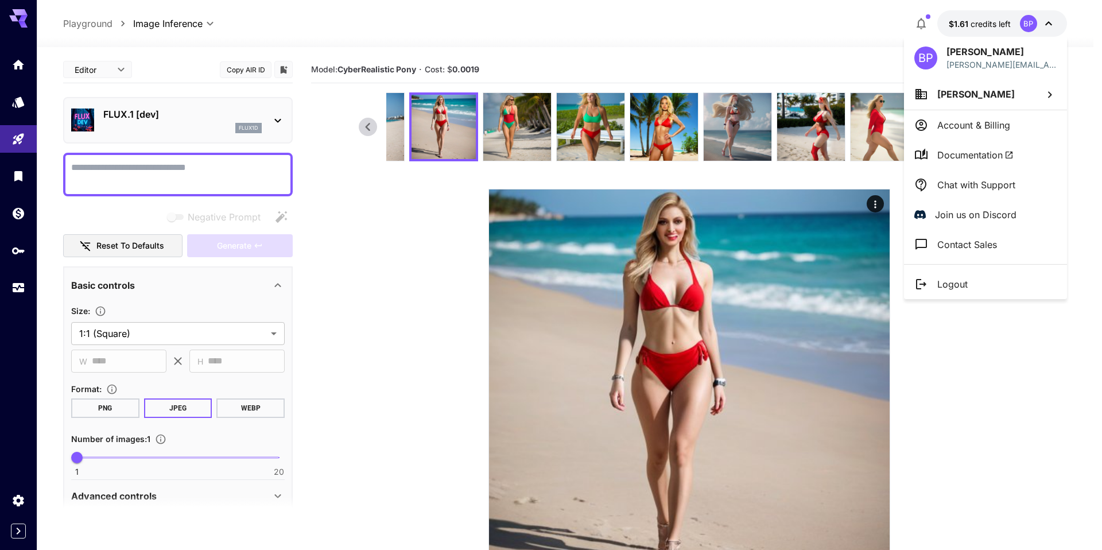
click at [770, 51] on div at bounding box center [551, 275] width 1102 height 550
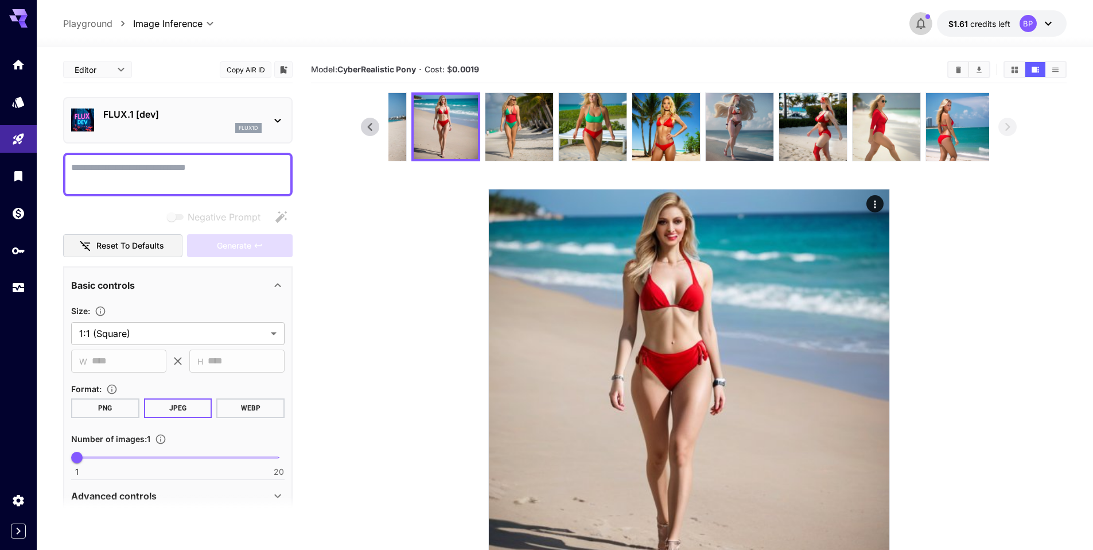
click at [927, 18] on icon "button" at bounding box center [921, 24] width 14 height 14
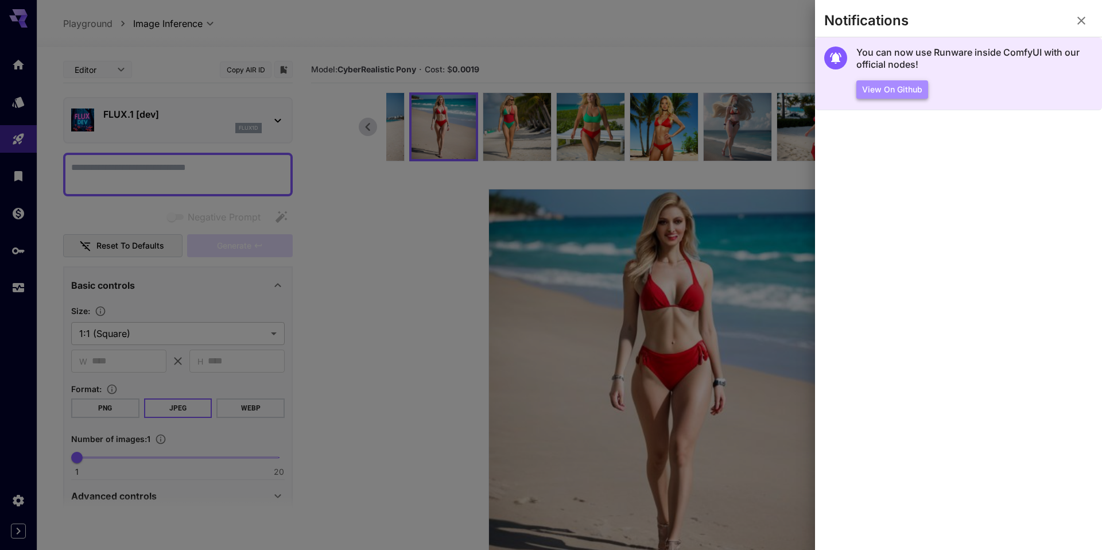
click at [881, 86] on button "View on Github" at bounding box center [892, 89] width 72 height 19
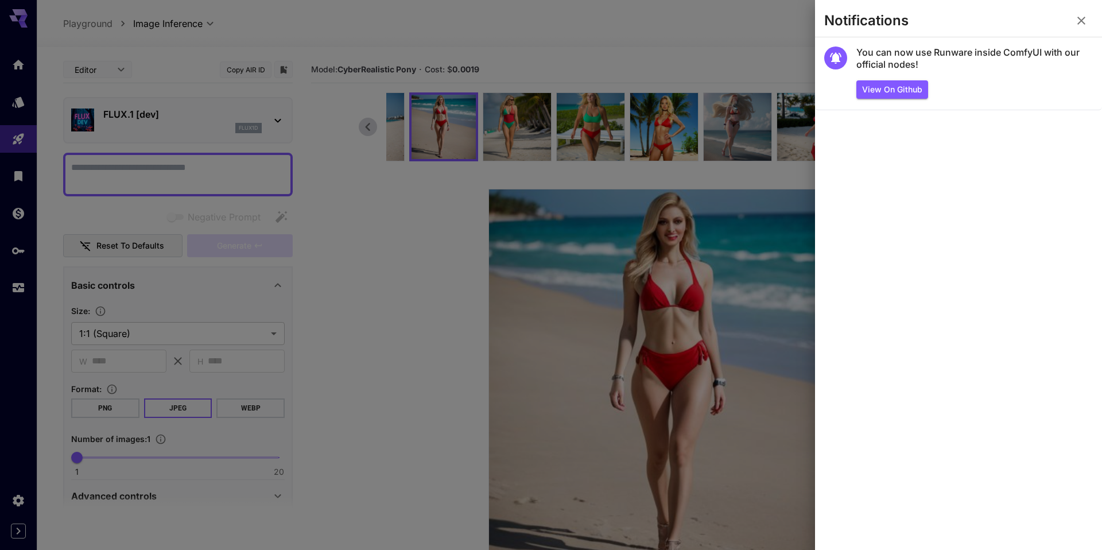
click at [1083, 19] on icon "button" at bounding box center [1081, 21] width 14 height 14
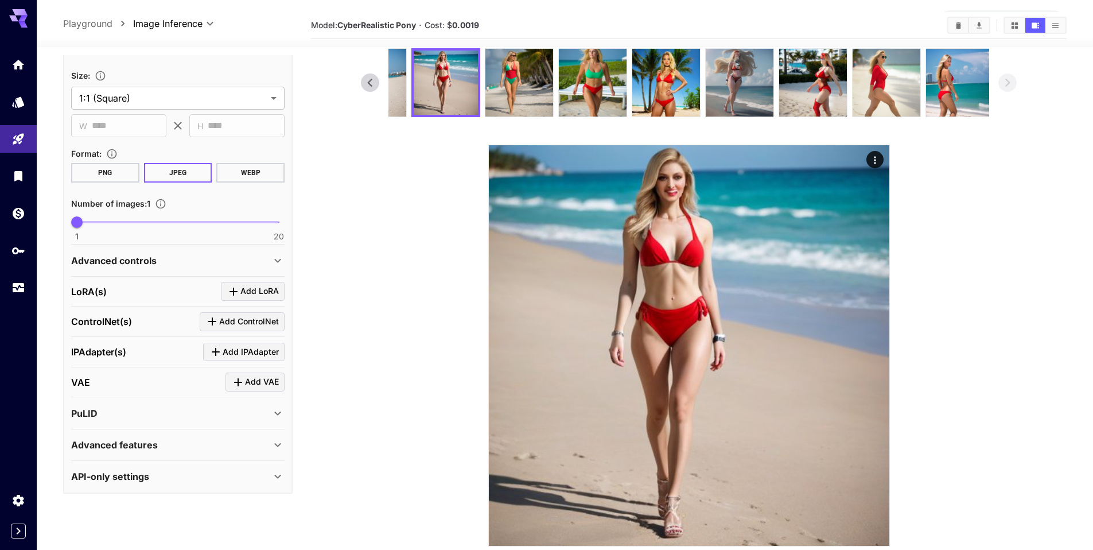
scroll to position [52, 0]
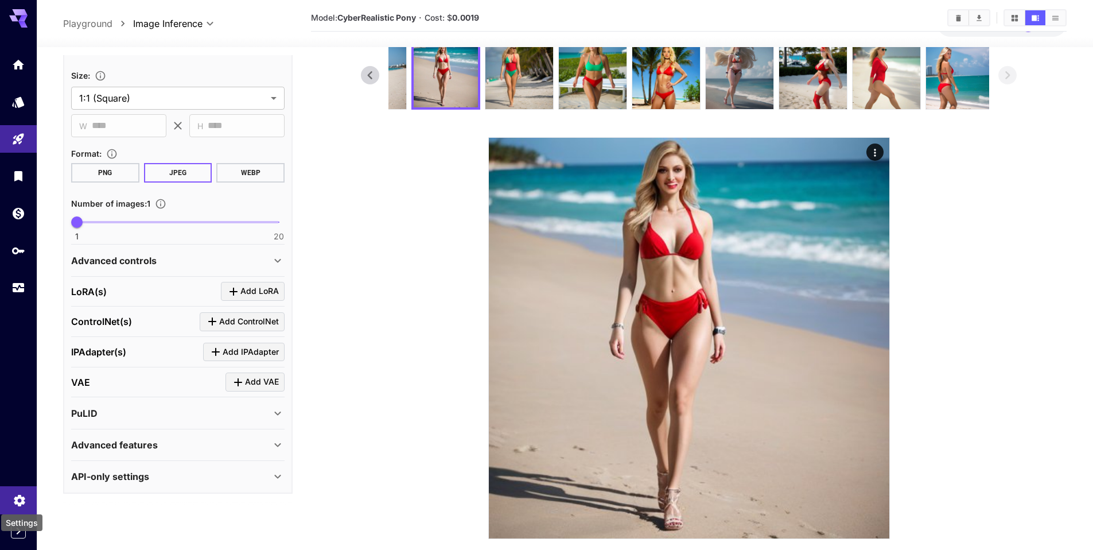
click at [18, 494] on icon "Settings" at bounding box center [19, 496] width 11 height 11
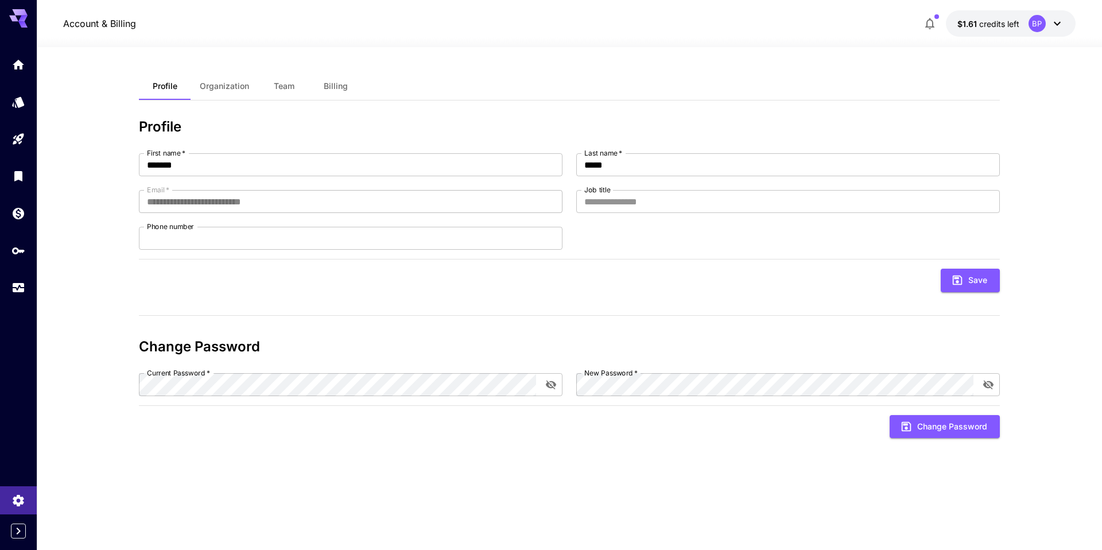
click at [224, 102] on div "**********" at bounding box center [569, 298] width 861 height 452
click at [236, 80] on button "Organization" at bounding box center [225, 86] width 68 height 28
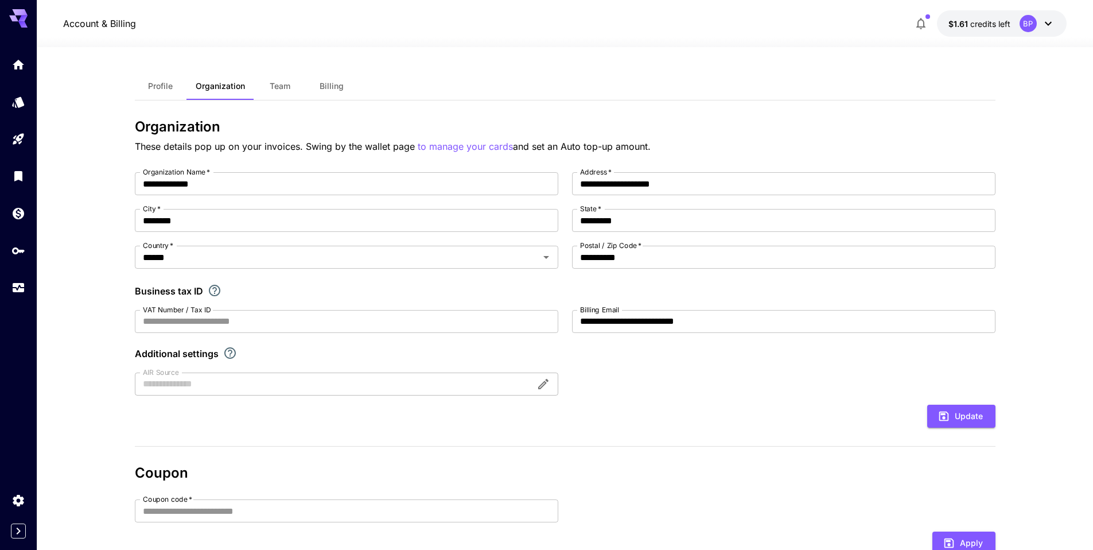
click at [277, 85] on span "Team" at bounding box center [280, 86] width 21 height 10
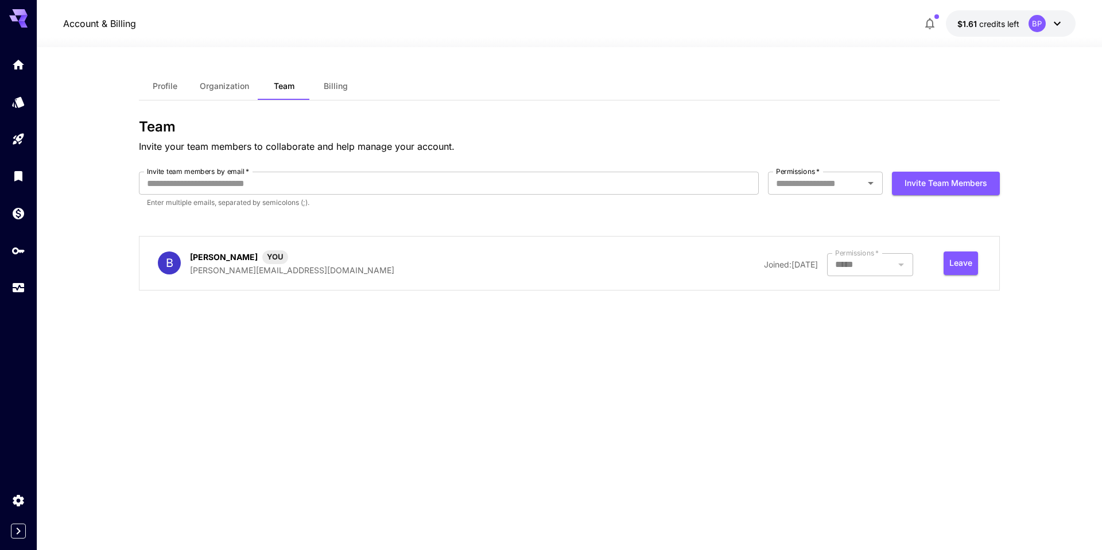
click at [335, 79] on button "Billing" at bounding box center [336, 86] width 52 height 28
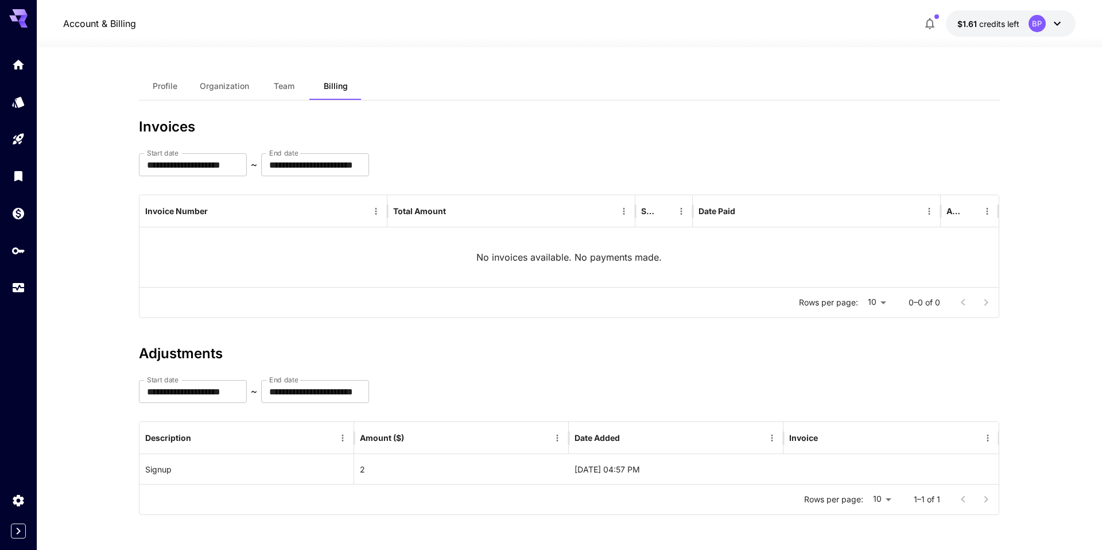
click at [1040, 22] on div "BP" at bounding box center [1036, 23] width 17 height 17
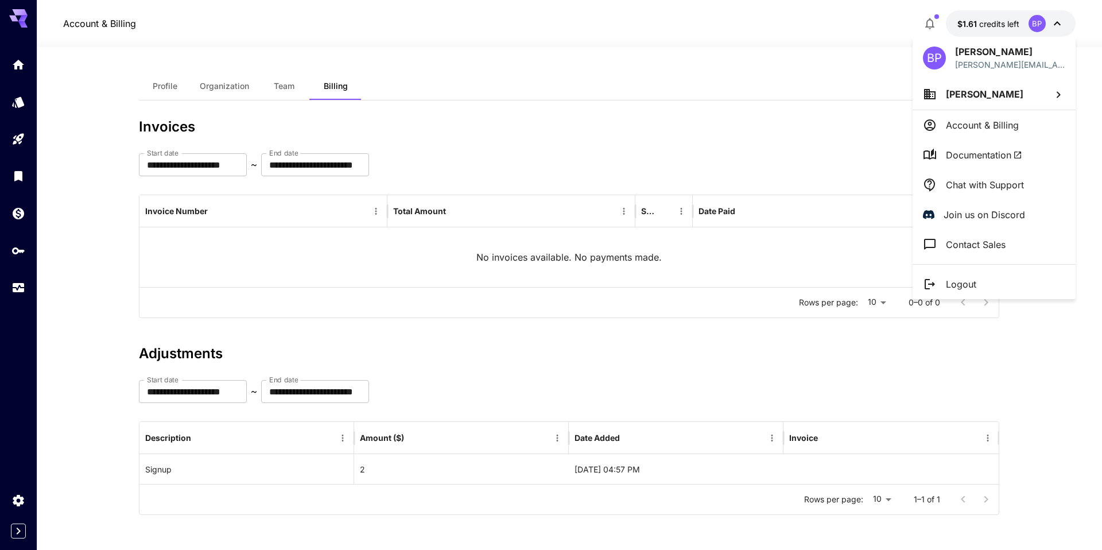
click at [18, 18] on div at bounding box center [551, 275] width 1102 height 550
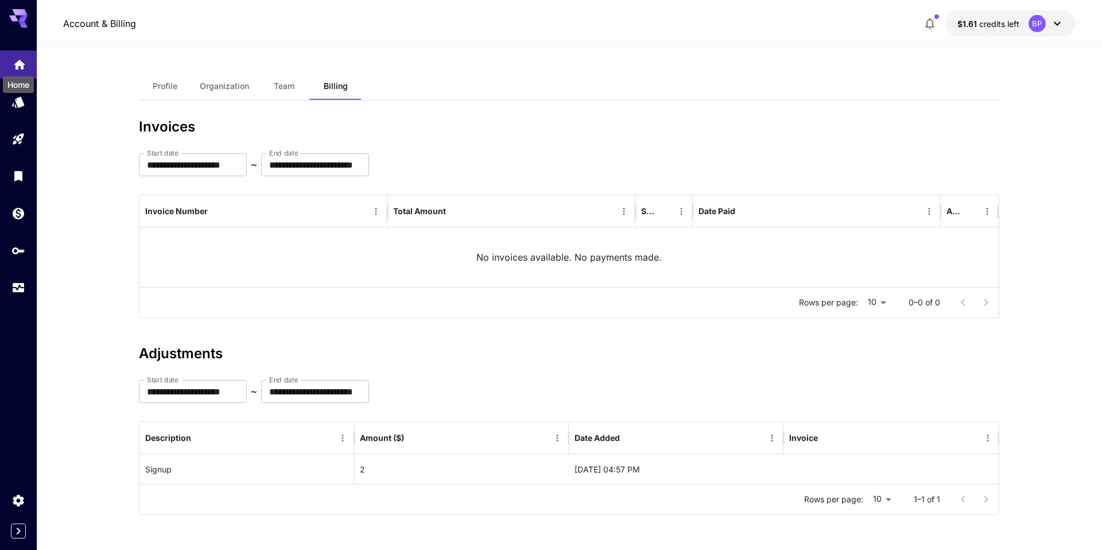
click at [11, 61] on link at bounding box center [18, 64] width 37 height 28
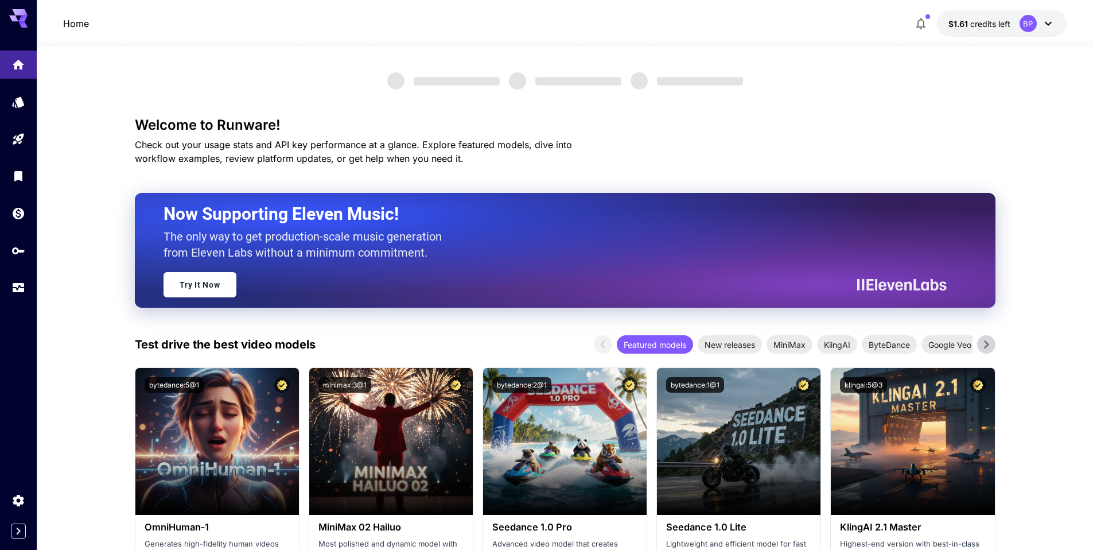
click at [20, 19] on g at bounding box center [18, 18] width 18 height 18
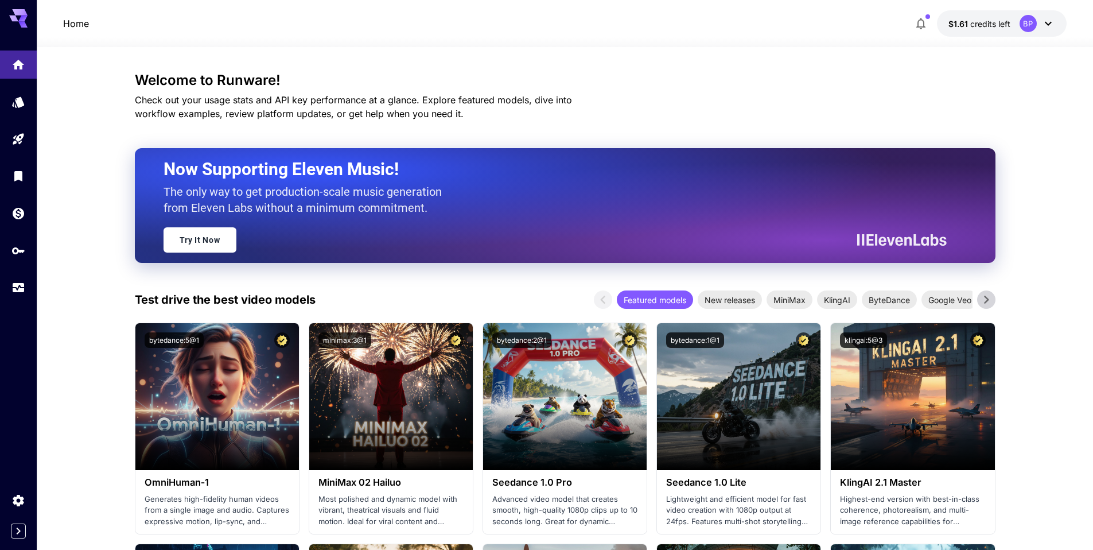
click at [20, 19] on icon at bounding box center [22, 18] width 9 height 6
click at [20, 528] on icon "Expand sidebar" at bounding box center [18, 531] width 14 height 14
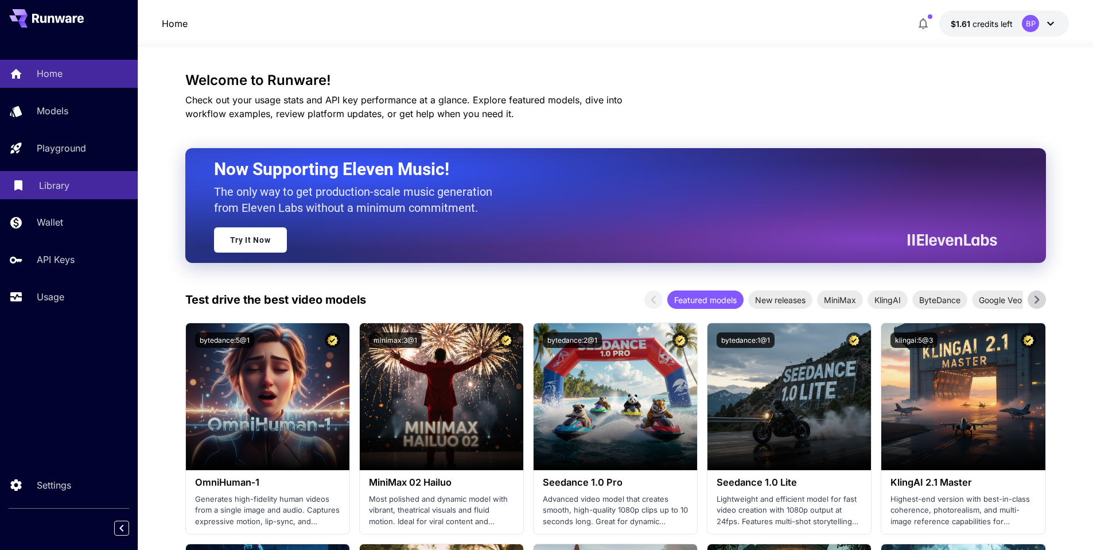
click at [41, 186] on p "Library" at bounding box center [54, 185] width 30 height 14
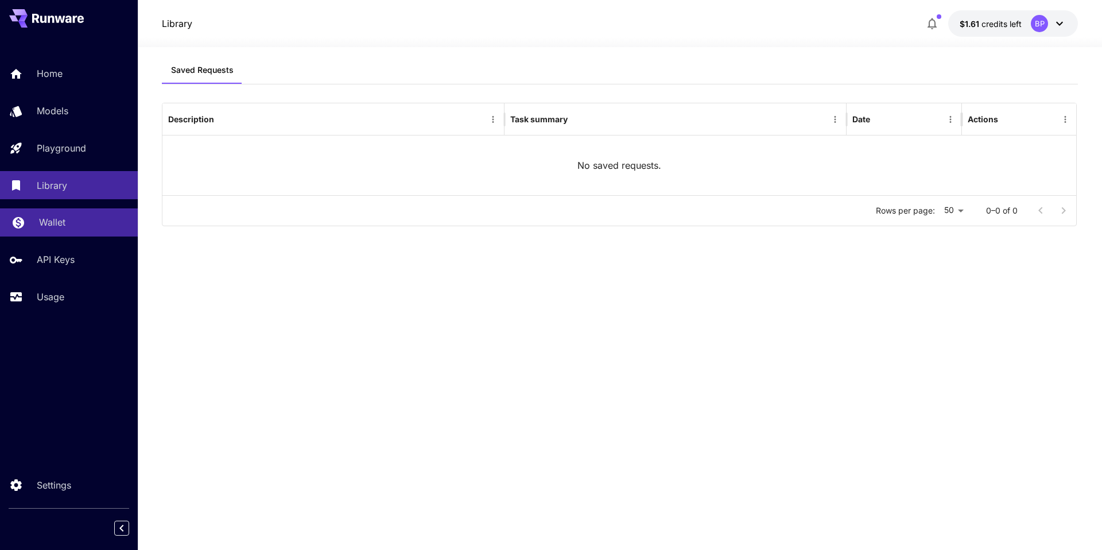
click at [46, 220] on p "Wallet" at bounding box center [52, 222] width 26 height 14
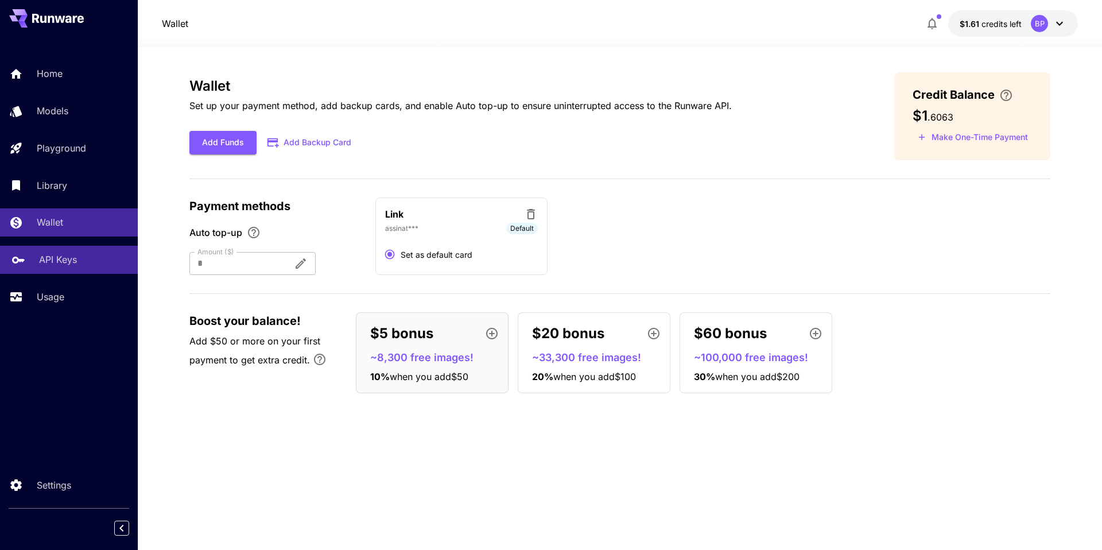
click at [50, 259] on p "API Keys" at bounding box center [58, 259] width 38 height 14
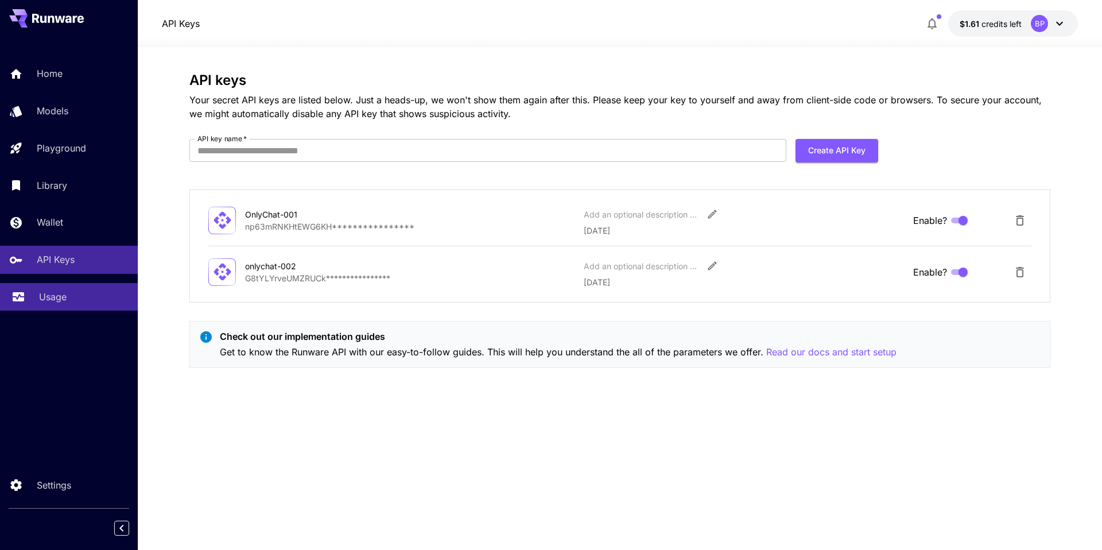
click at [48, 285] on link "Usage" at bounding box center [69, 297] width 138 height 28
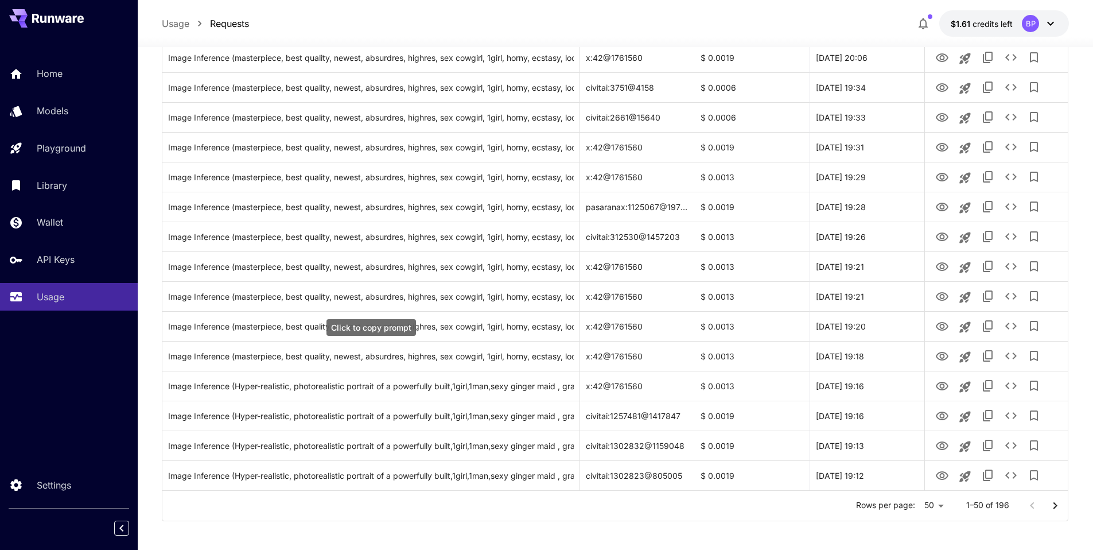
scroll to position [1233, 0]
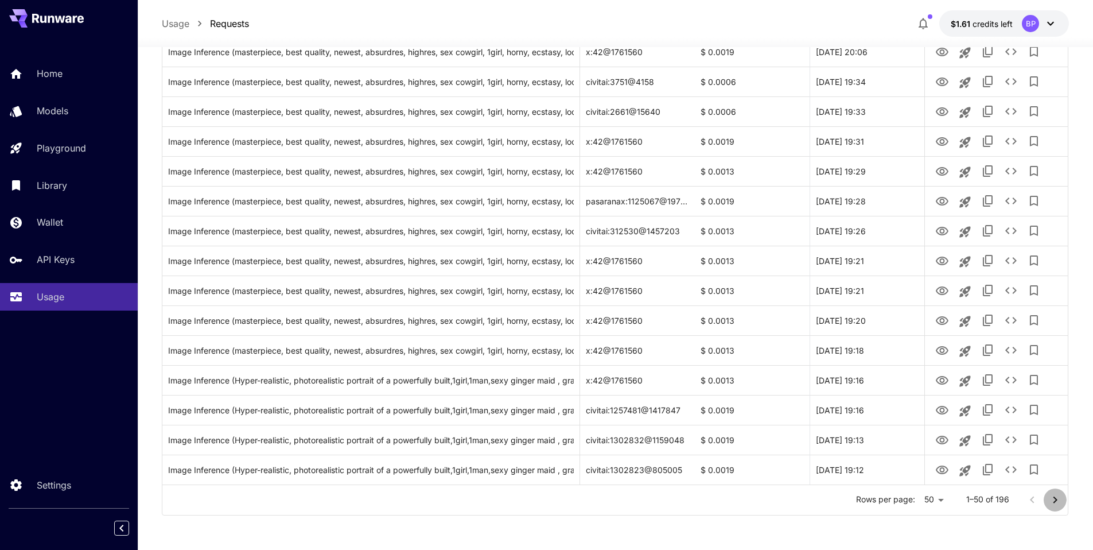
click at [1057, 498] on icon "Go to next page" at bounding box center [1055, 500] width 14 height 14
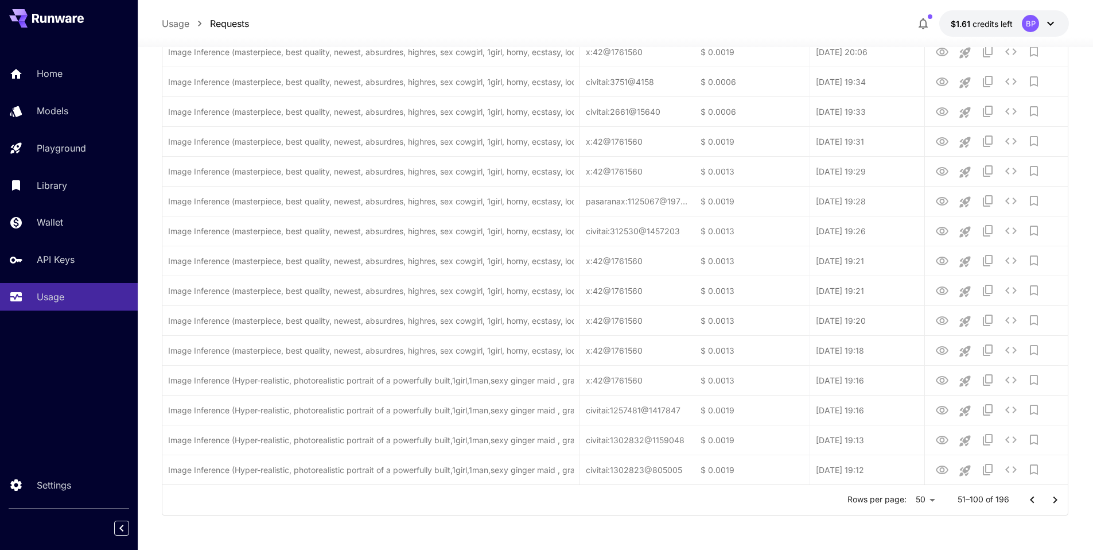
click at [1052, 502] on icon "Go to next page" at bounding box center [1055, 500] width 14 height 14
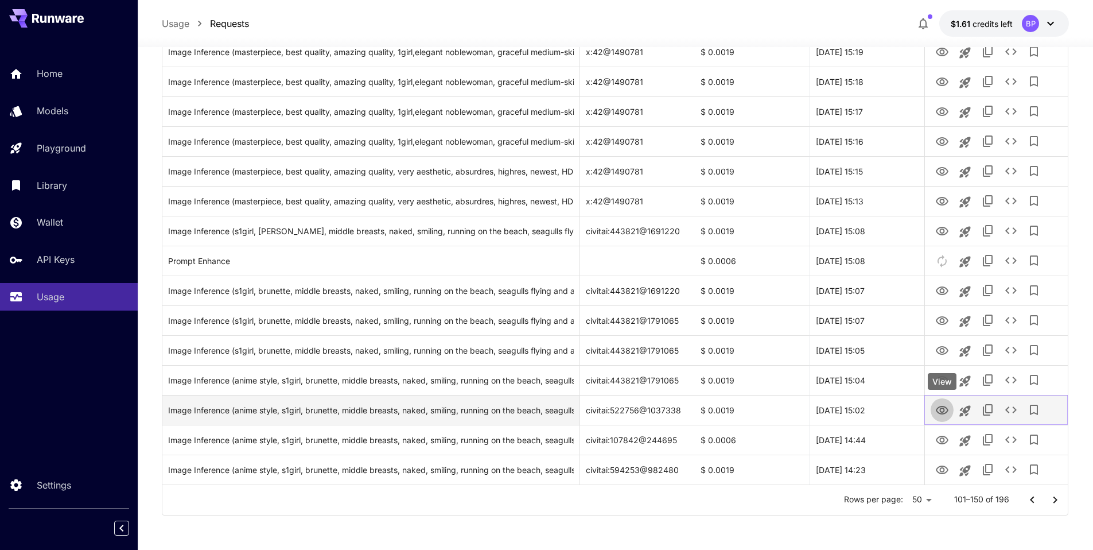
click at [946, 409] on icon "View" at bounding box center [942, 410] width 14 height 14
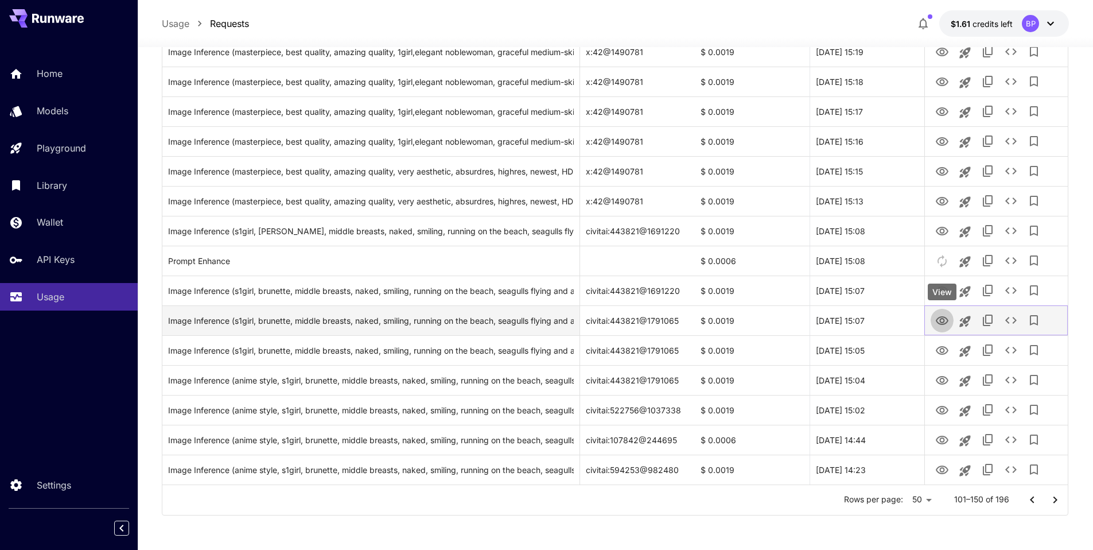
click at [942, 318] on icon "View" at bounding box center [942, 320] width 13 height 9
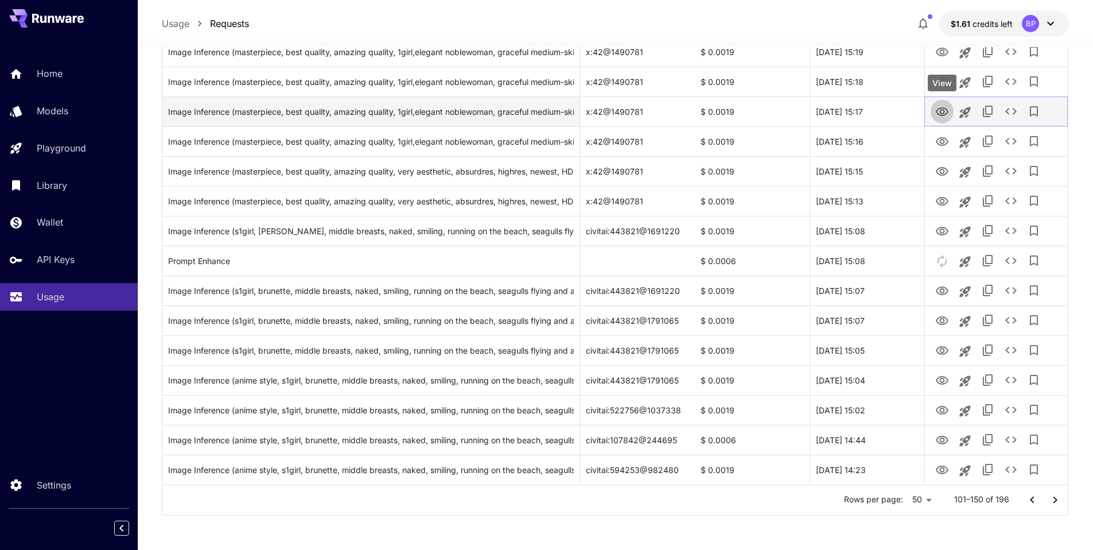
click at [941, 110] on icon "View" at bounding box center [942, 112] width 14 height 14
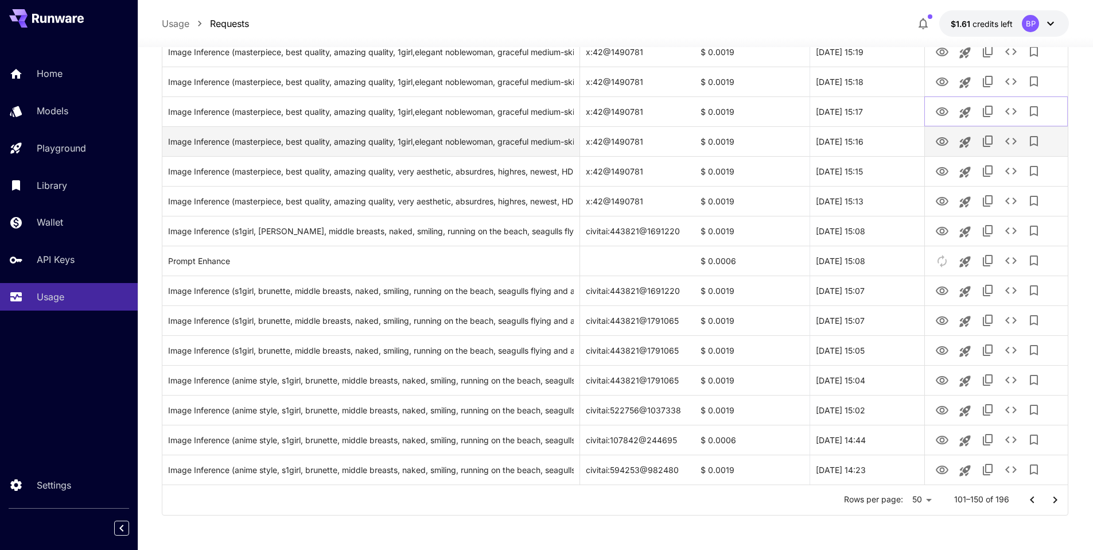
scroll to position [866, 0]
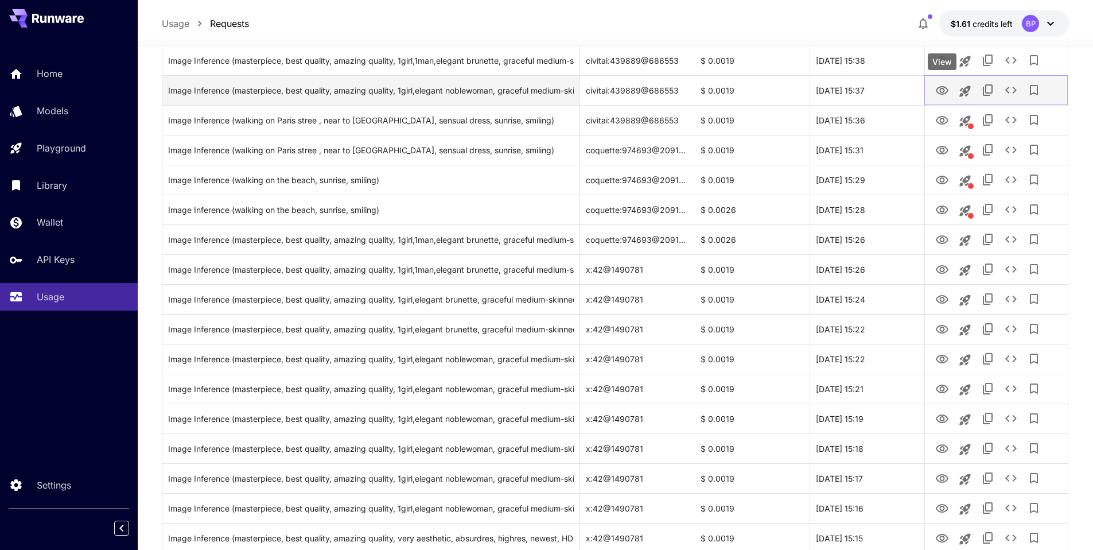
click at [942, 92] on icon "View" at bounding box center [942, 90] width 13 height 9
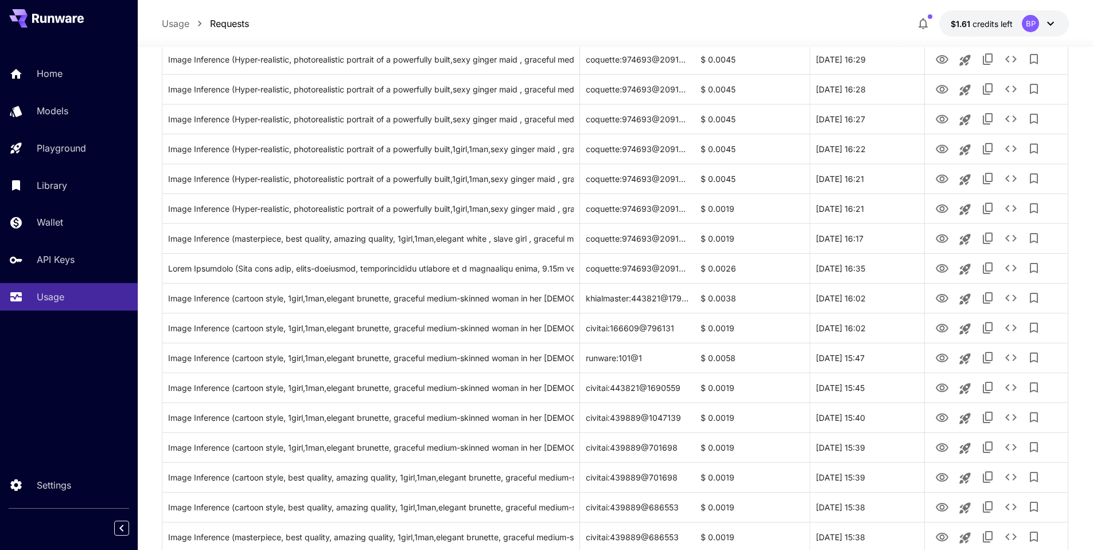
scroll to position [48, 0]
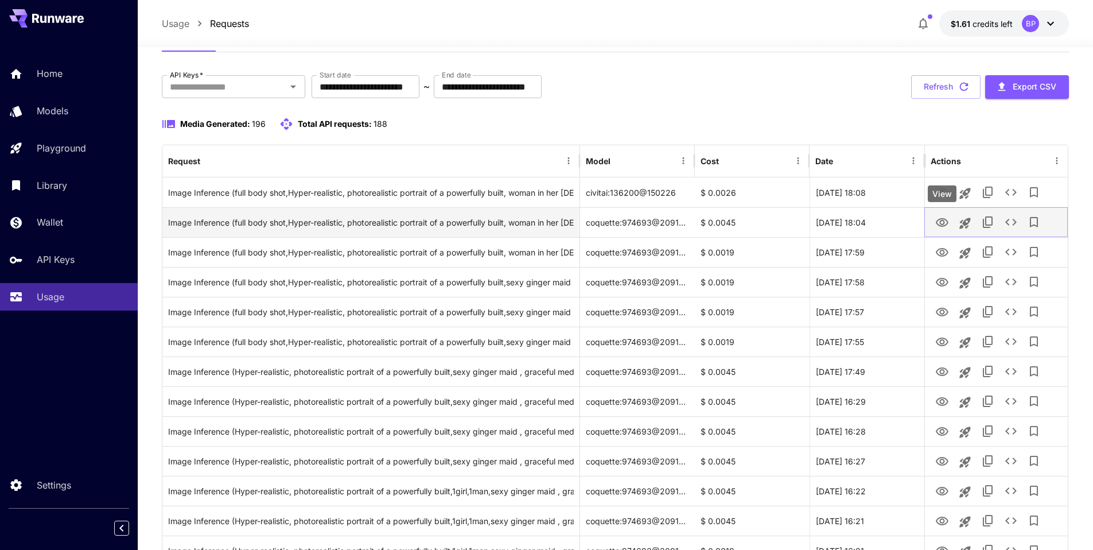
click at [941, 220] on icon "View" at bounding box center [942, 222] width 13 height 9
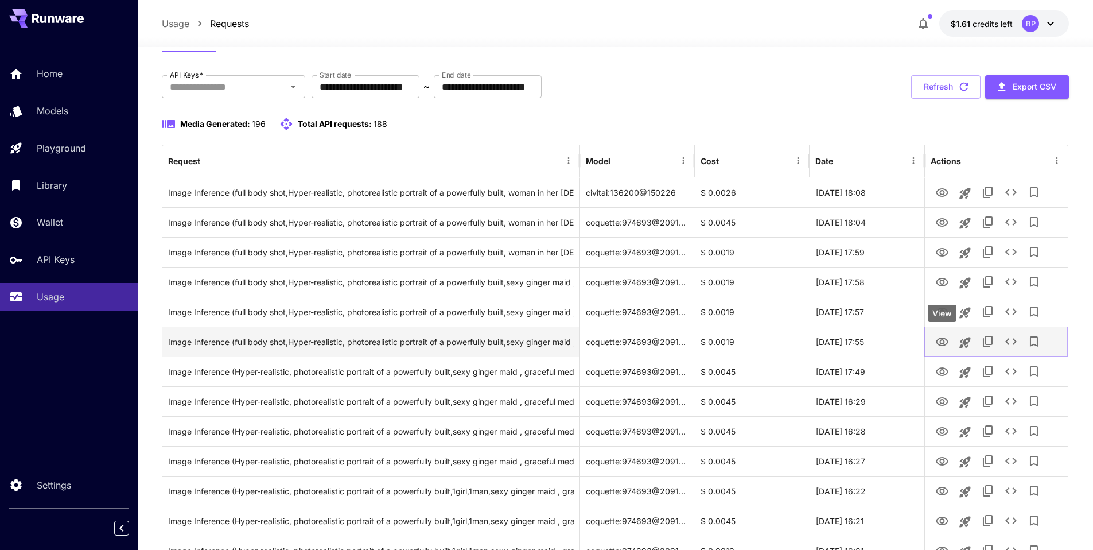
click at [943, 339] on icon "View" at bounding box center [942, 342] width 14 height 14
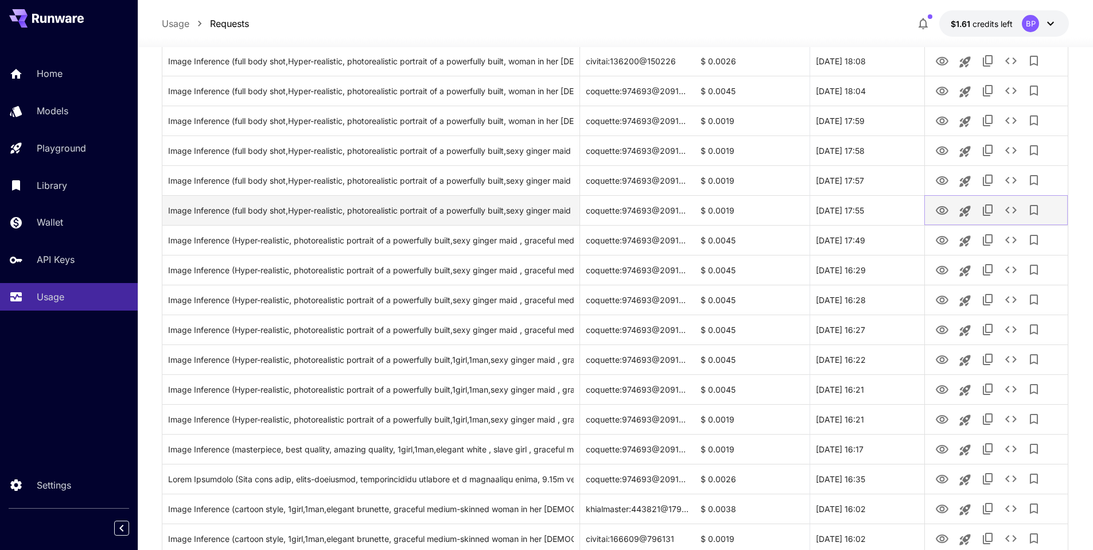
scroll to position [248, 0]
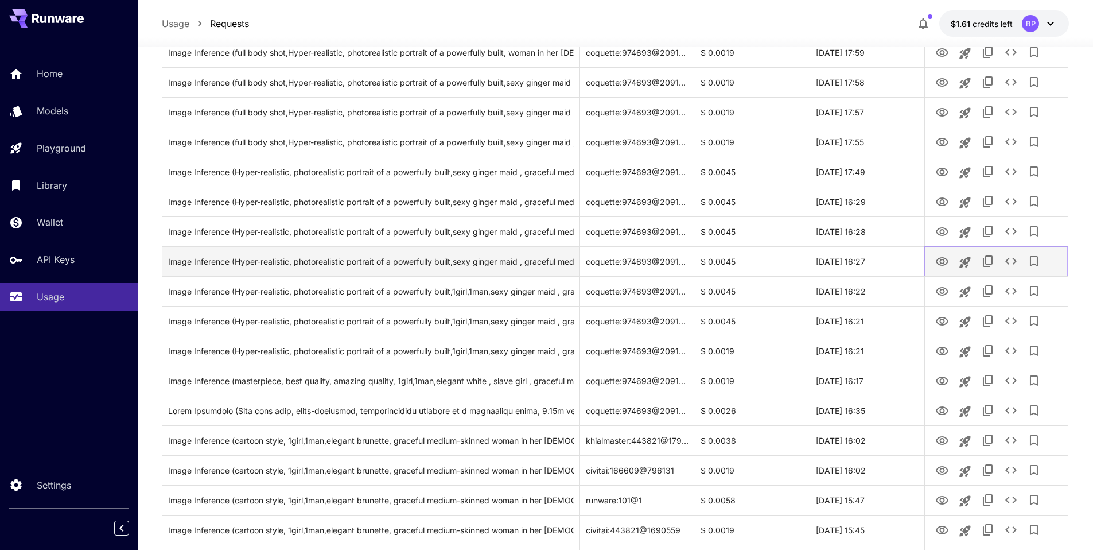
click at [942, 256] on icon "View" at bounding box center [942, 262] width 14 height 14
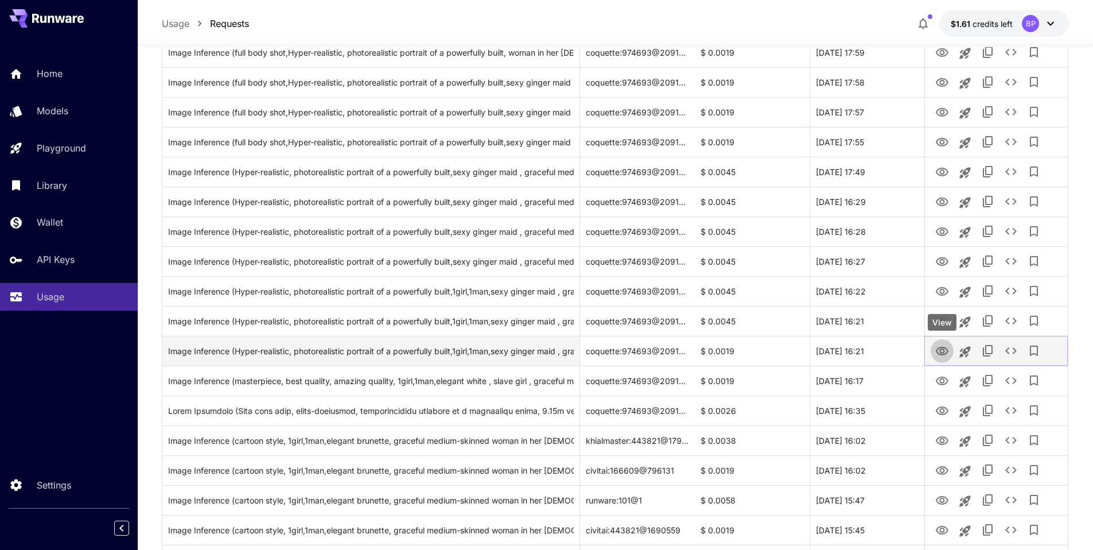
click at [939, 351] on icon "View" at bounding box center [942, 351] width 14 height 14
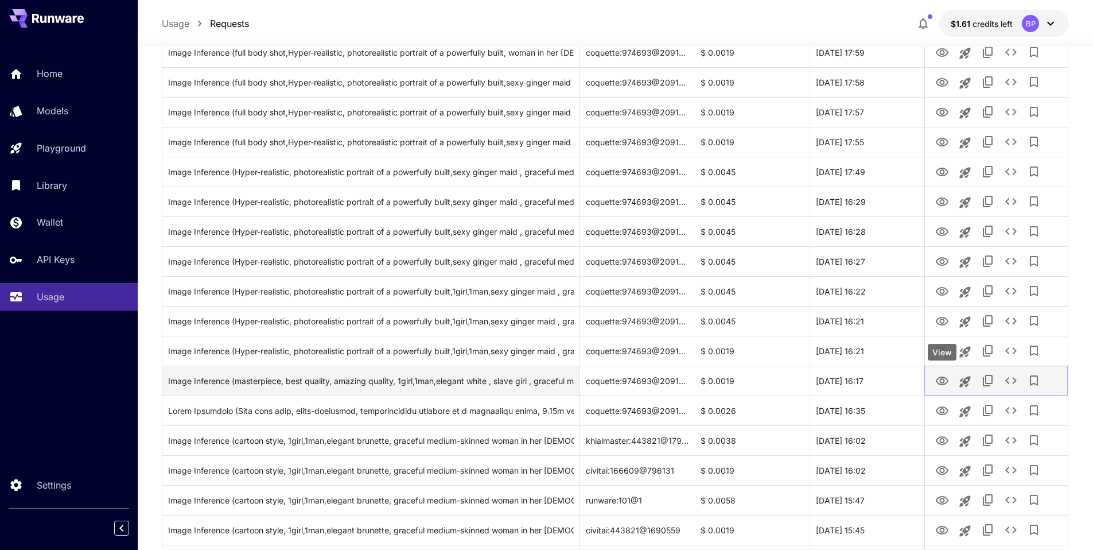
click at [936, 386] on icon "View" at bounding box center [942, 381] width 14 height 14
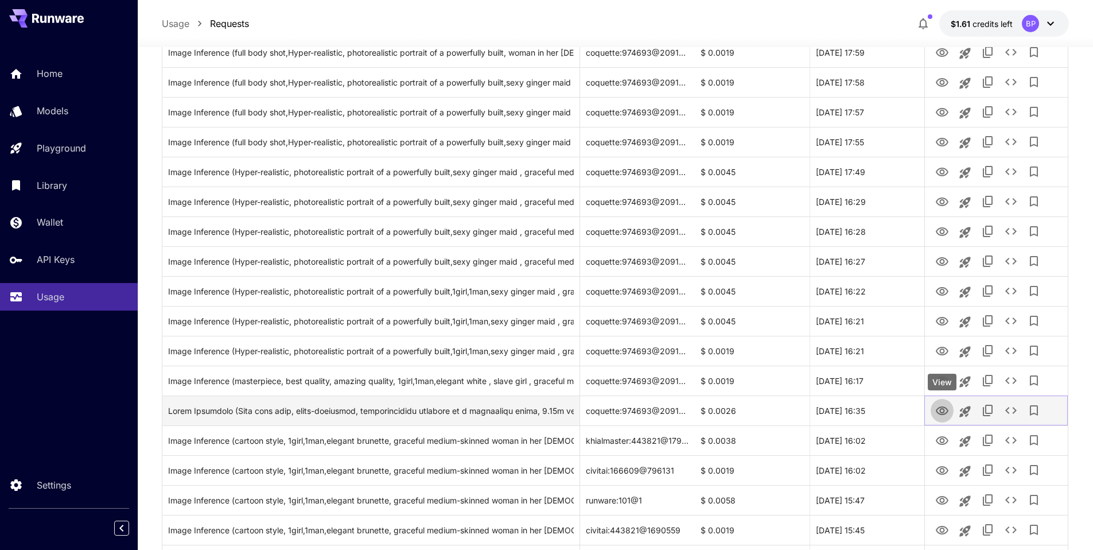
click at [939, 409] on icon "View" at bounding box center [942, 411] width 14 height 14
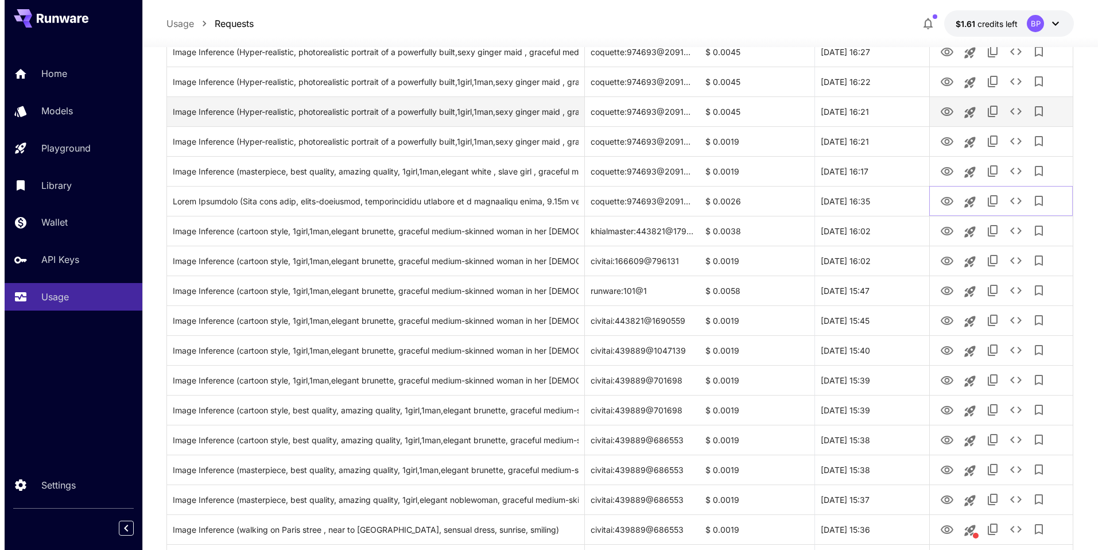
scroll to position [477, 0]
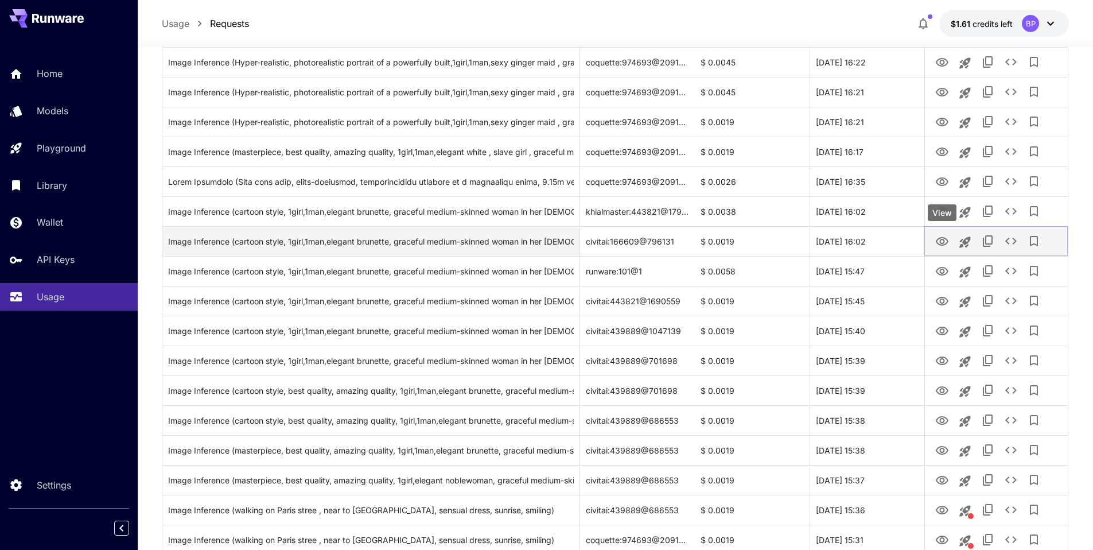
click at [938, 241] on icon "View" at bounding box center [942, 242] width 14 height 14
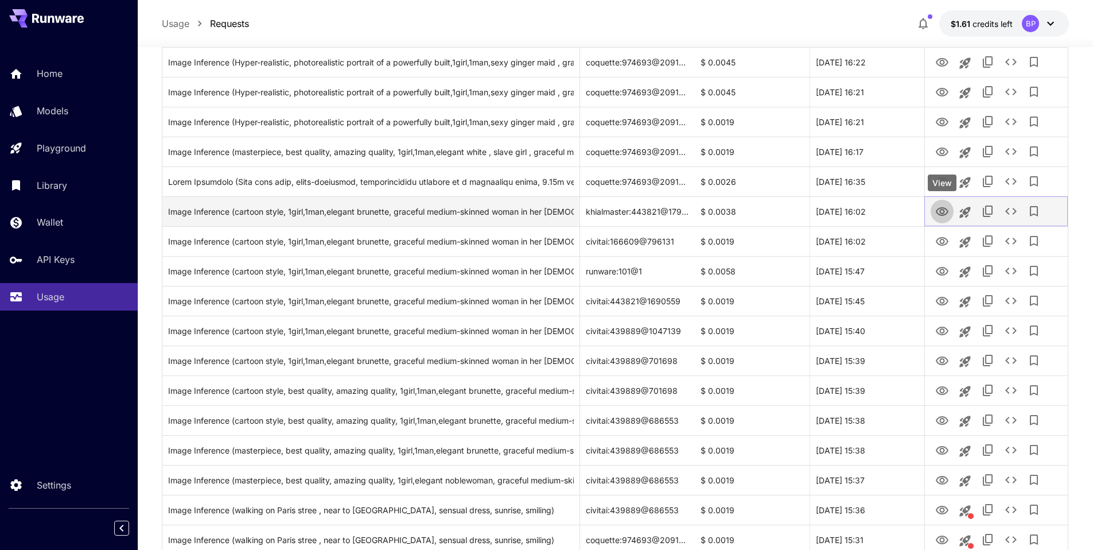
click at [938, 209] on icon "View" at bounding box center [942, 211] width 13 height 9
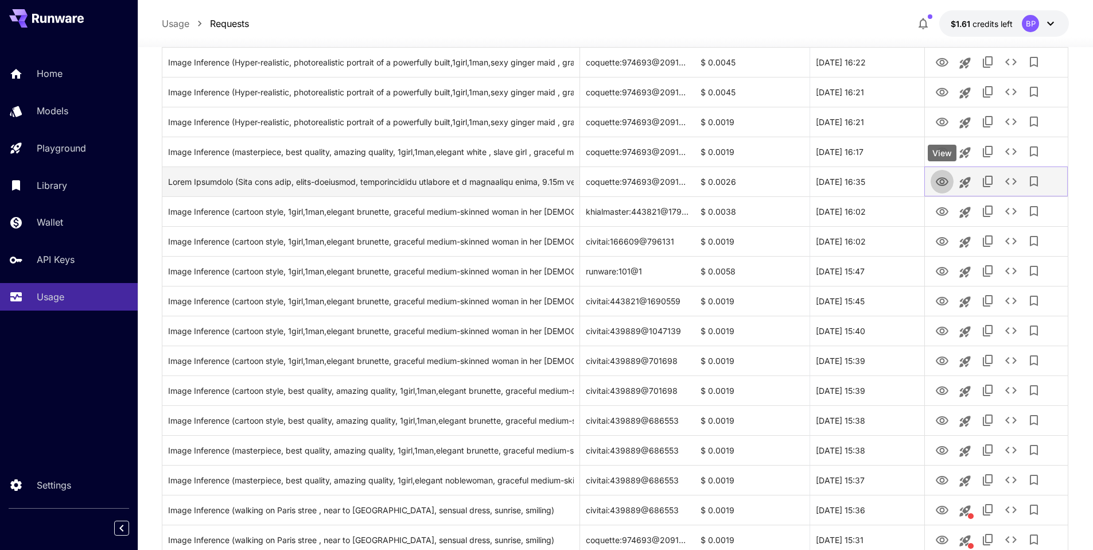
click at [940, 181] on icon "View" at bounding box center [942, 181] width 13 height 9
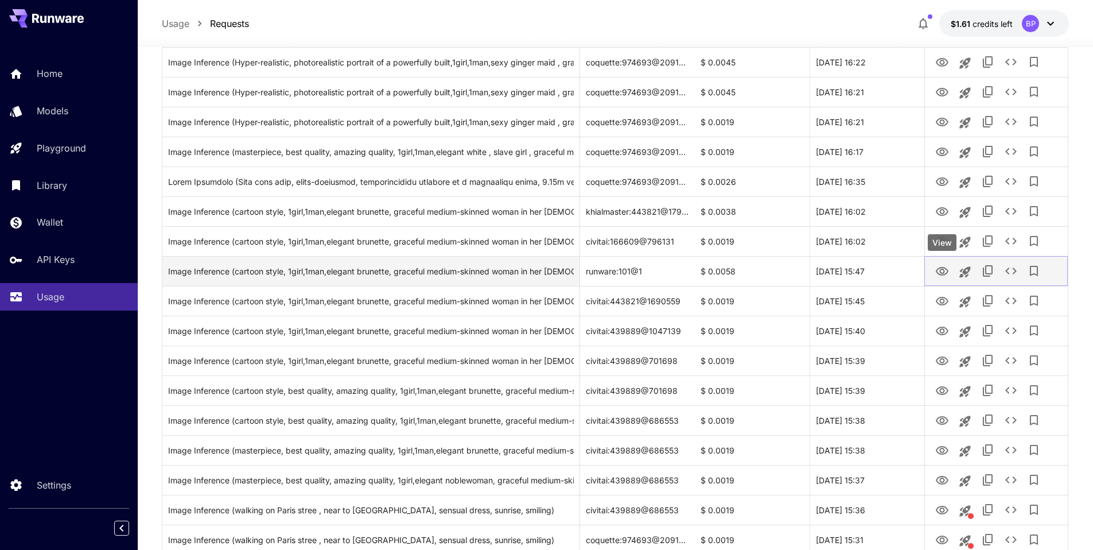
click at [943, 269] on icon "View" at bounding box center [942, 271] width 13 height 9
click at [1016, 266] on icon "See details" at bounding box center [1011, 271] width 14 height 14
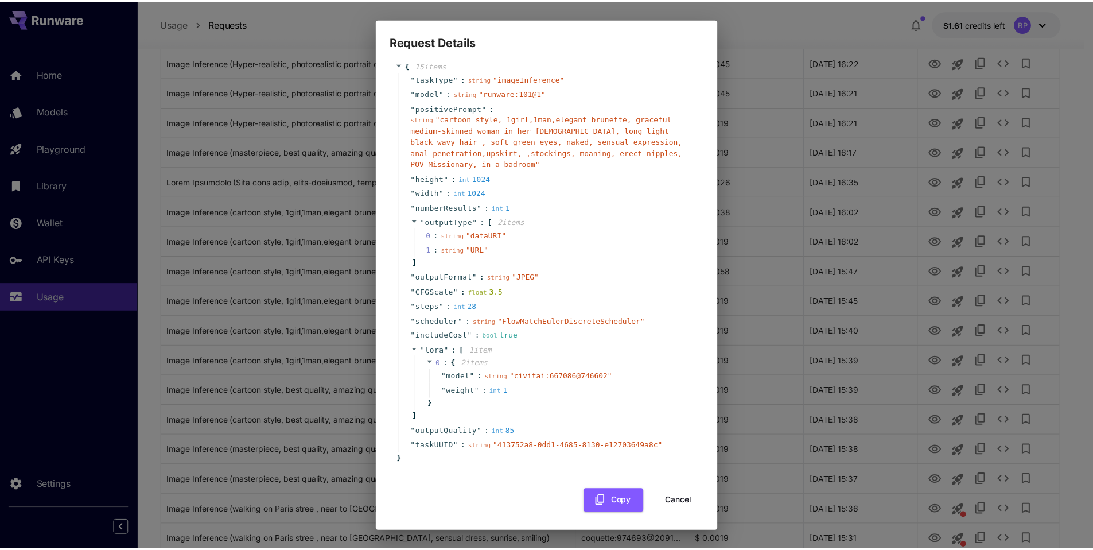
scroll to position [14, 0]
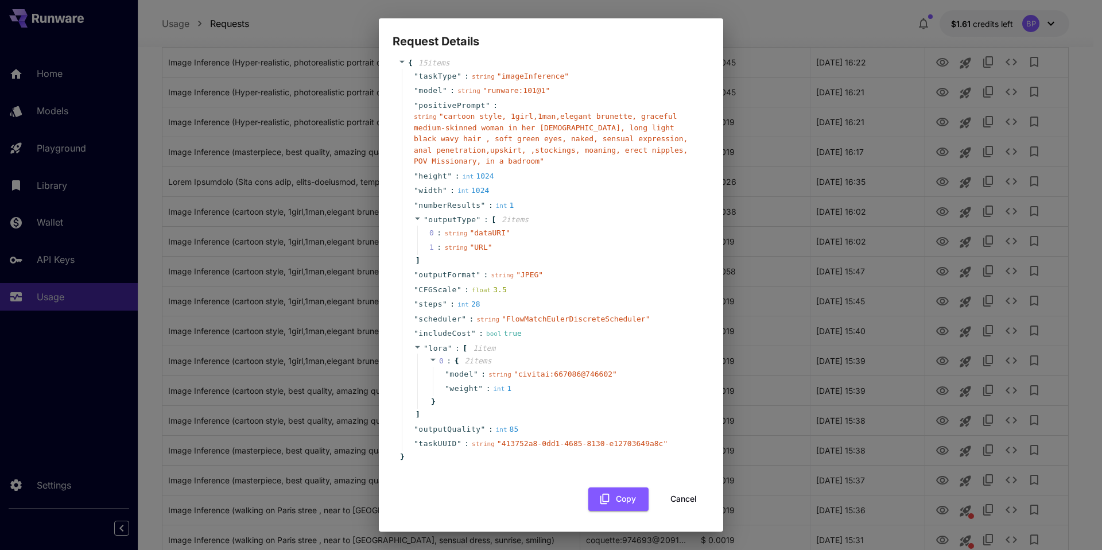
click at [668, 493] on button "Cancel" at bounding box center [684, 499] width 52 height 24
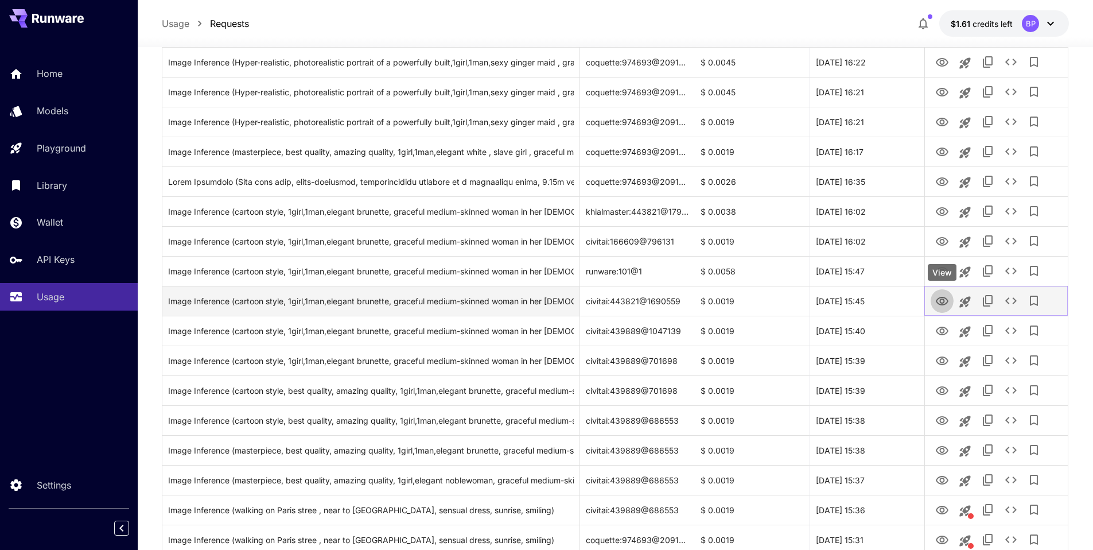
click at [938, 301] on icon "View" at bounding box center [942, 301] width 14 height 14
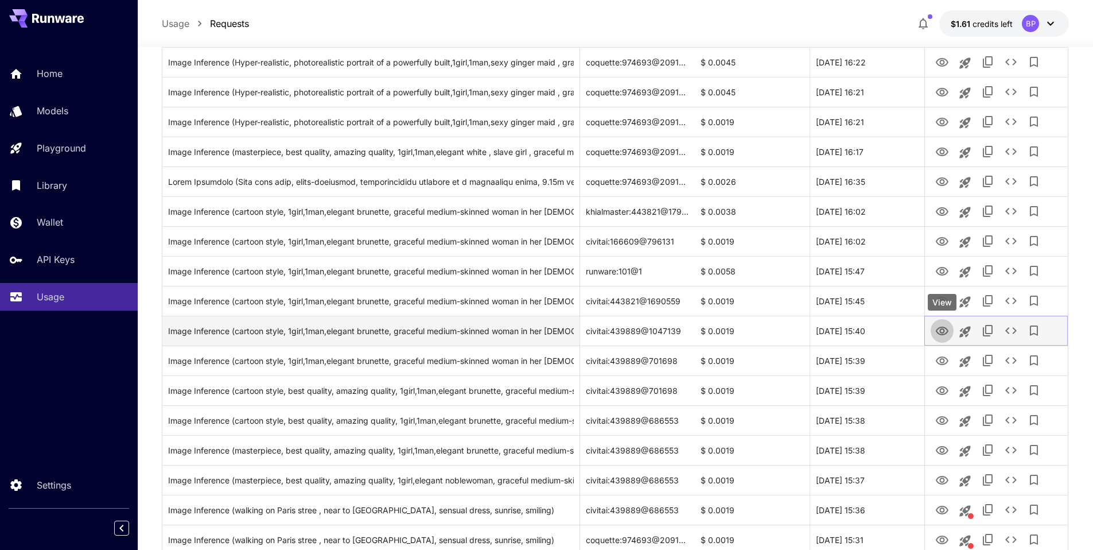
click at [943, 329] on icon "View" at bounding box center [942, 331] width 13 height 9
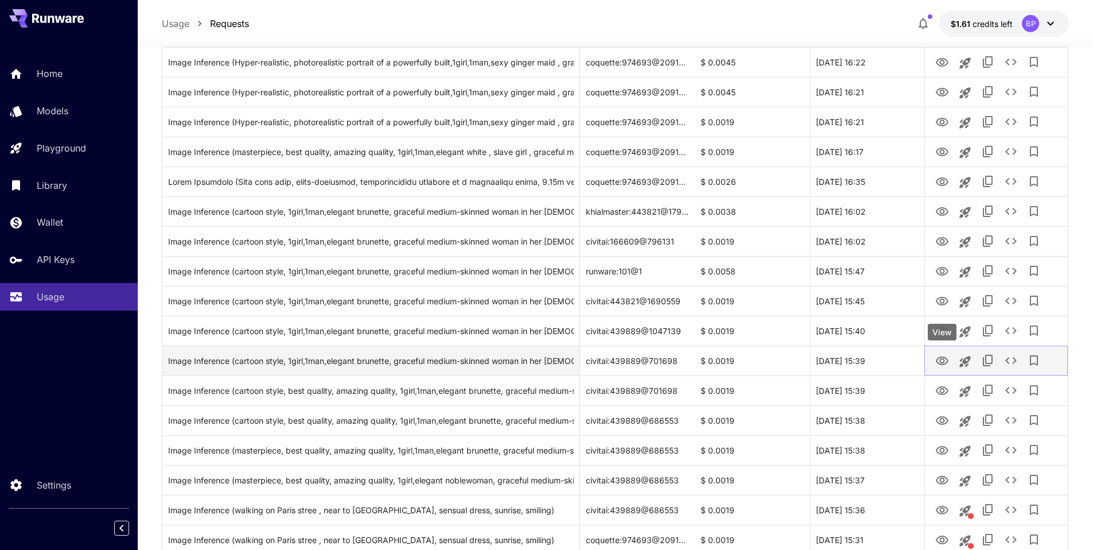
click at [946, 362] on icon "View" at bounding box center [942, 361] width 14 height 14
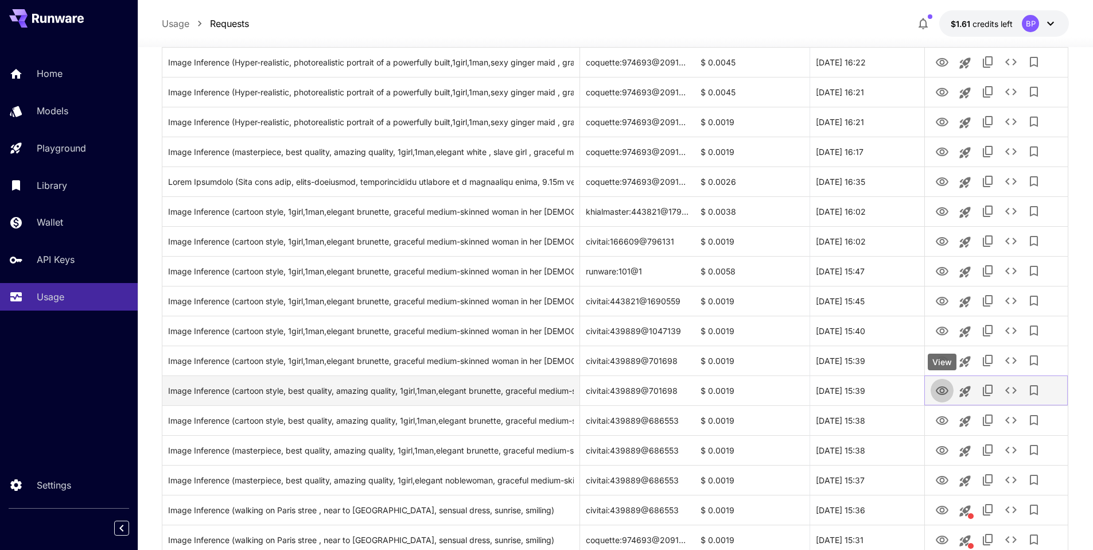
click at [945, 390] on icon "View" at bounding box center [942, 391] width 14 height 14
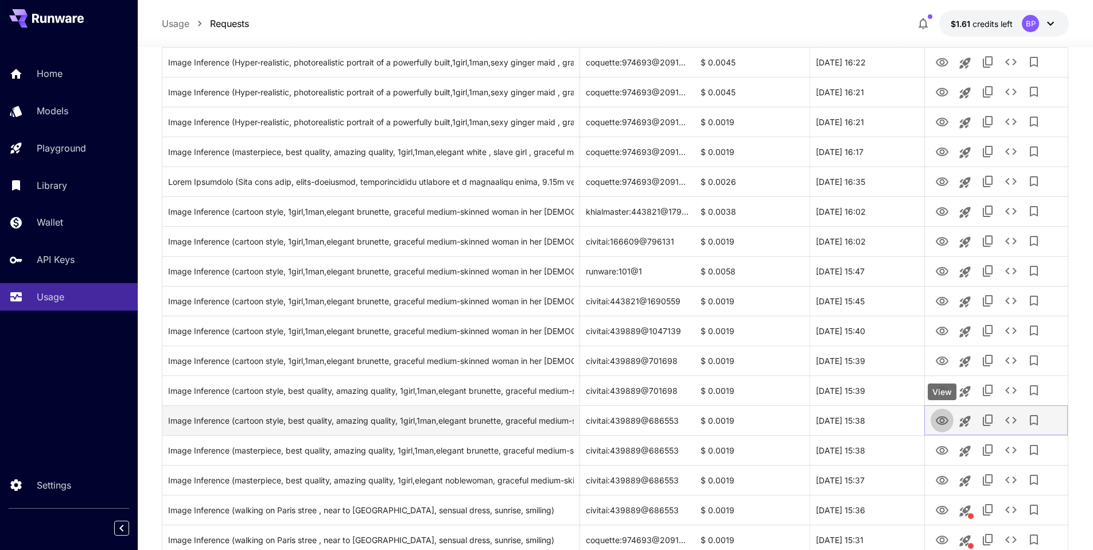
click at [943, 418] on icon "View" at bounding box center [942, 421] width 14 height 14
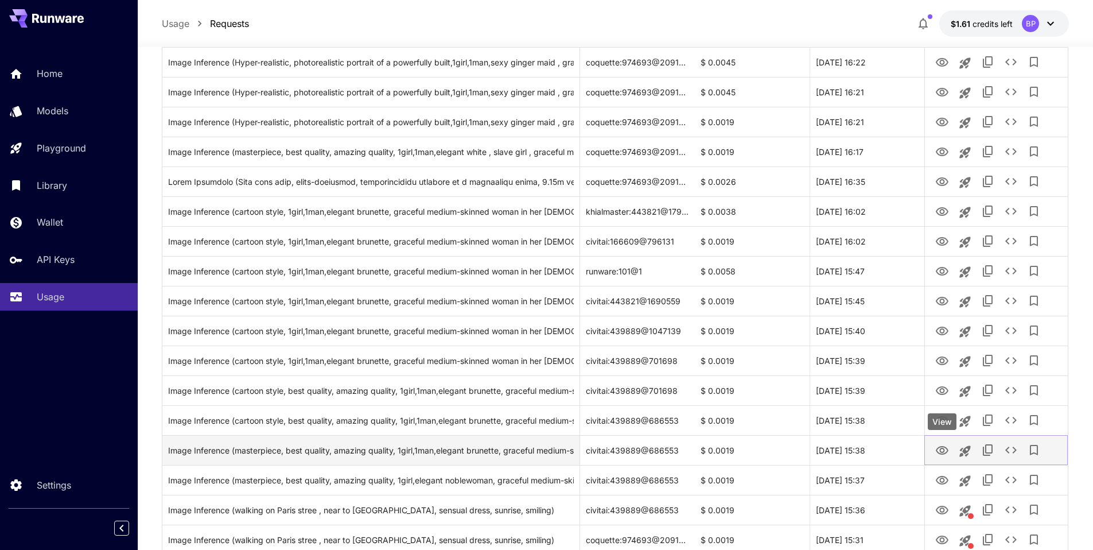
click at [942, 444] on icon "View" at bounding box center [942, 451] width 14 height 14
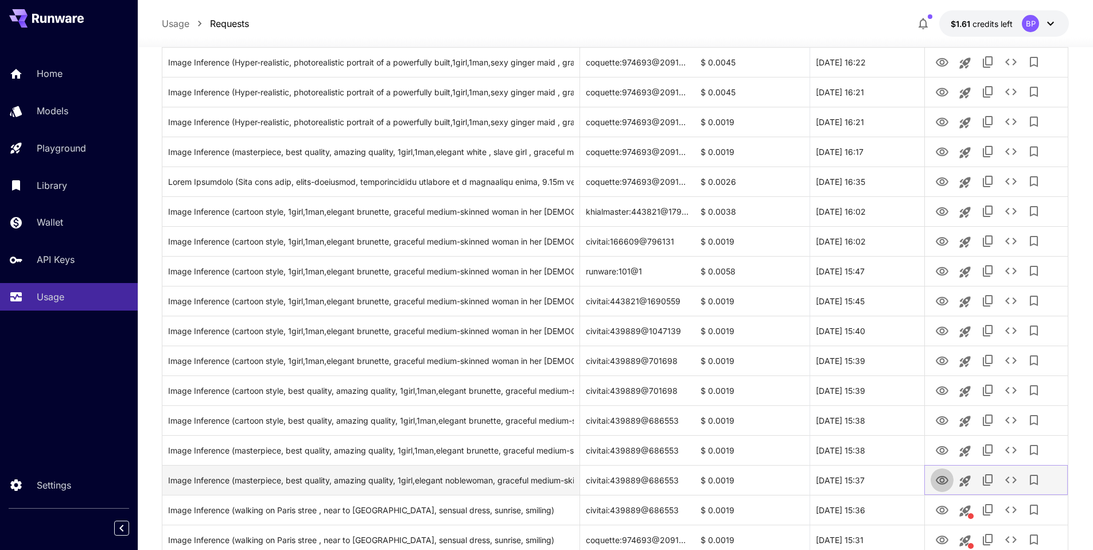
click at [937, 479] on icon "View" at bounding box center [942, 480] width 14 height 14
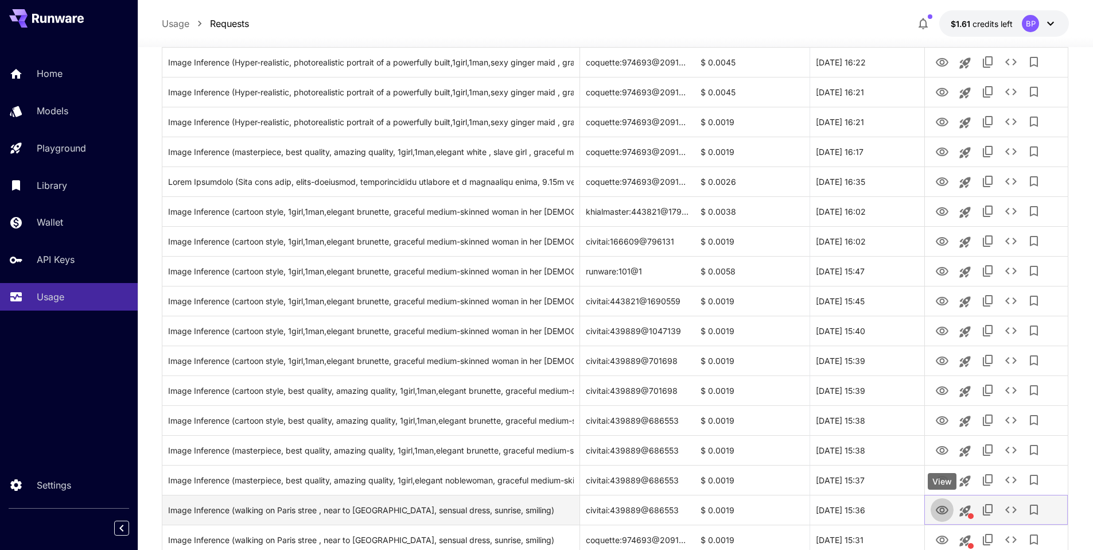
click at [942, 506] on icon "View" at bounding box center [942, 510] width 13 height 9
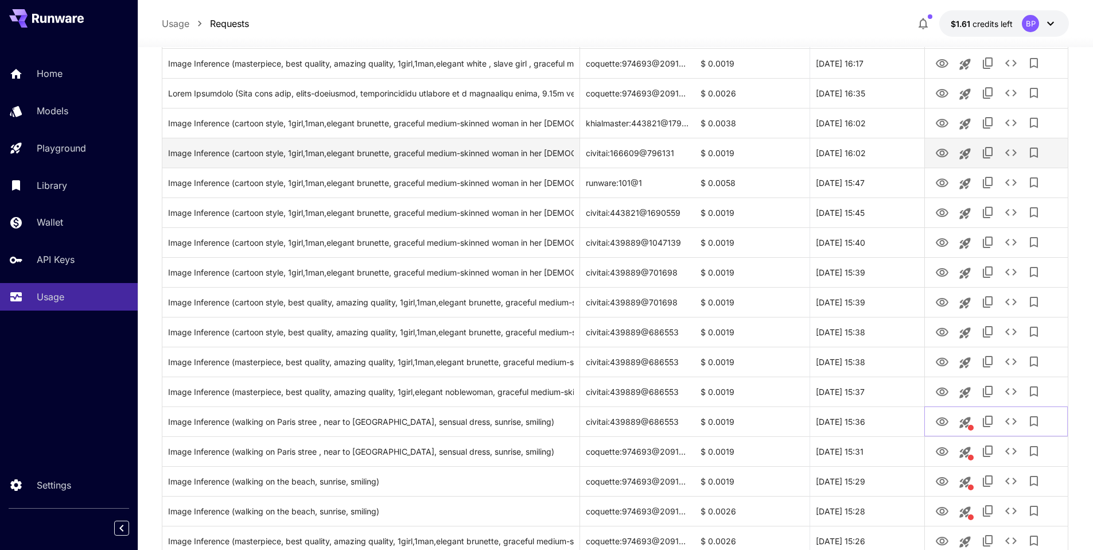
scroll to position [656, 0]
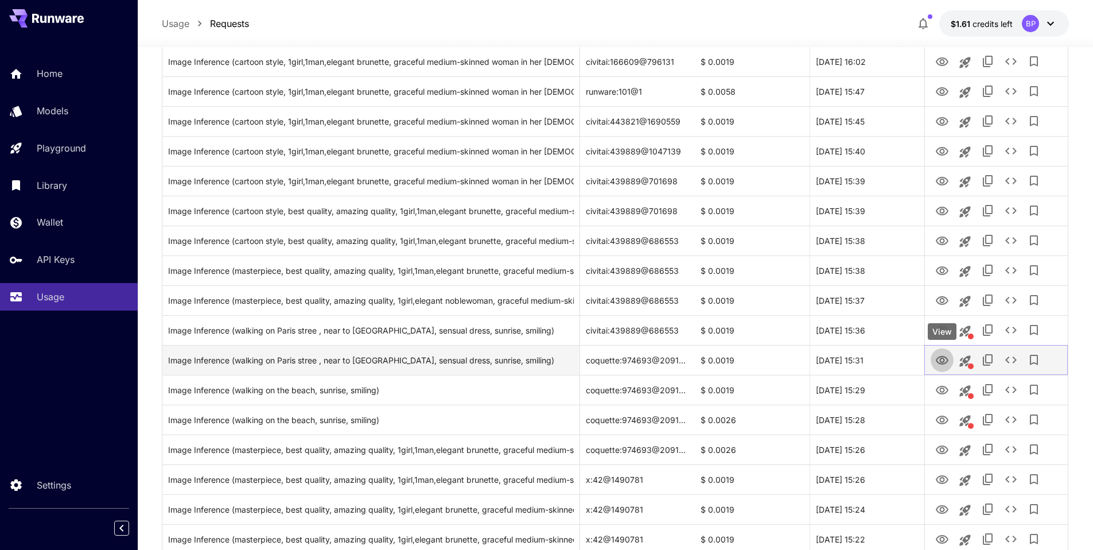
click at [941, 360] on icon "View" at bounding box center [942, 360] width 14 height 14
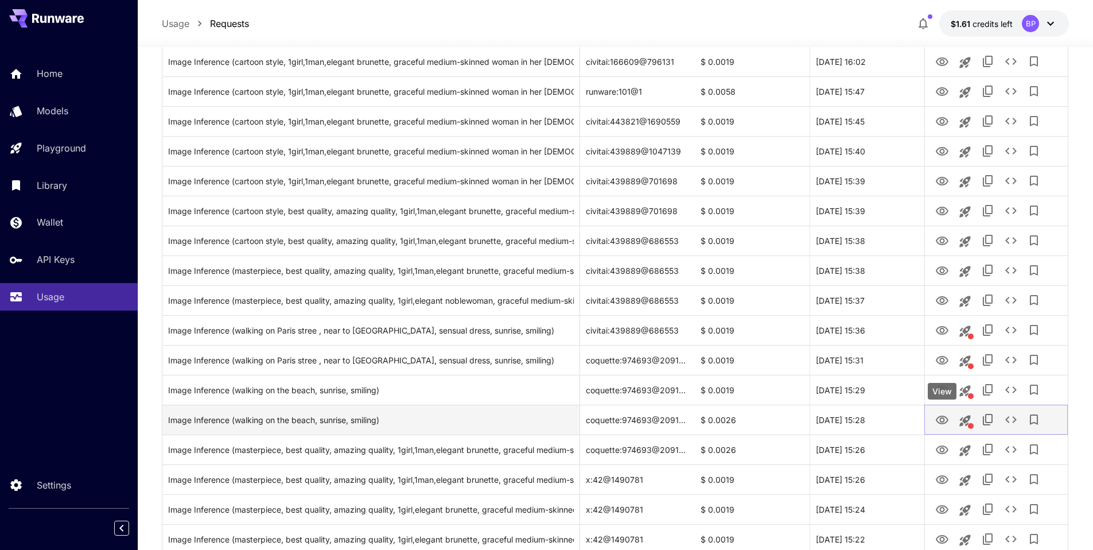
click at [940, 423] on icon "View" at bounding box center [942, 420] width 14 height 14
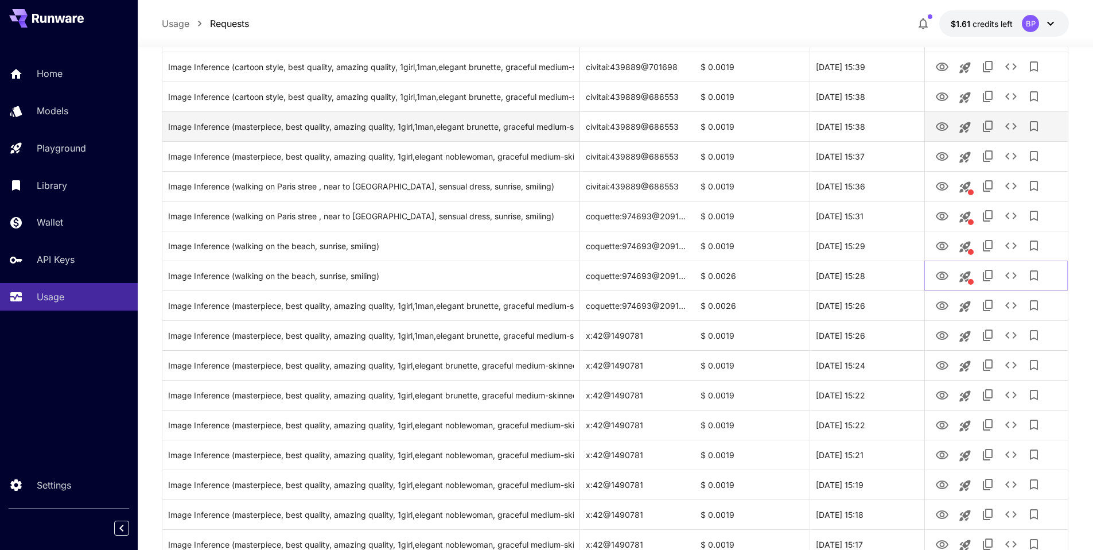
scroll to position [803, 0]
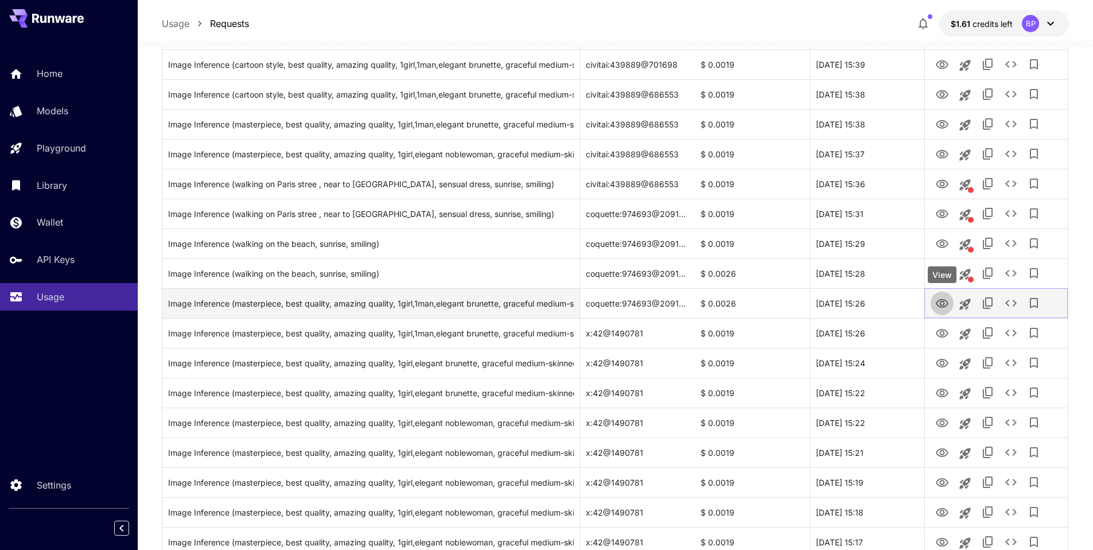
click at [938, 302] on icon "View" at bounding box center [942, 304] width 14 height 14
click at [938, 301] on icon "View" at bounding box center [942, 303] width 13 height 9
click at [965, 302] on icon "Launch in playground" at bounding box center [964, 303] width 11 height 11
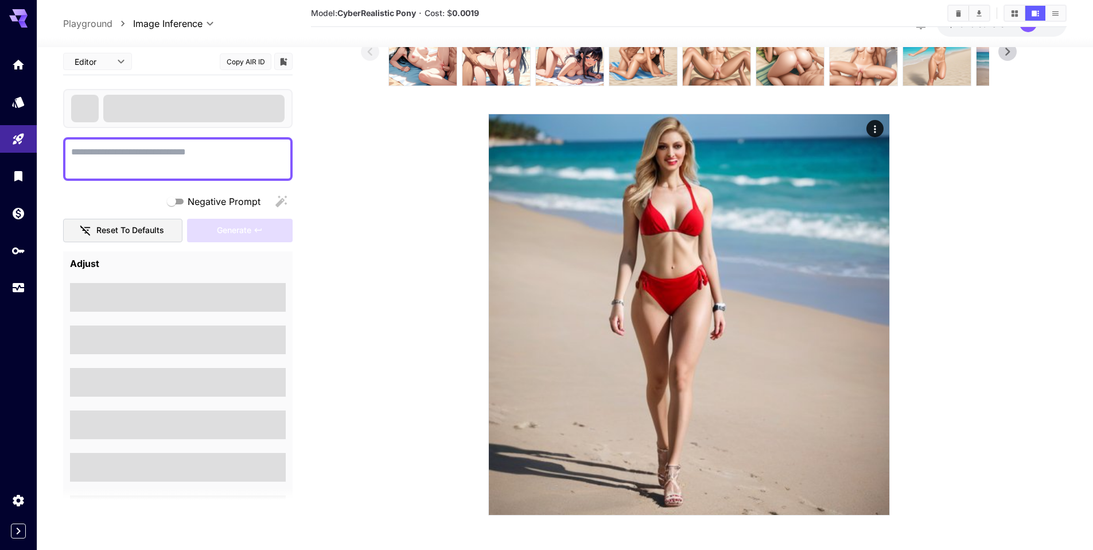
scroll to position [91, 0]
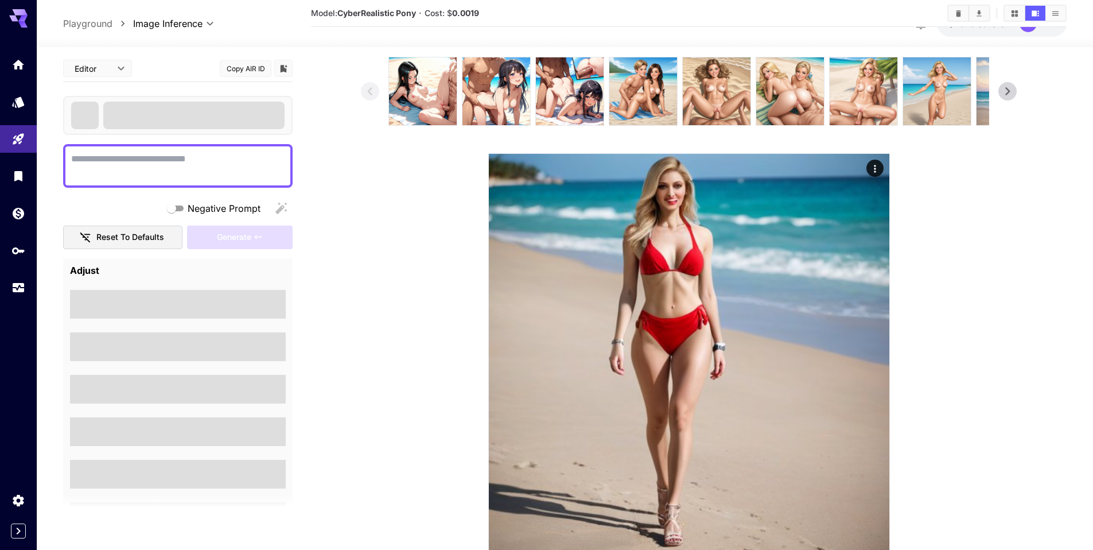
type textarea "**********"
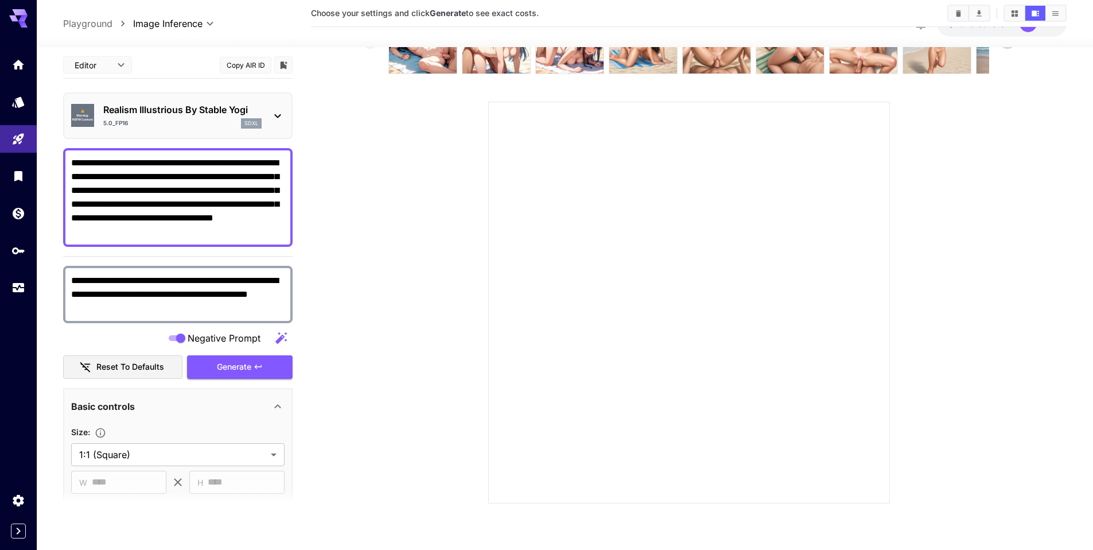
scroll to position [91, 0]
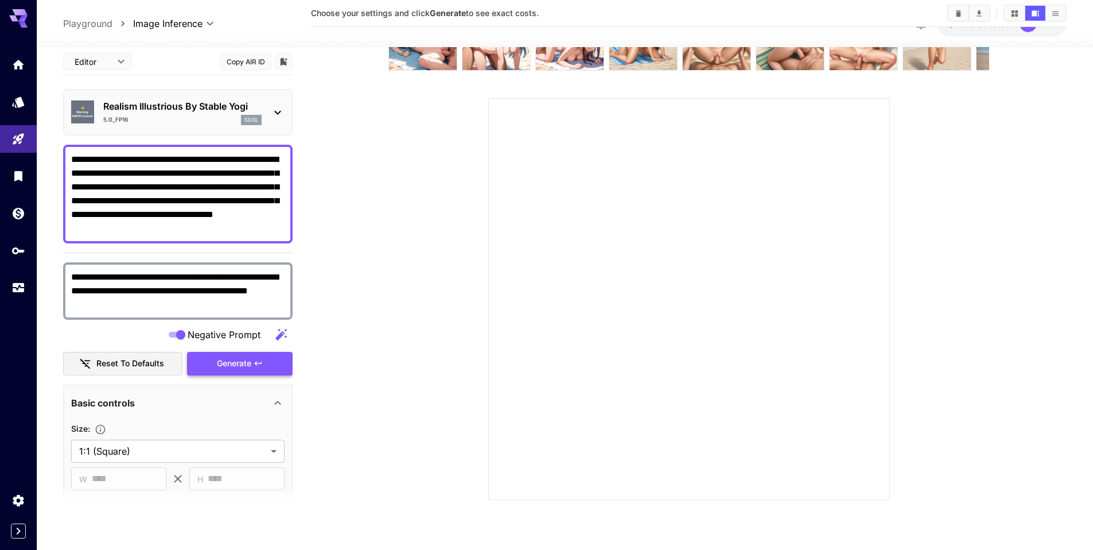
click at [227, 361] on span "Generate" at bounding box center [234, 363] width 34 height 14
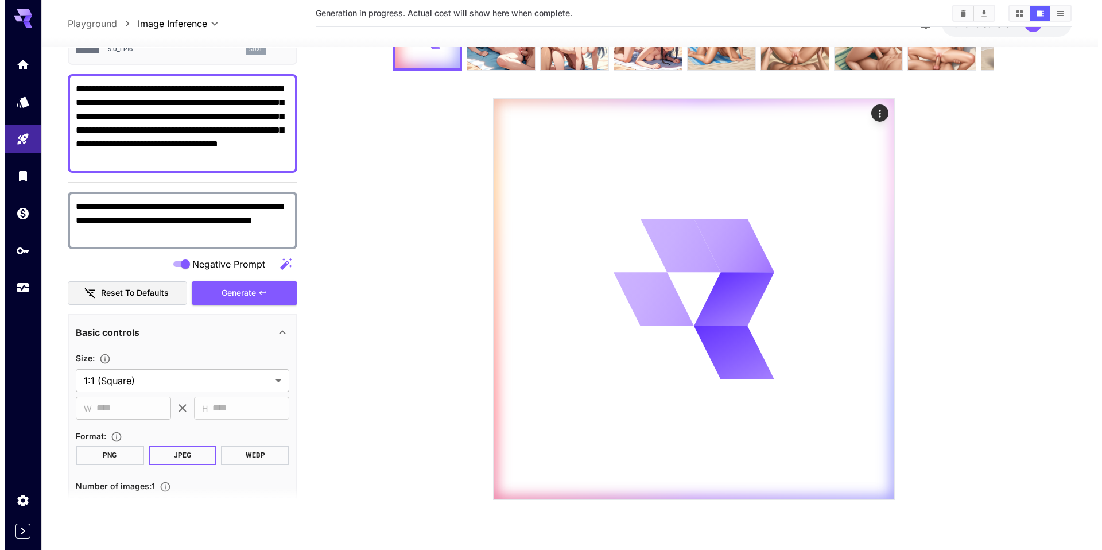
scroll to position [311, 0]
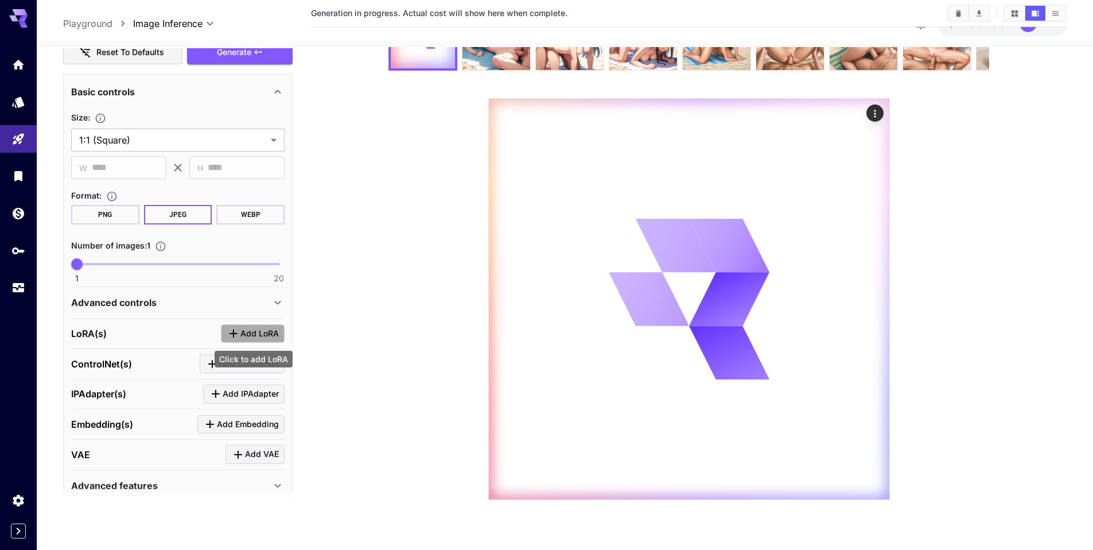
click at [247, 328] on span "Add LoRA" at bounding box center [259, 333] width 38 height 14
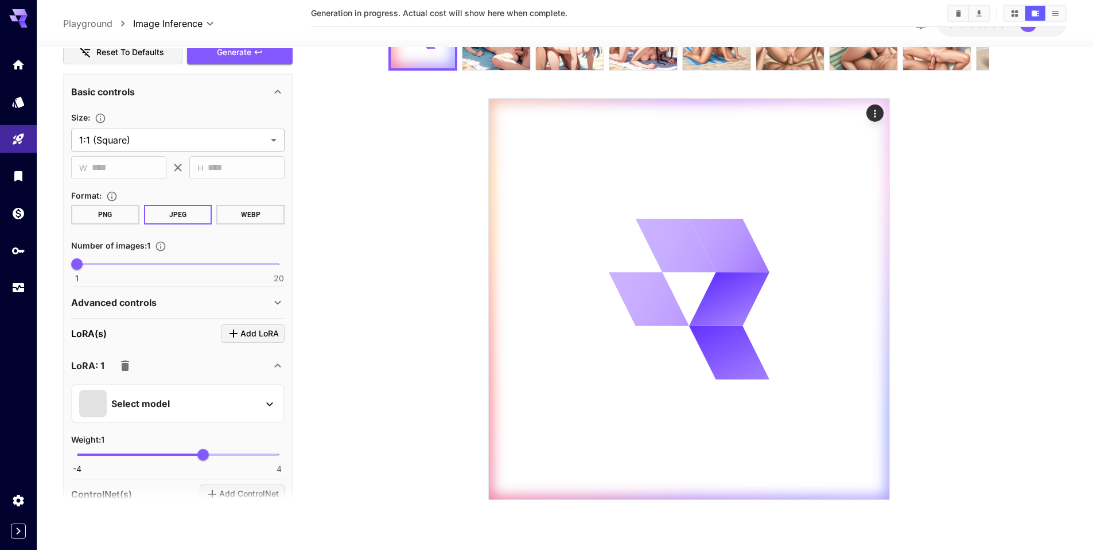
click at [165, 404] on p "Select model" at bounding box center [140, 404] width 59 height 14
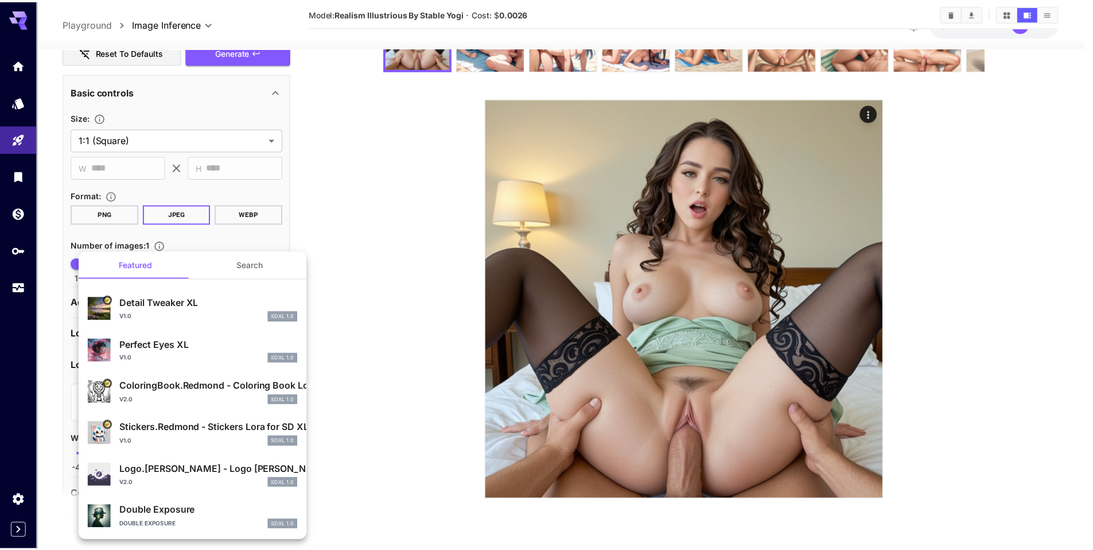
scroll to position [7, 0]
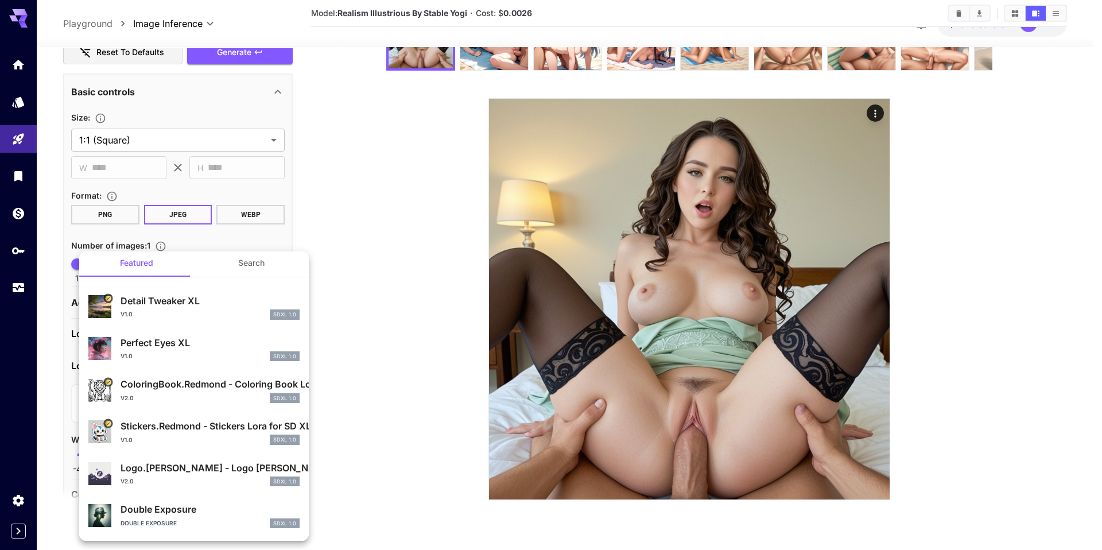
click at [467, 263] on div at bounding box center [551, 275] width 1102 height 550
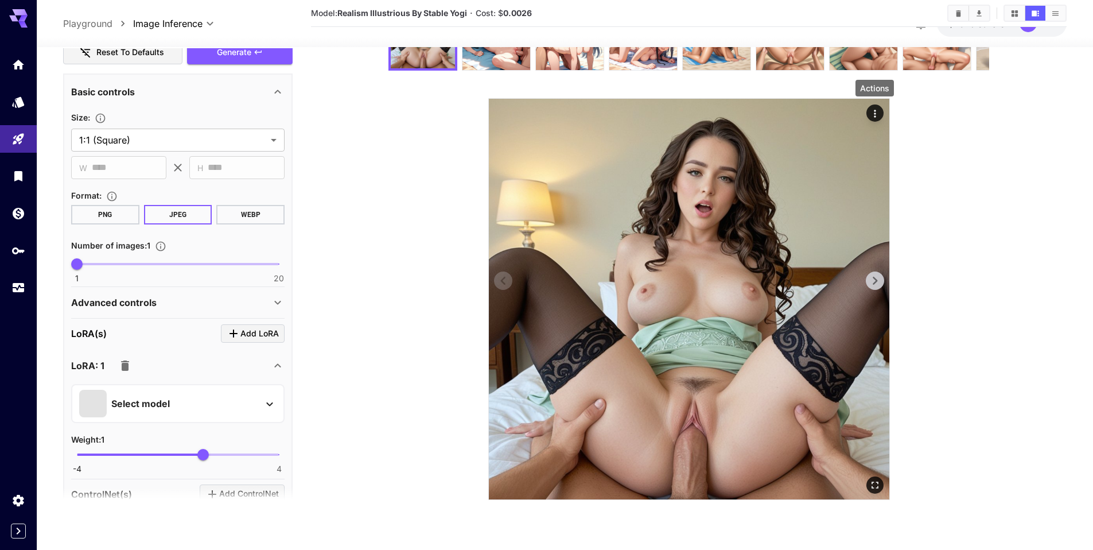
click at [878, 110] on icon "Actions" at bounding box center [874, 113] width 11 height 11
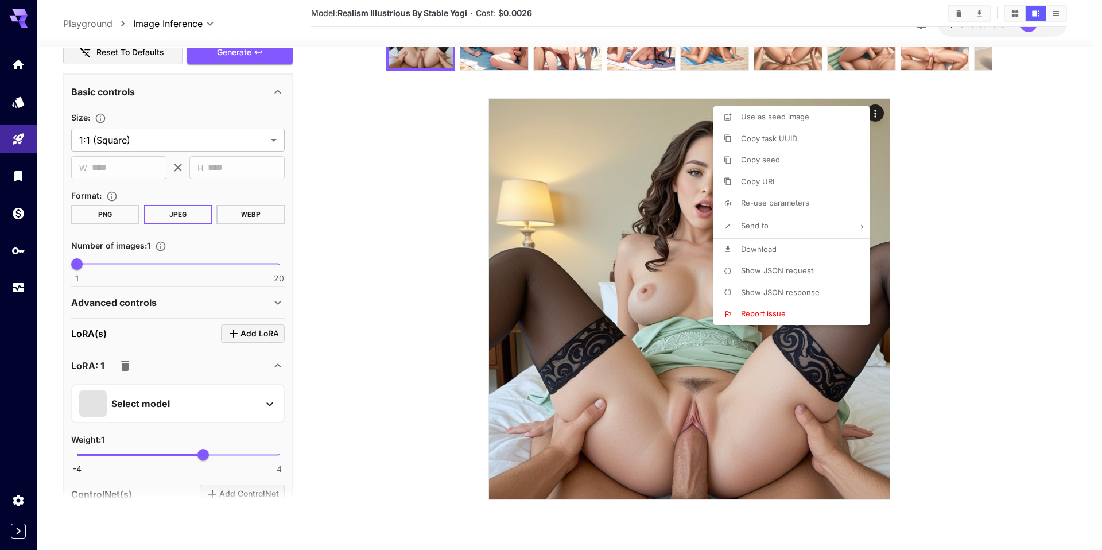
click at [464, 220] on div at bounding box center [551, 275] width 1102 height 550
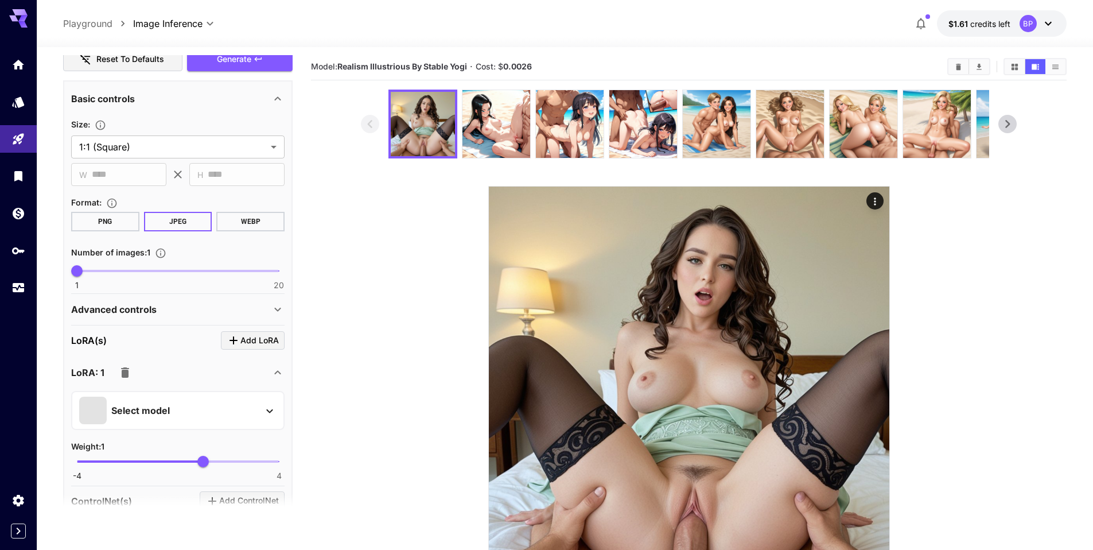
scroll to position [0, 0]
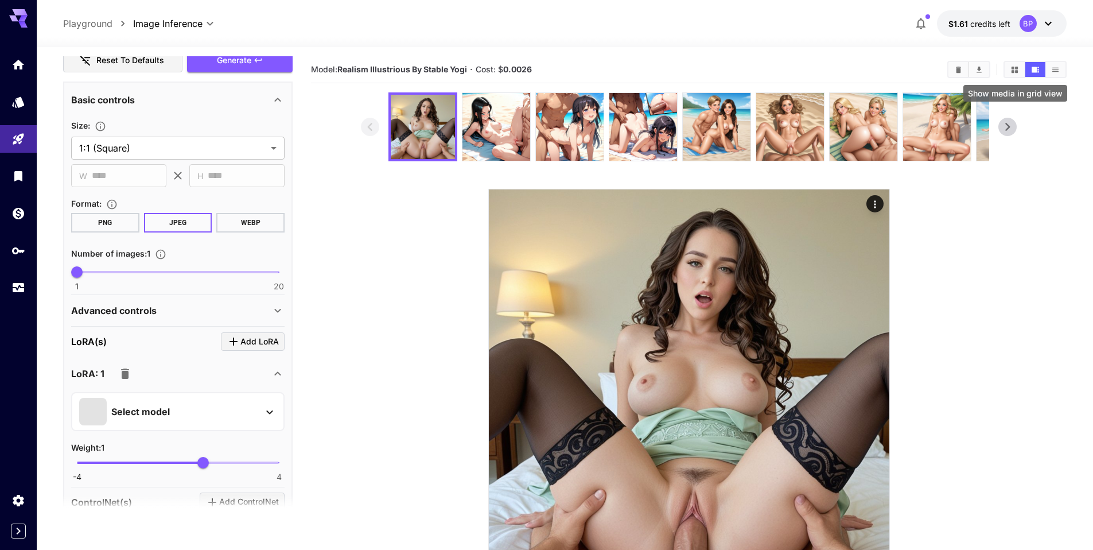
click at [1017, 65] on icon "Show media in grid view" at bounding box center [1015, 69] width 9 height 9
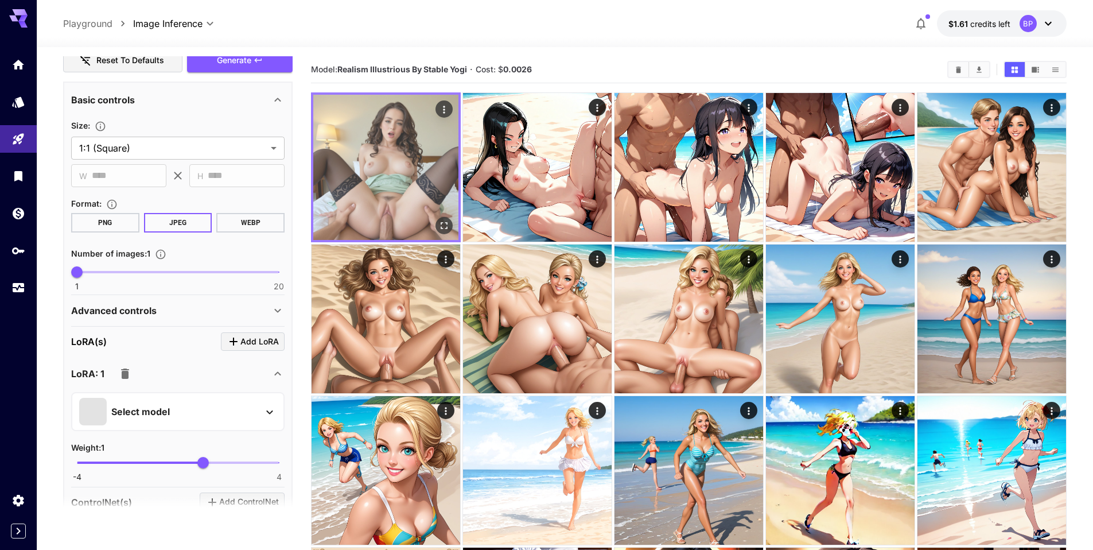
click at [376, 152] on img at bounding box center [385, 167] width 145 height 145
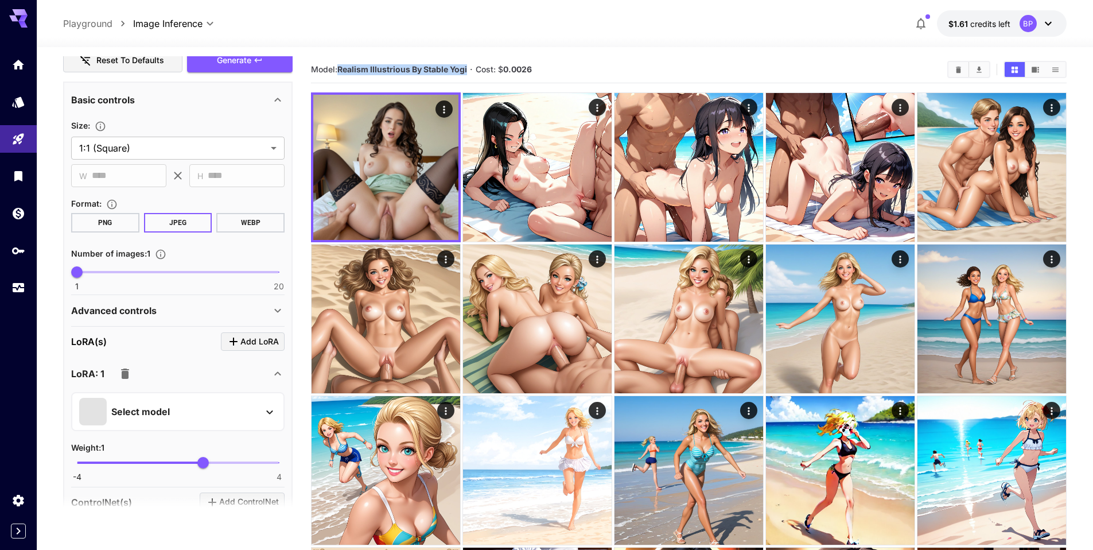
drag, startPoint x: 341, startPoint y: 67, endPoint x: 470, endPoint y: 68, distance: 129.1
click at [470, 68] on section "Model: Realism Illustrious By Stable Yogi · Cost: $ 0.0026" at bounding box center [624, 70] width 627 height 14
copy b "Realism Illustrious By Stable Yogi"
